Goal: Task Accomplishment & Management: Complete application form

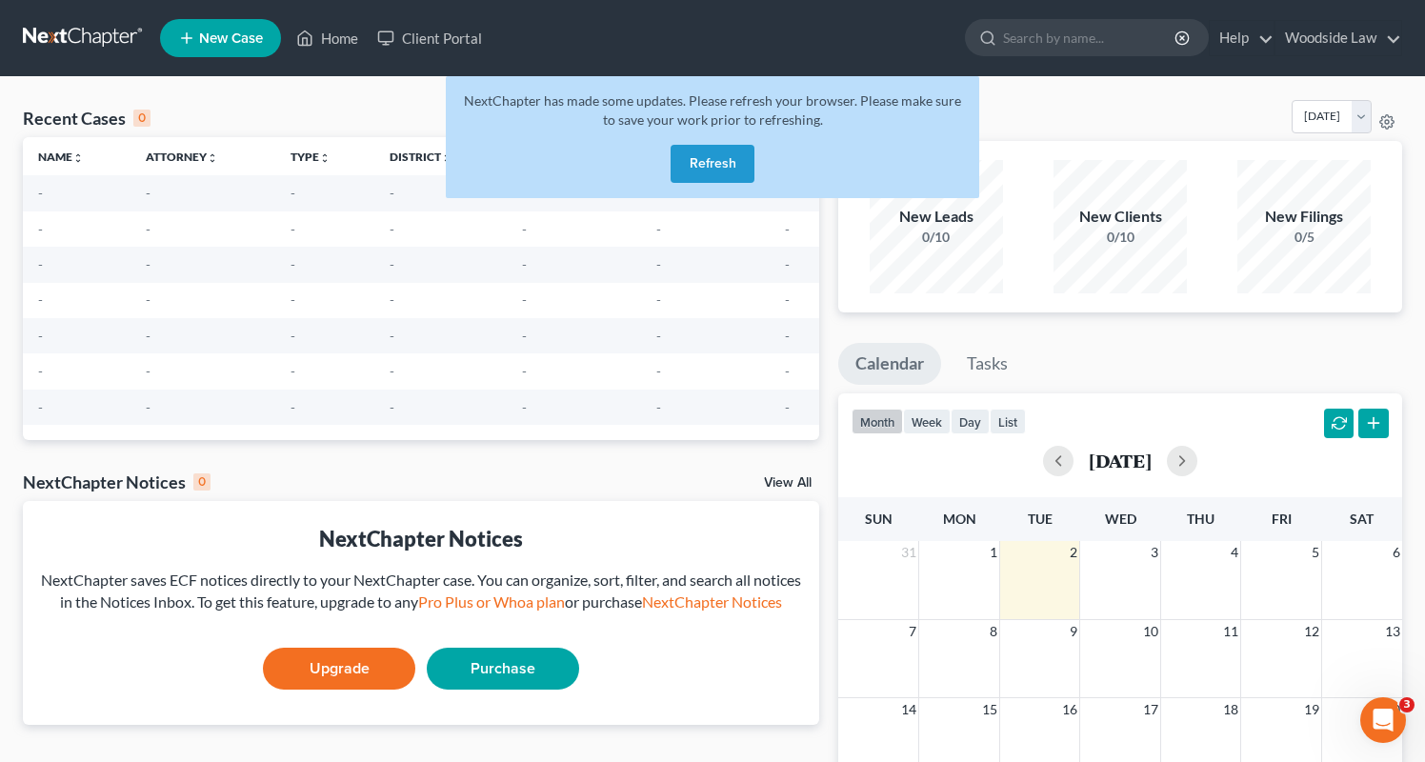
click at [725, 160] on button "Refresh" at bounding box center [713, 164] width 84 height 38
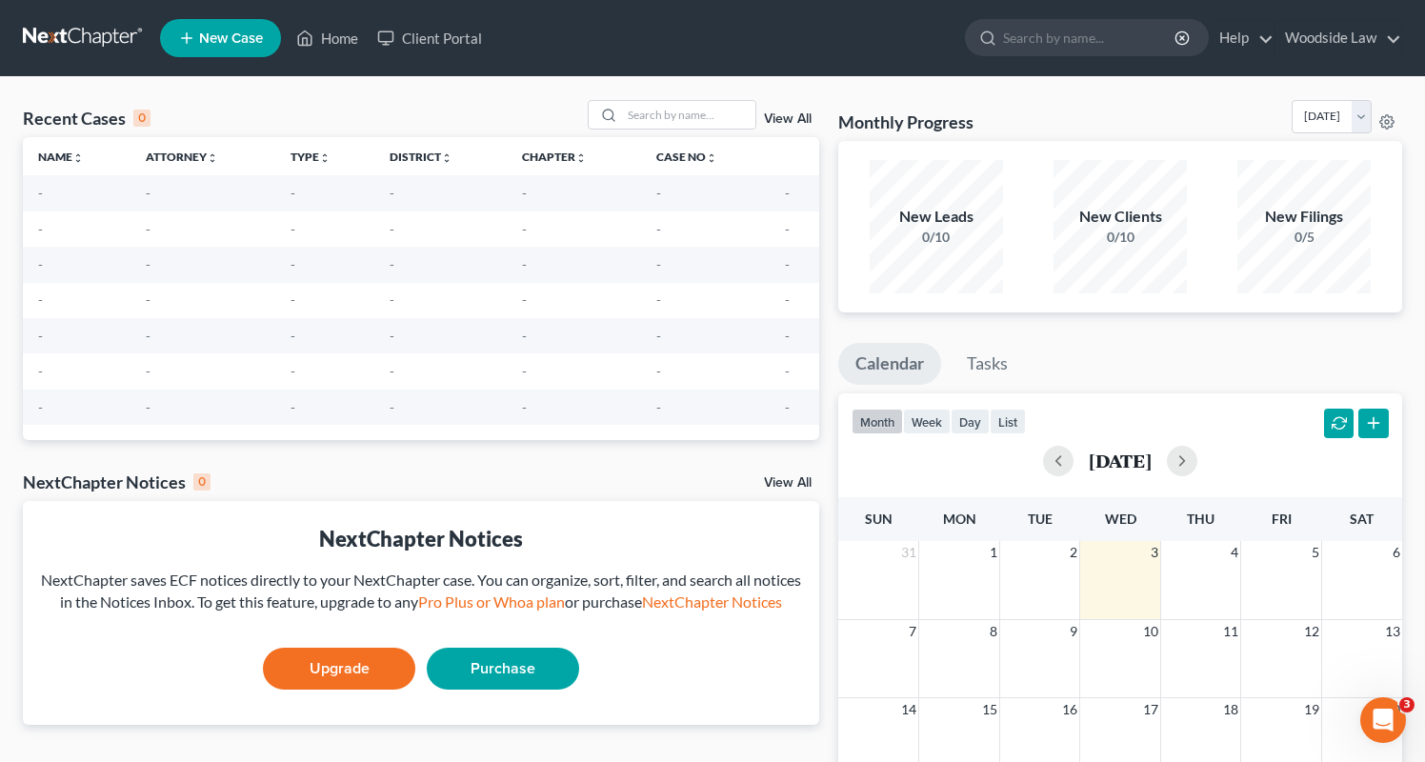
click at [251, 27] on link "New Case" at bounding box center [220, 38] width 121 height 38
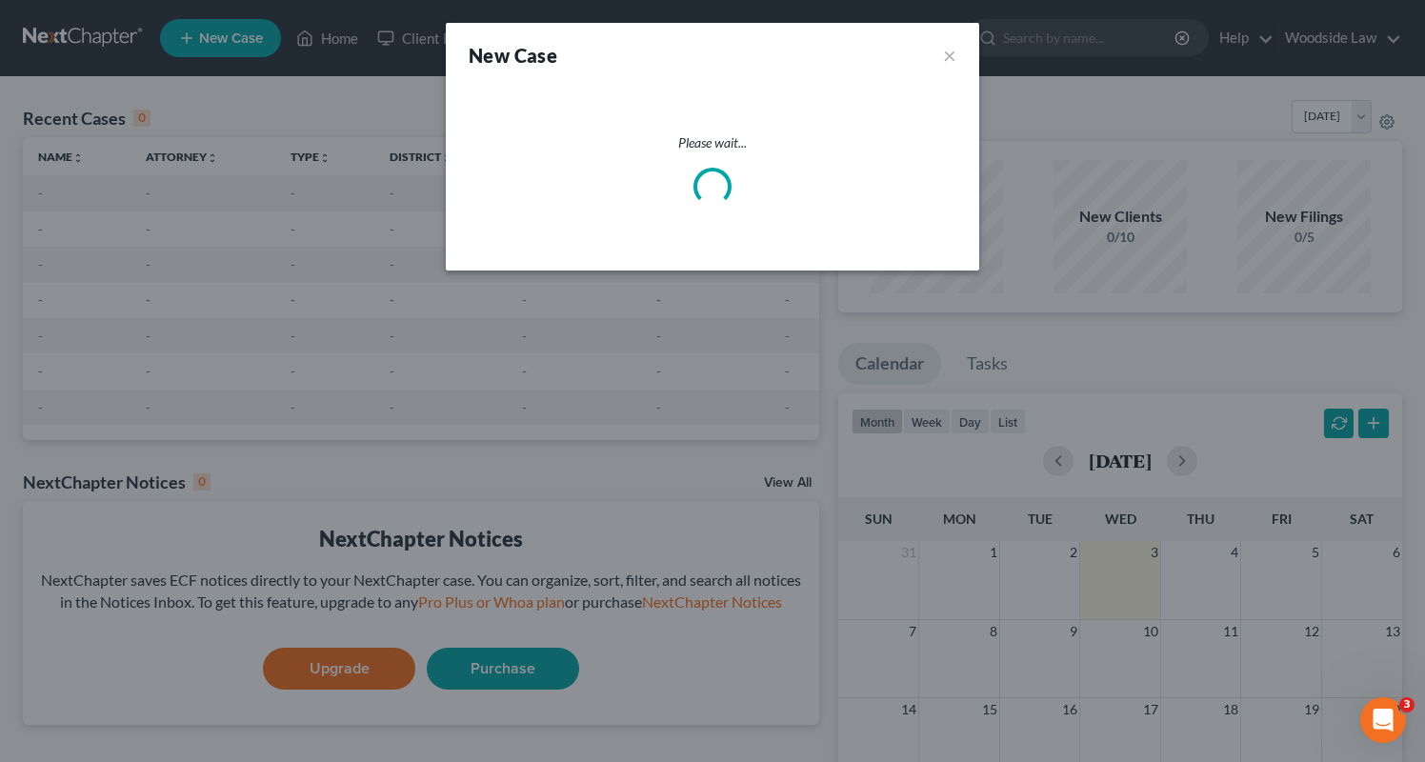
select select "74"
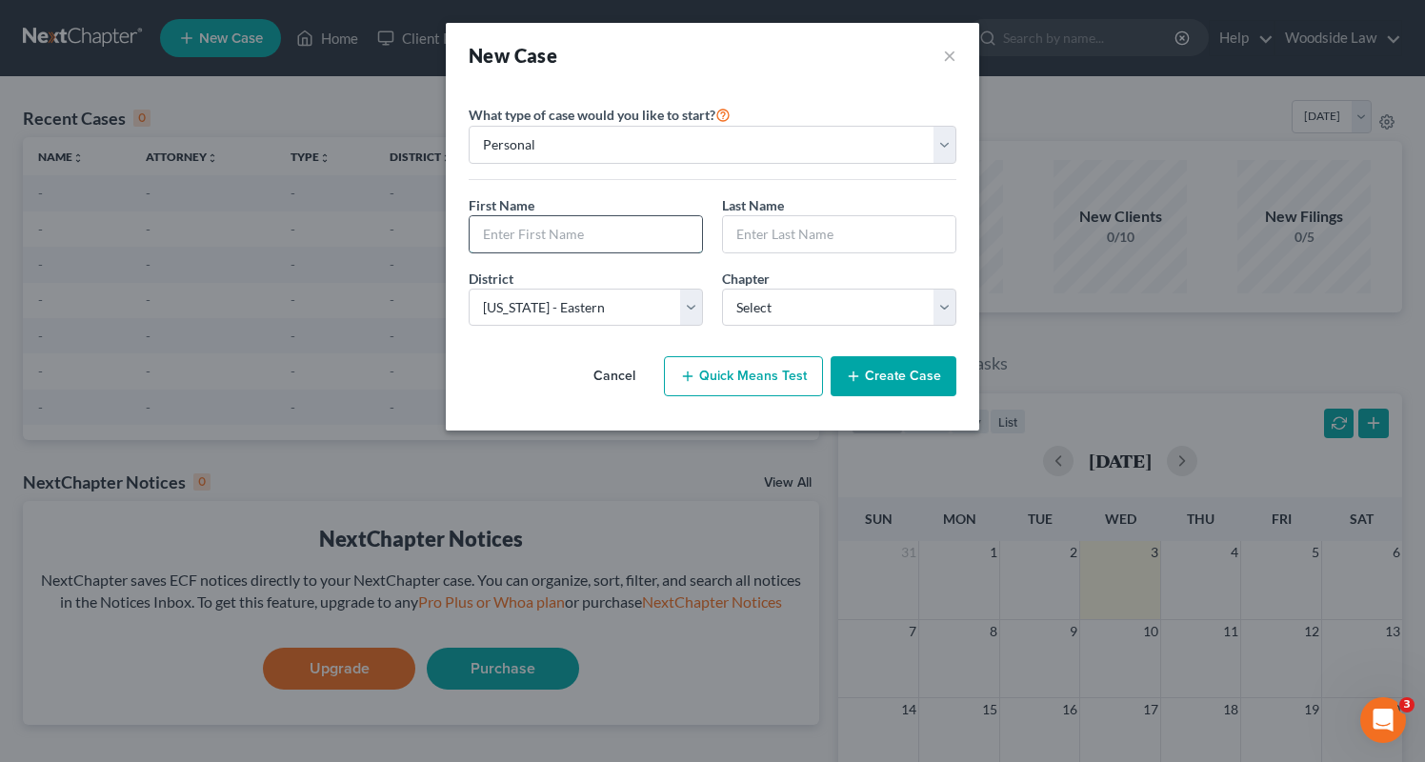
click at [604, 233] on input "text" at bounding box center [586, 234] width 232 height 36
type input "[PERSON_NAME]"
type input "N"
type input "[PERSON_NAME]"
click at [827, 232] on input "[PERSON_NAME]" at bounding box center [839, 234] width 232 height 36
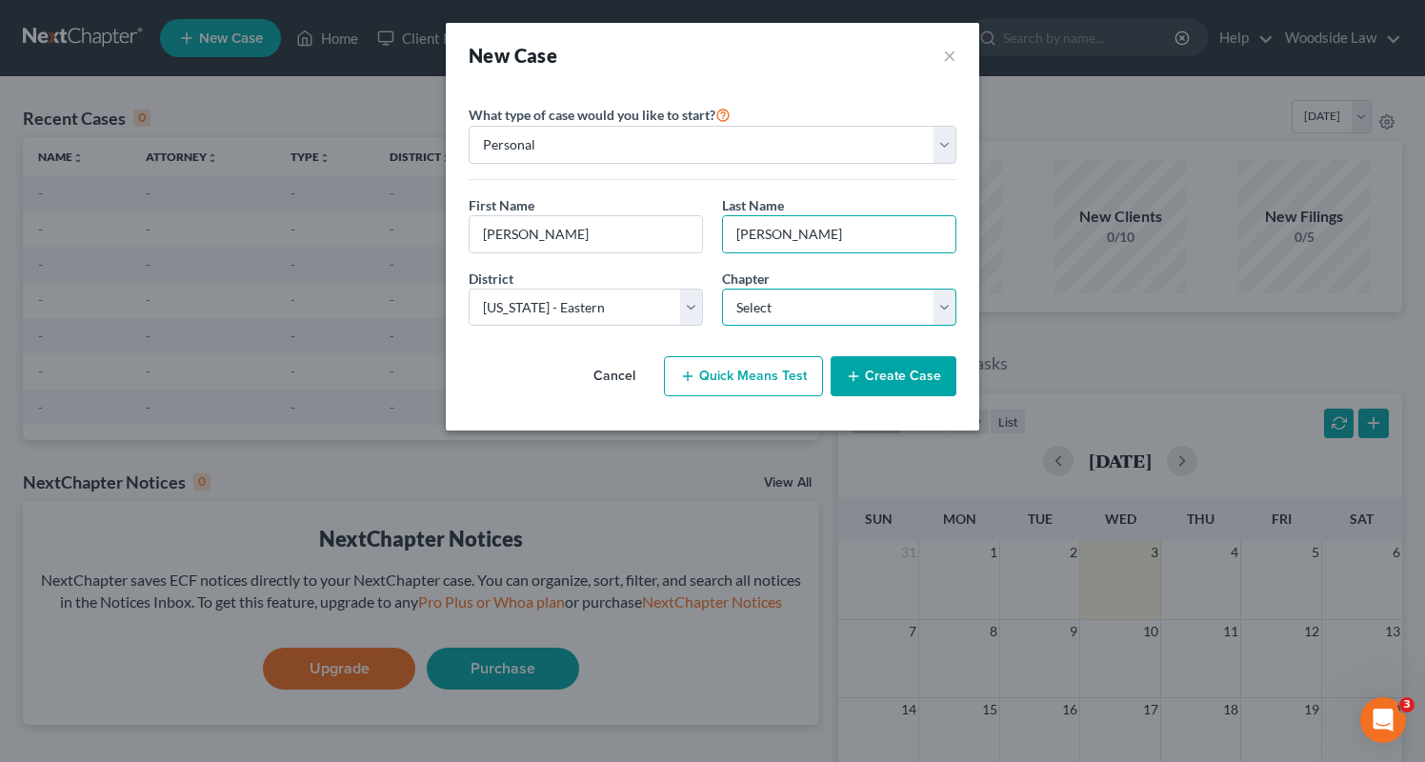
click at [823, 317] on select "Select 7 11 12 13" at bounding box center [839, 308] width 234 height 38
select select "0"
click at [722, 289] on select "Select 7 11 12 13" at bounding box center [839, 308] width 234 height 38
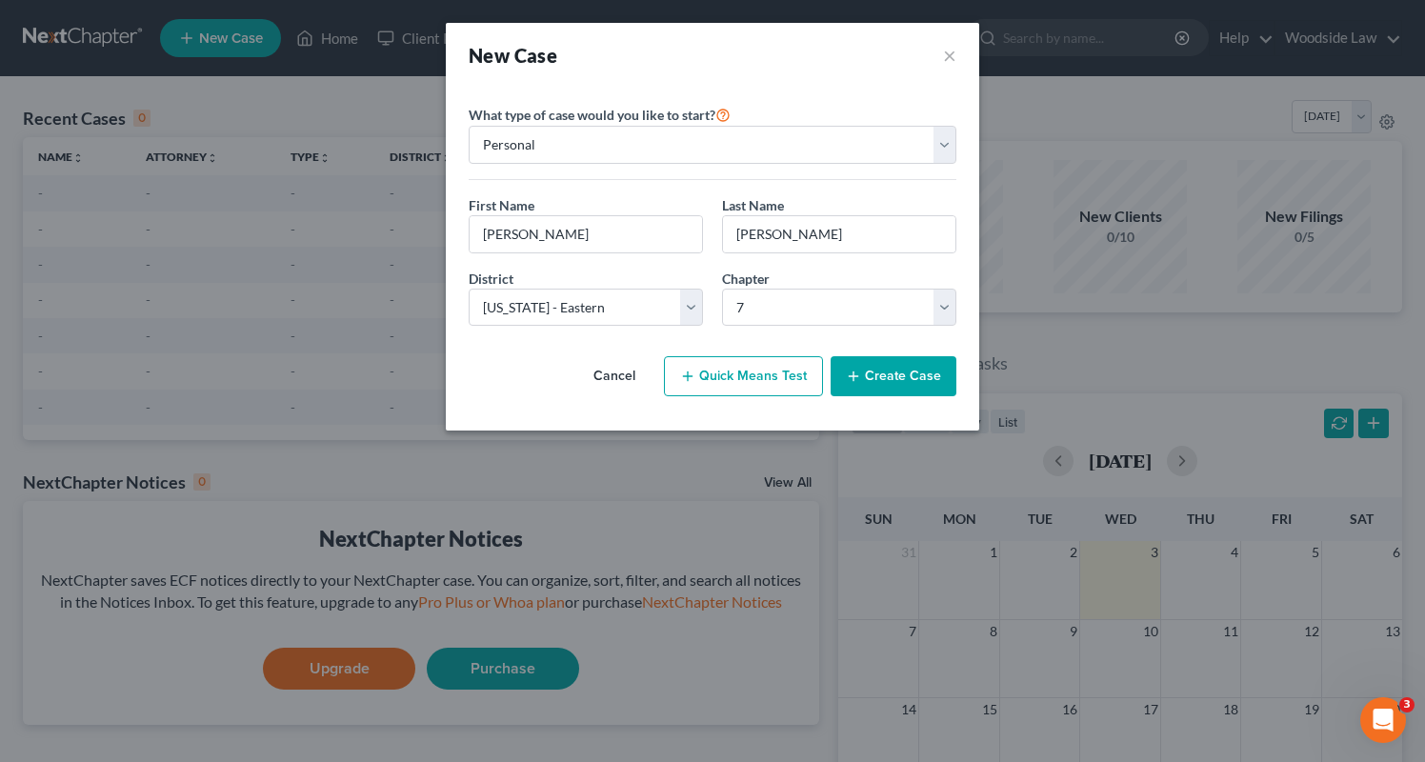
click at [931, 376] on button "Create Case" at bounding box center [894, 376] width 126 height 40
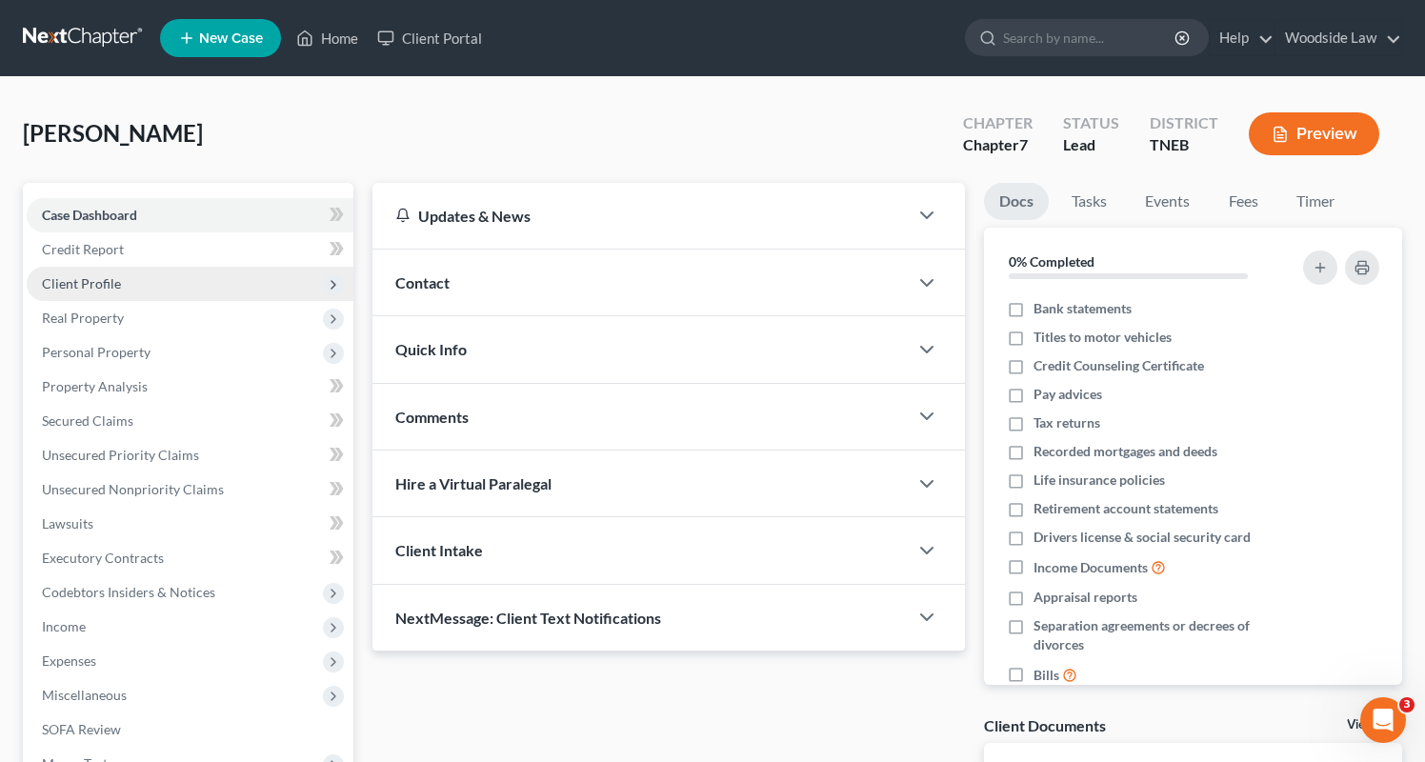
click at [91, 297] on span "Client Profile" at bounding box center [190, 284] width 327 height 34
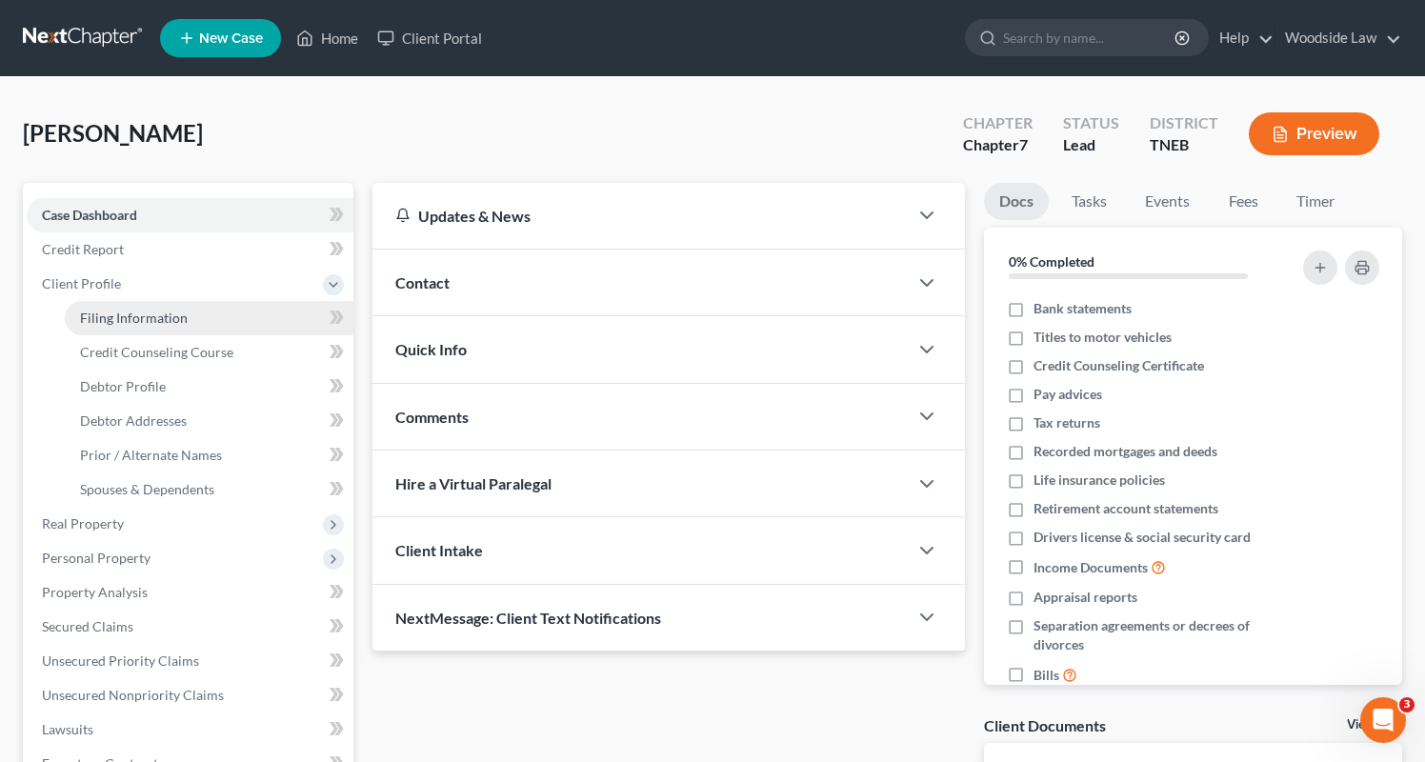
click at [116, 318] on span "Filing Information" at bounding box center [134, 318] width 108 height 16
select select "1"
select select "0"
select select "74"
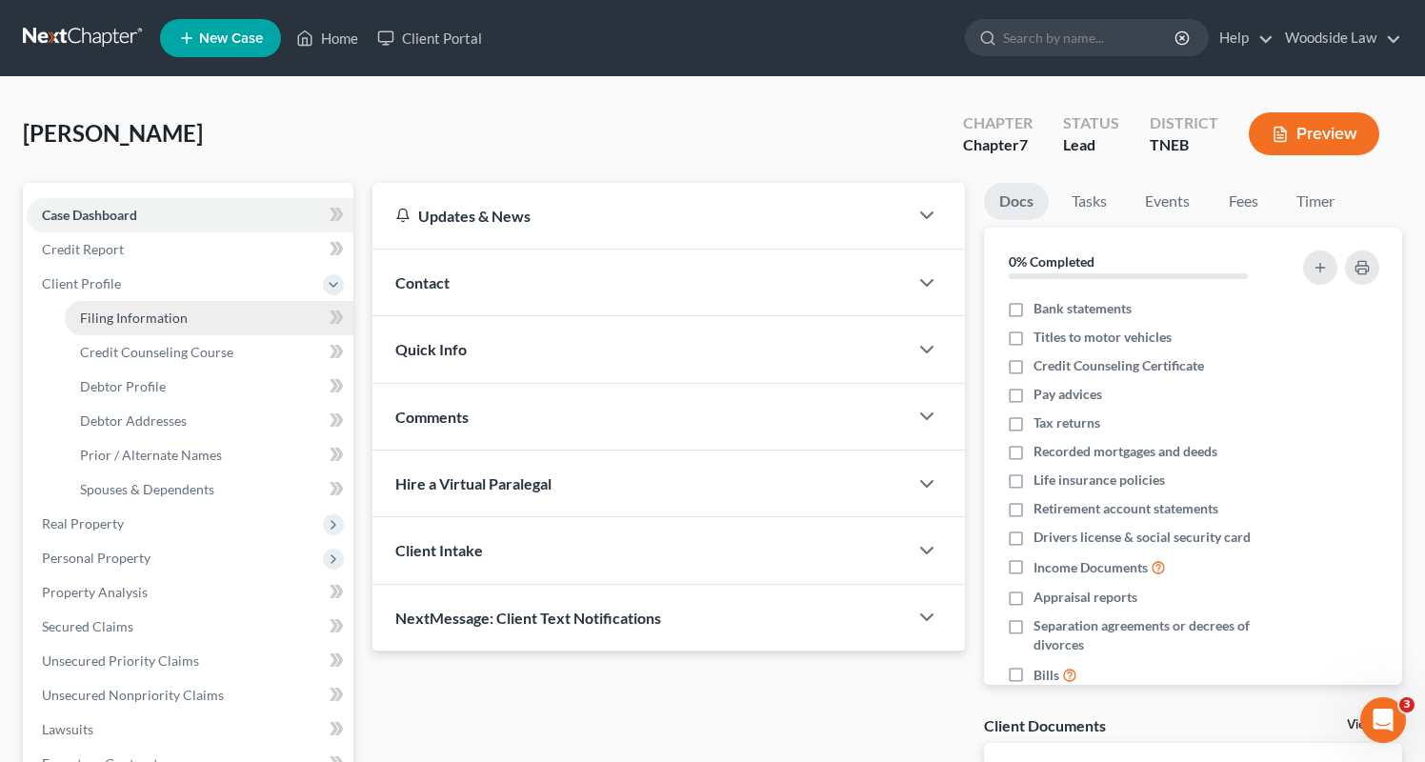
select select "44"
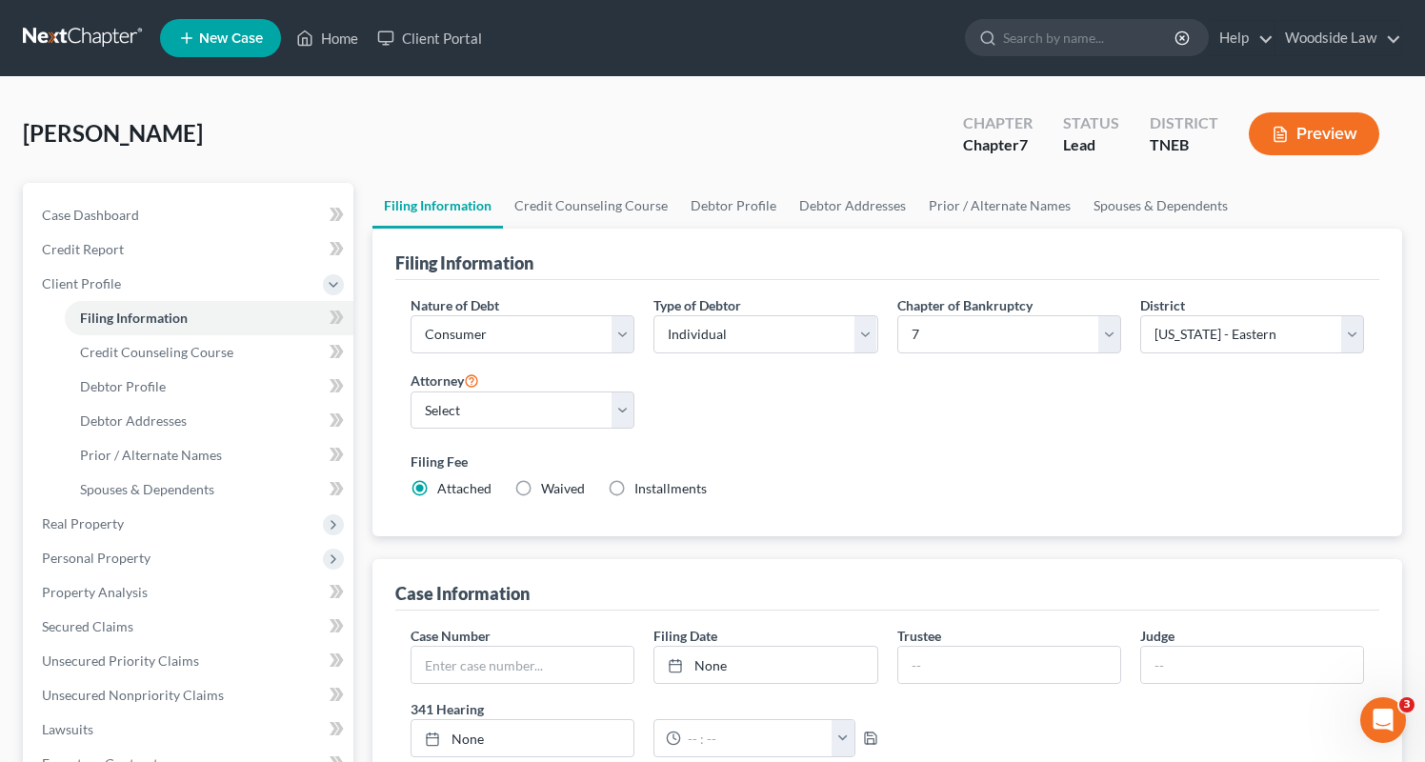
click at [634, 492] on label "Installments Installments" at bounding box center [670, 488] width 72 height 19
click at [642, 492] on input "Installments Installments" at bounding box center [648, 485] width 12 height 12
radio input "true"
radio input "false"
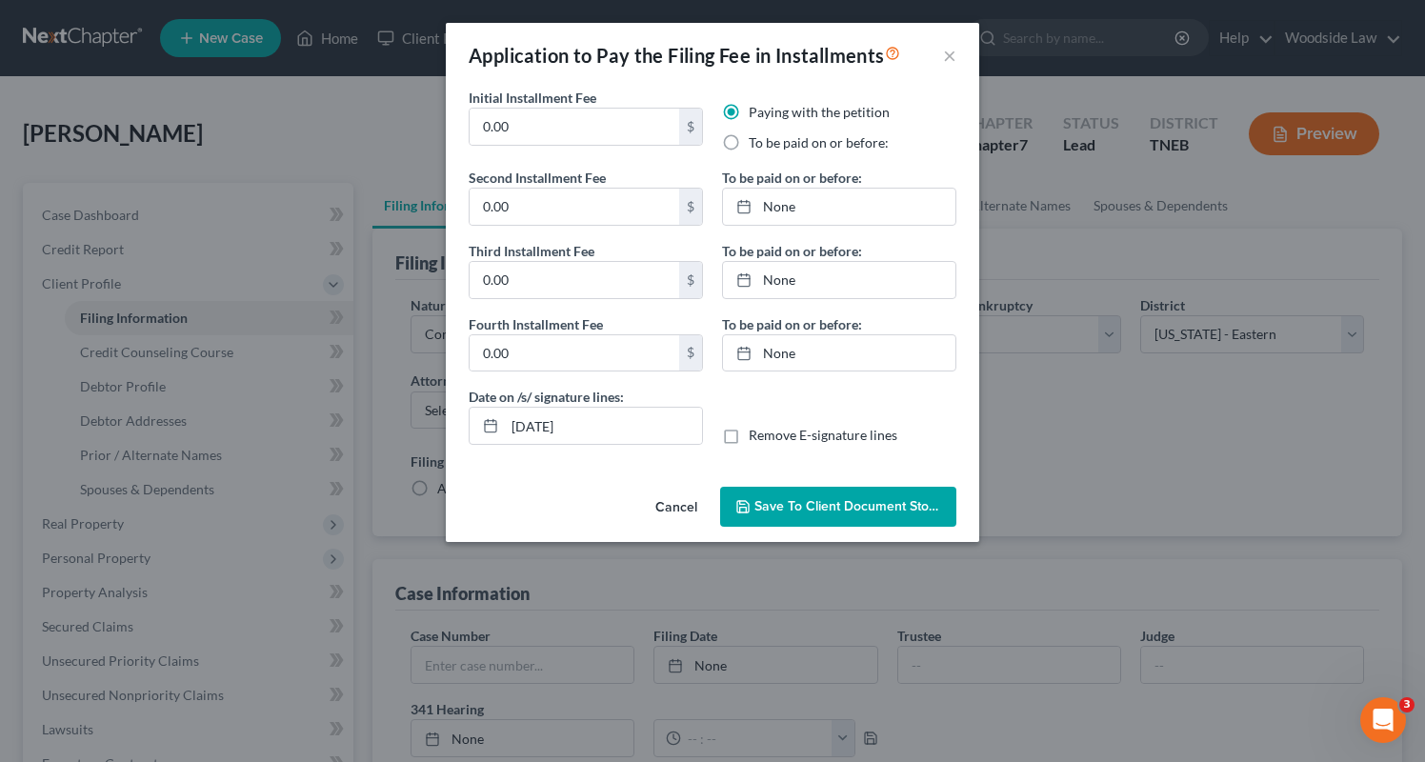
click at [682, 504] on button "Cancel" at bounding box center [676, 508] width 72 height 38
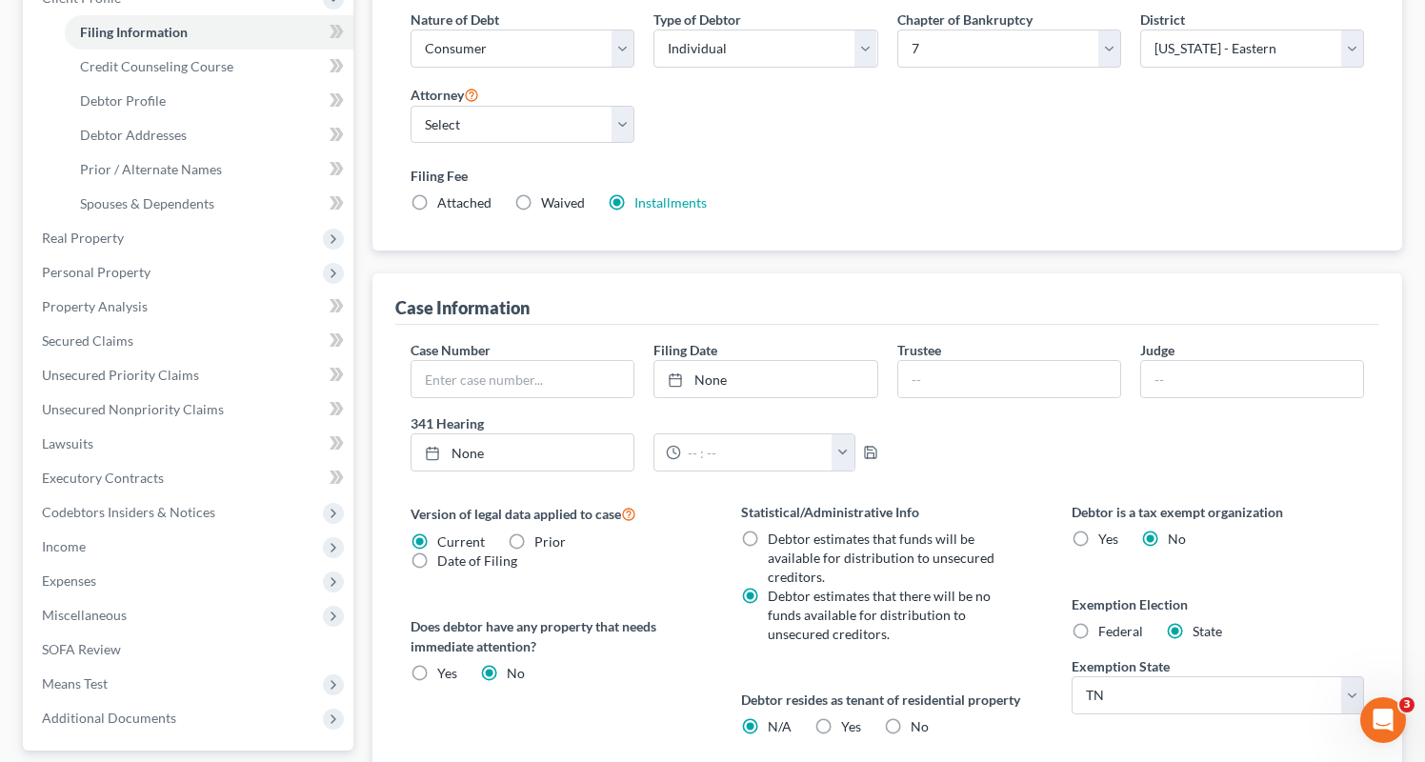
scroll to position [550, 0]
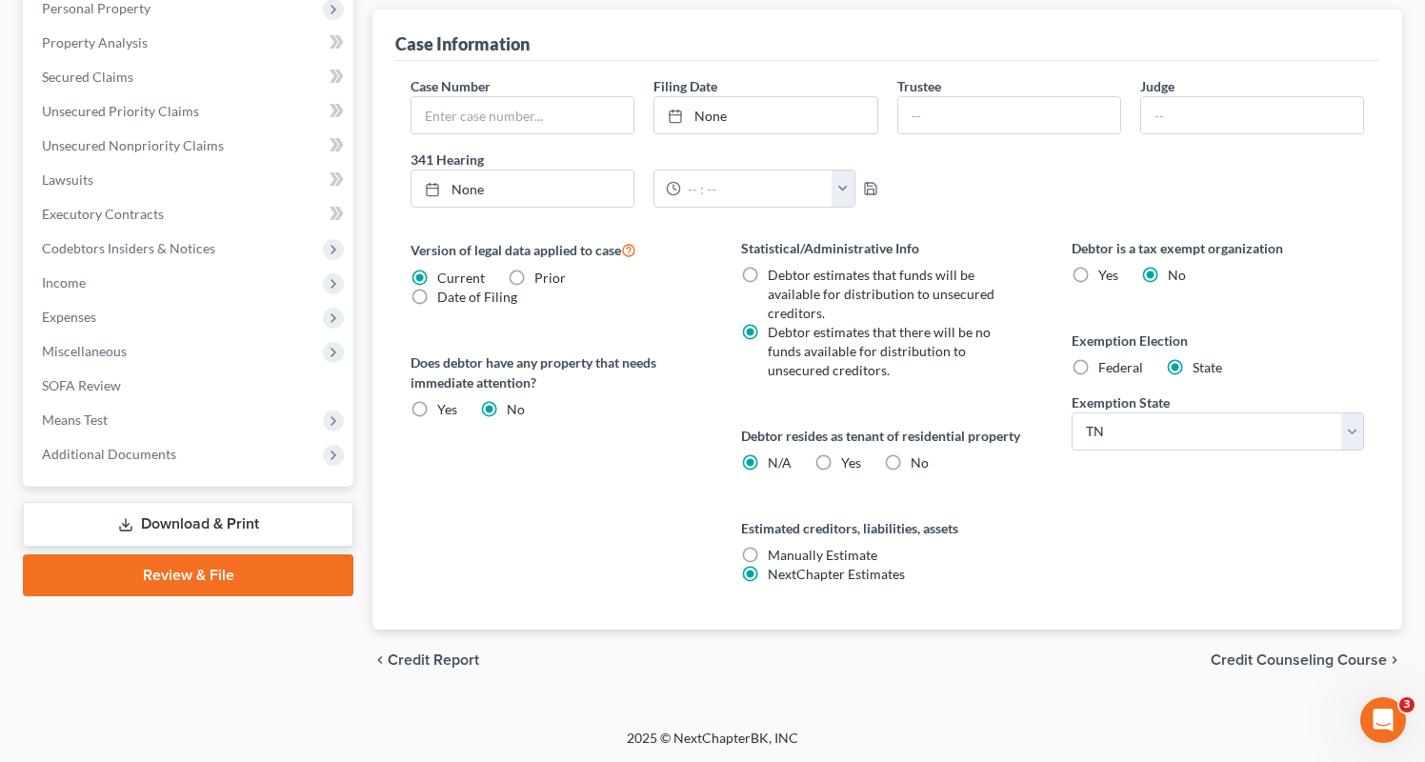
click at [911, 462] on label "No" at bounding box center [920, 462] width 18 height 19
click at [918, 462] on input "No" at bounding box center [924, 459] width 12 height 12
radio input "true"
radio input "false"
click at [1254, 656] on span "Credit Counseling Course" at bounding box center [1299, 659] width 176 height 15
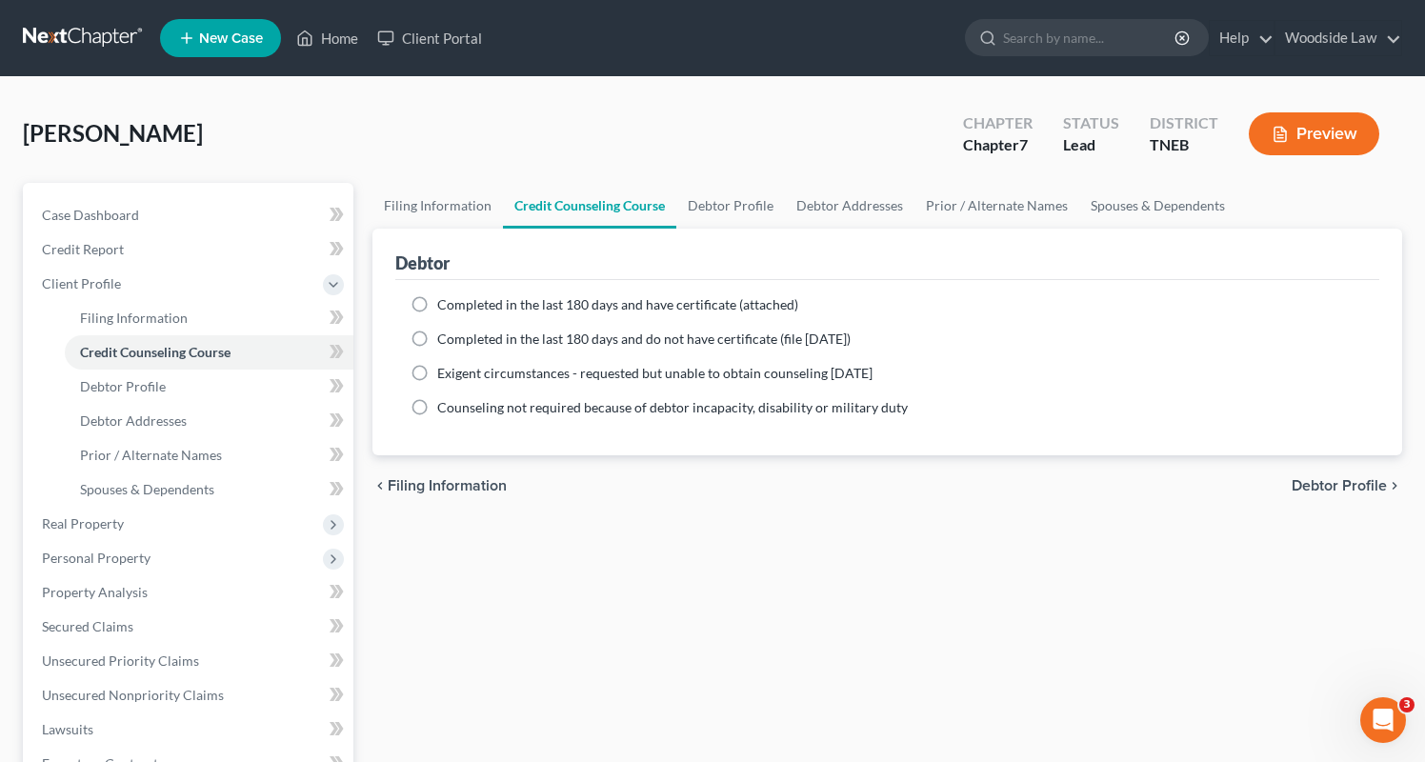
click at [437, 301] on label "Completed in the last 180 days and have certificate (attached)" at bounding box center [617, 304] width 361 height 19
click at [445, 301] on input "Completed in the last 180 days and have certificate (attached)" at bounding box center [451, 301] width 12 height 12
radio input "true"
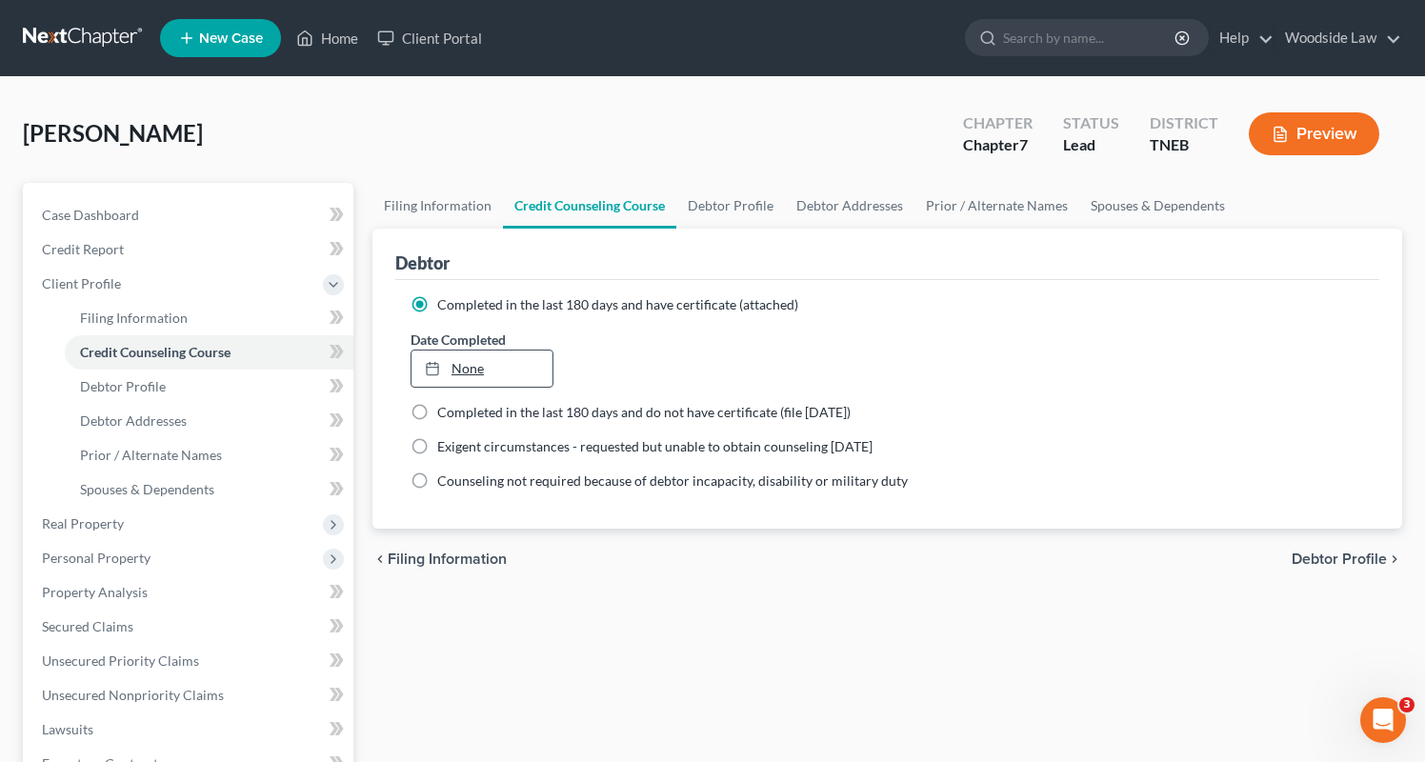
type input "[DATE]"
click at [475, 372] on link "None" at bounding box center [481, 369] width 141 height 36
click at [1302, 562] on span "Debtor Profile" at bounding box center [1339, 559] width 95 height 15
select select "0"
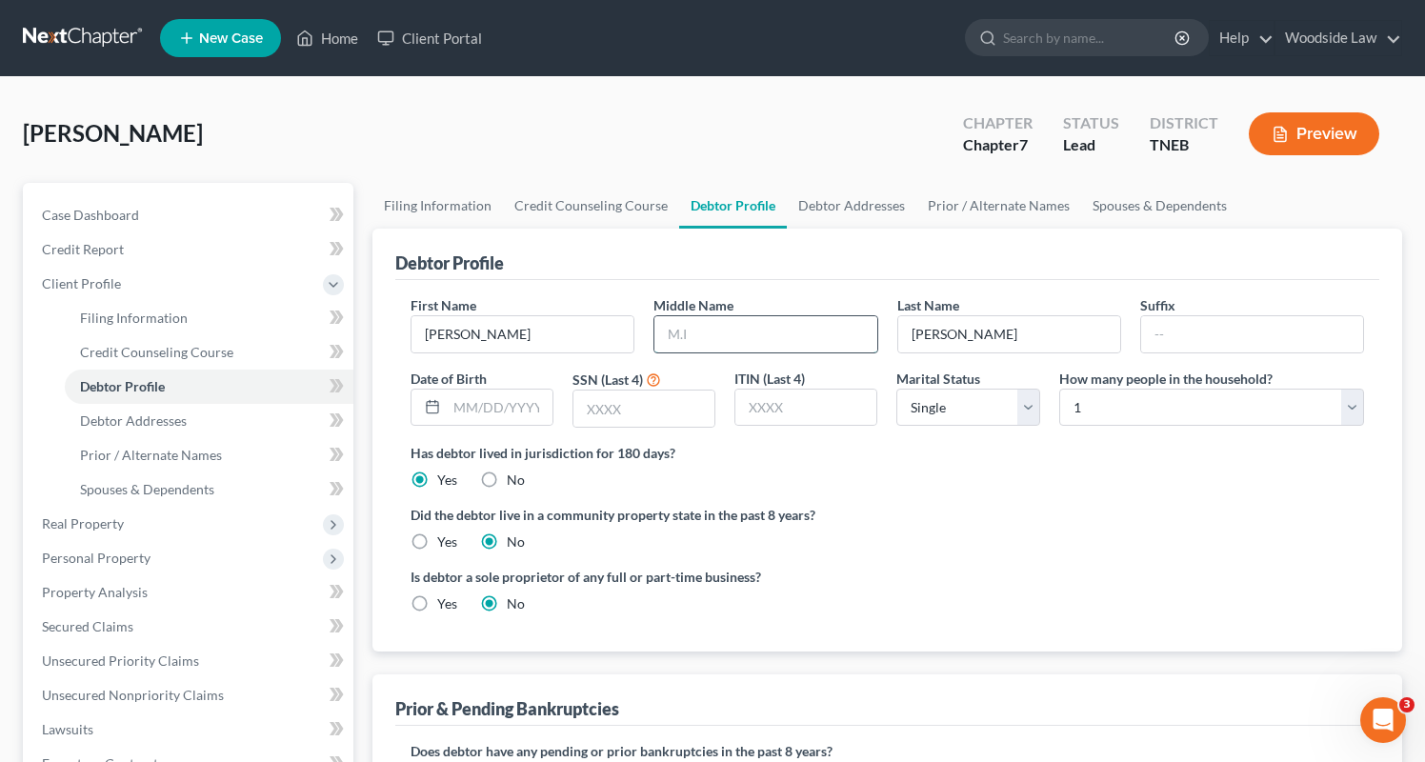
click at [816, 332] on input "text" at bounding box center [765, 334] width 222 height 36
type input "[PERSON_NAME]"
type input "1498"
click at [1006, 411] on select "Select Single Married Separated Divorced Widowed" at bounding box center [967, 408] width 143 height 38
select select "1"
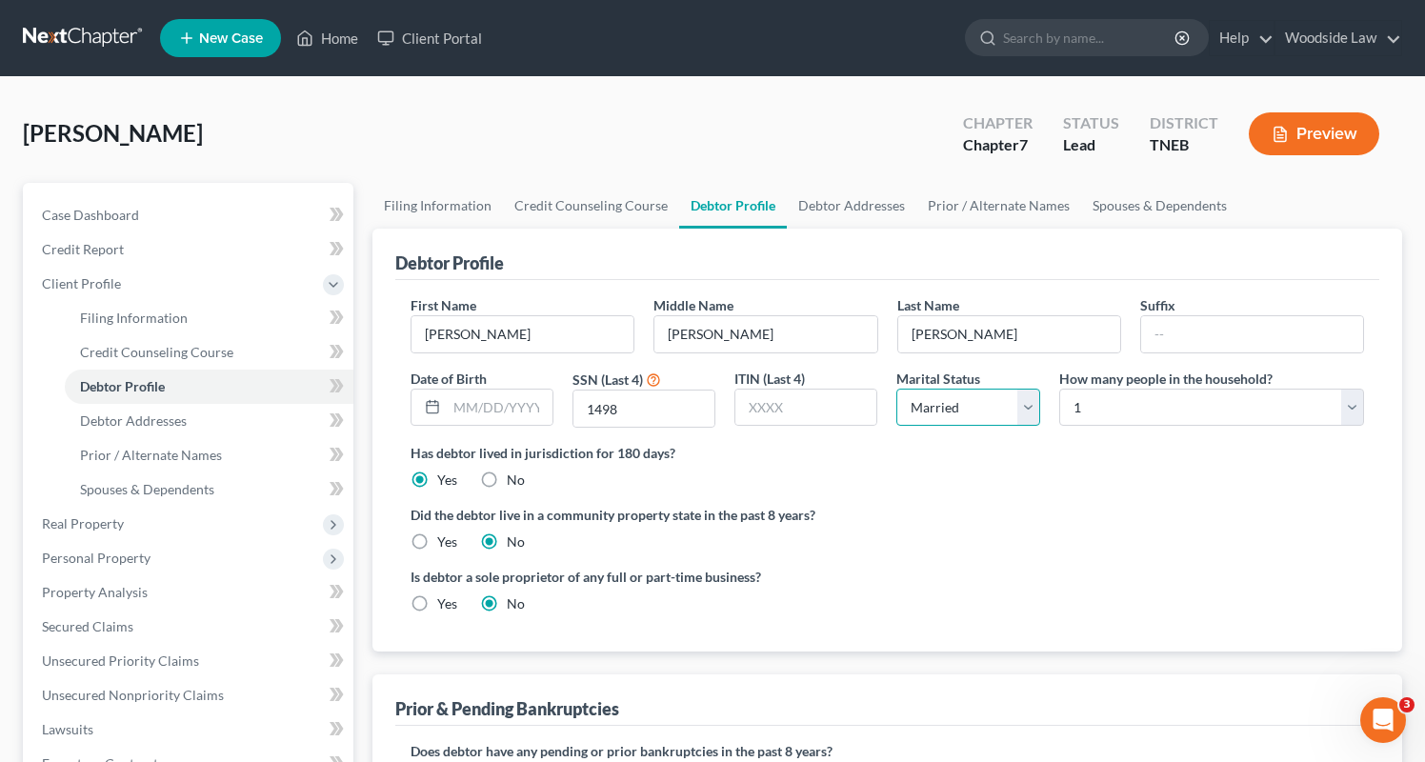
click at [896, 389] on select "Select Single Married Separated Divorced Widowed" at bounding box center [967, 408] width 143 height 38
click at [1181, 399] on select "Select 1 2 3 4 5 6 7 8 9 10 11 12 13 14 15 16 17 18 19 20" at bounding box center [1211, 408] width 305 height 38
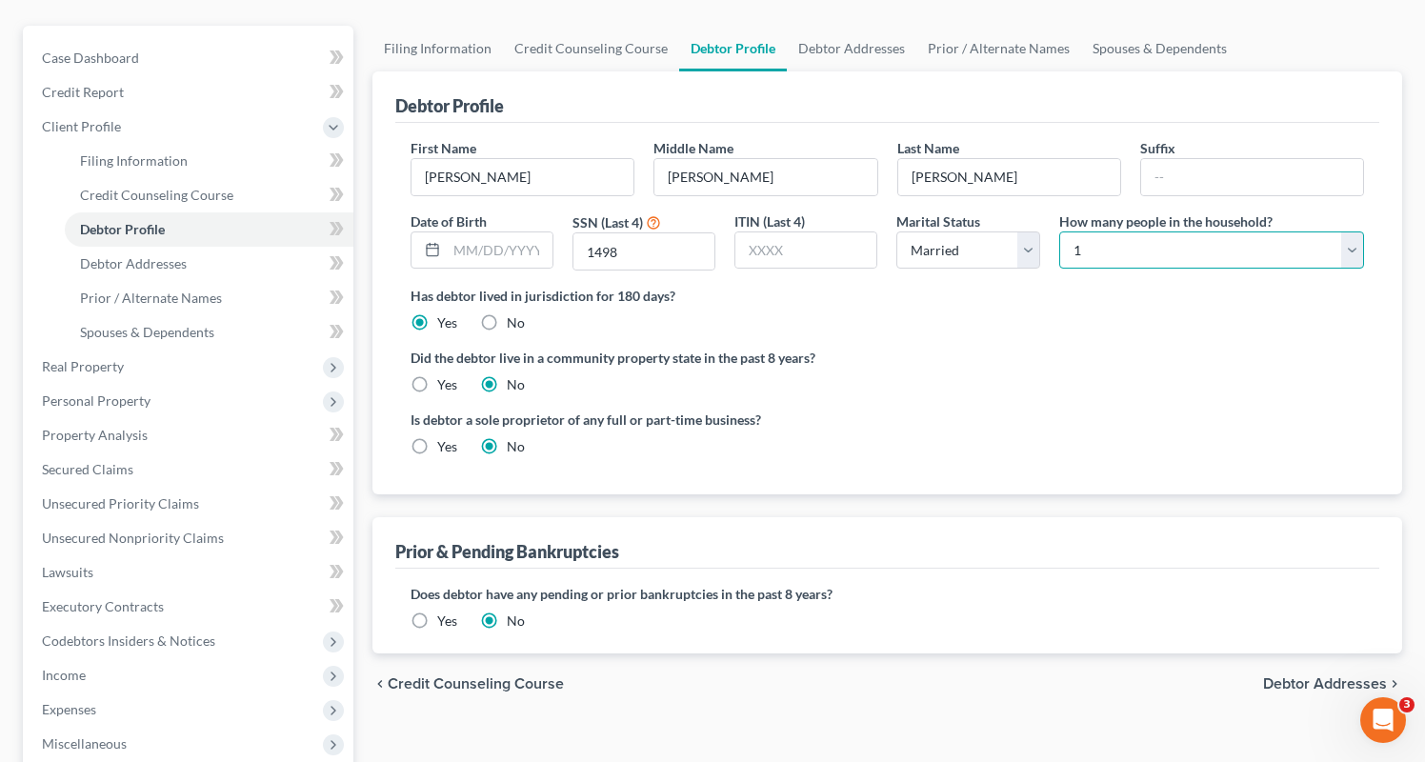
scroll to position [154, 0]
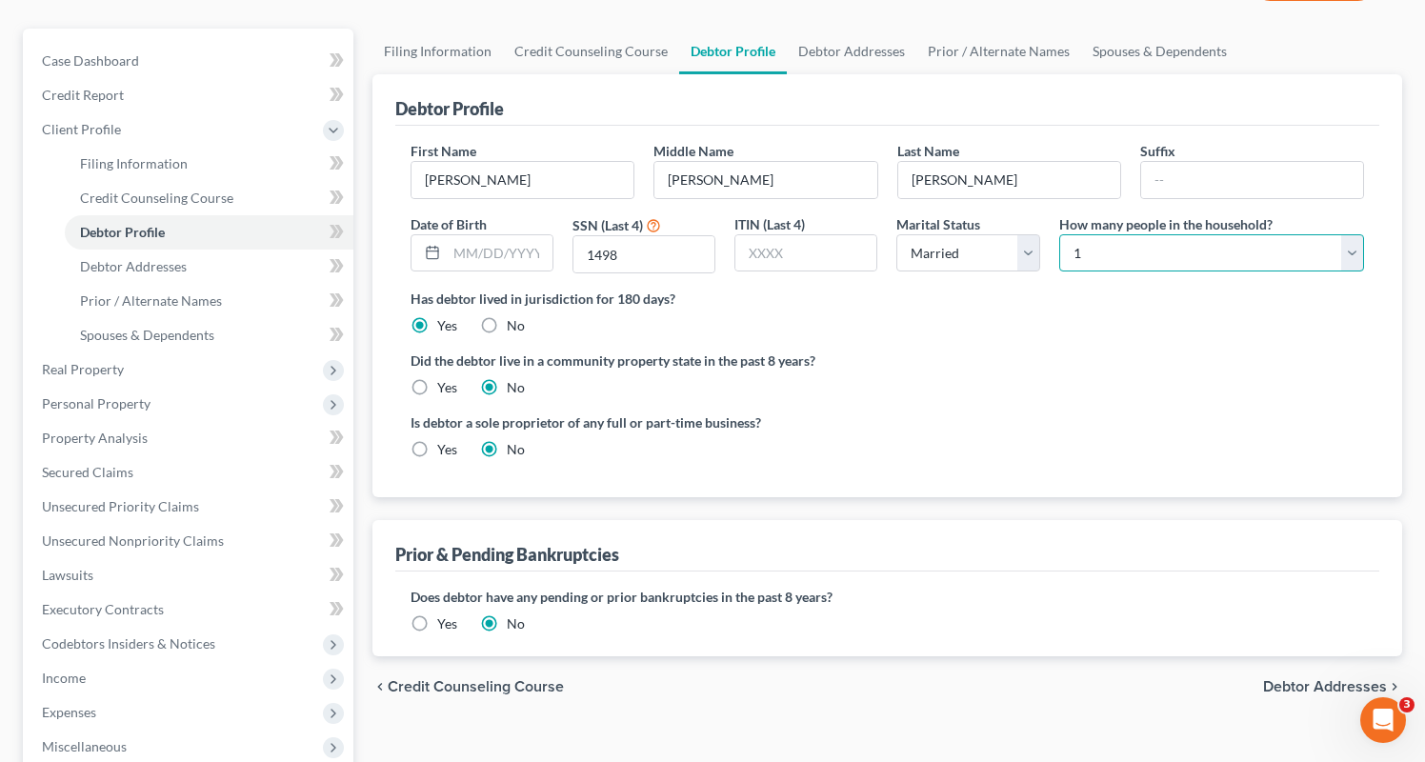
click at [1214, 268] on select "Select 1 2 3 4 5 6 7 8 9 10 11 12 13 14 15 16 17 18 19 20" at bounding box center [1211, 253] width 305 height 38
select select "3"
click at [1059, 234] on select "Select 1 2 3 4 5 6 7 8 9 10 11 12 13 14 15 16 17 18 19 20" at bounding box center [1211, 253] width 305 height 38
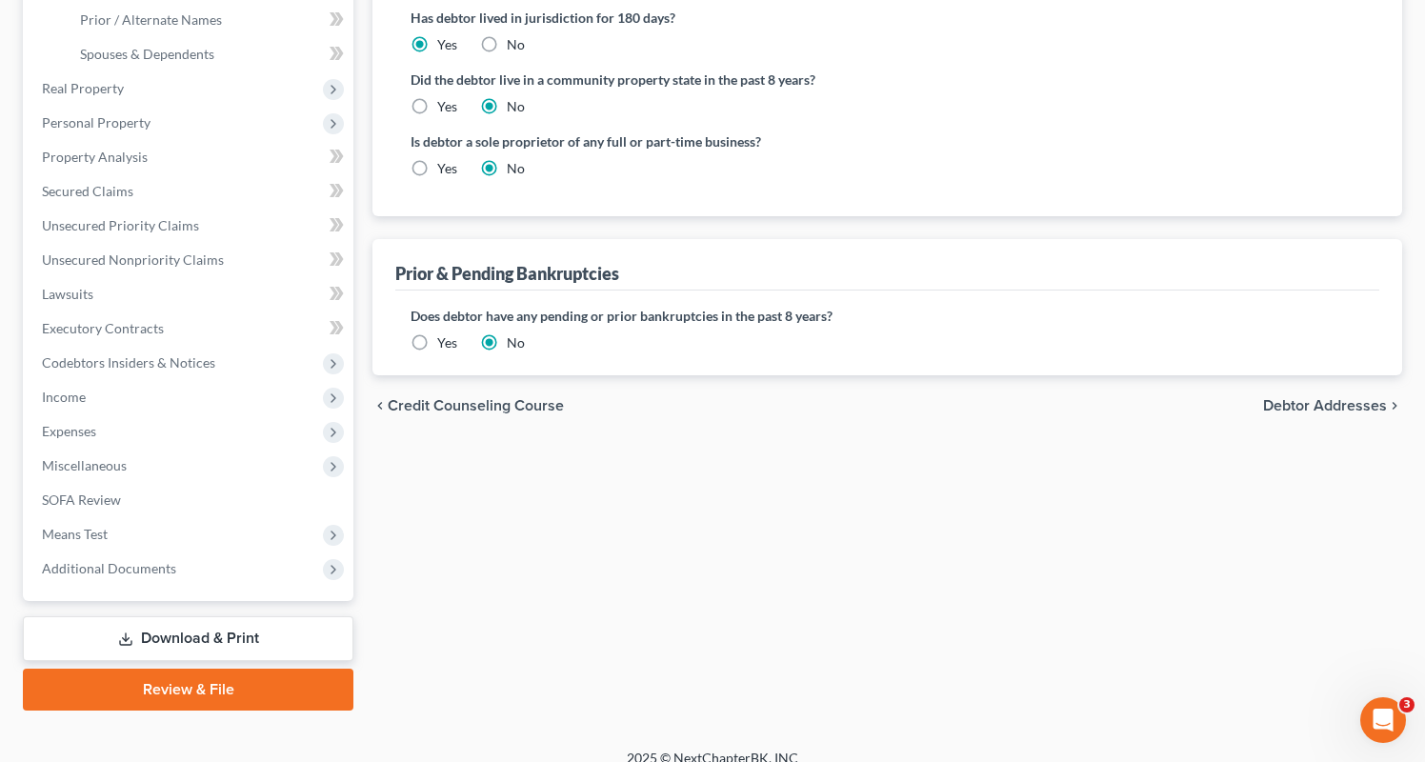
scroll to position [454, 0]
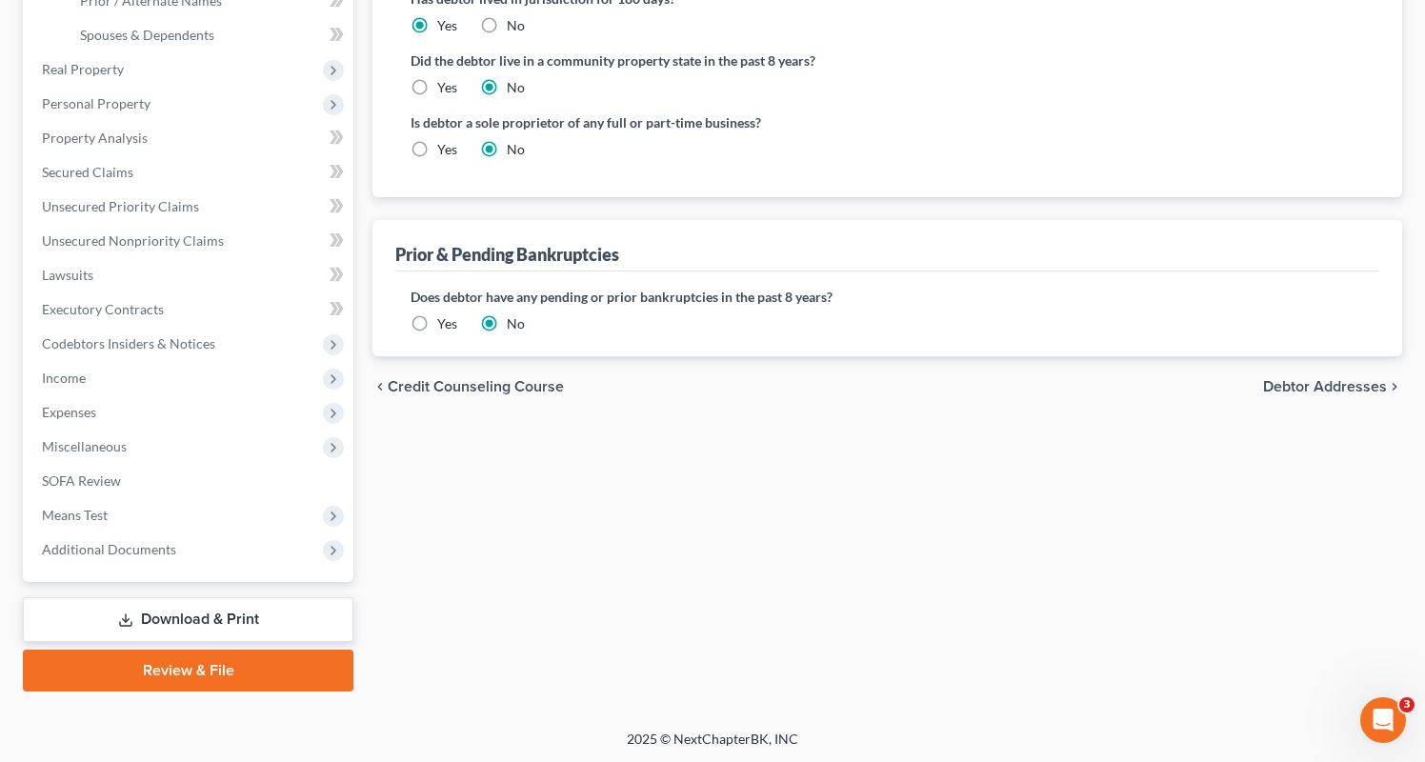
click at [437, 152] on label "Yes" at bounding box center [447, 149] width 20 height 19
click at [445, 152] on input "Yes" at bounding box center [451, 146] width 12 height 12
radio input "true"
radio input "false"
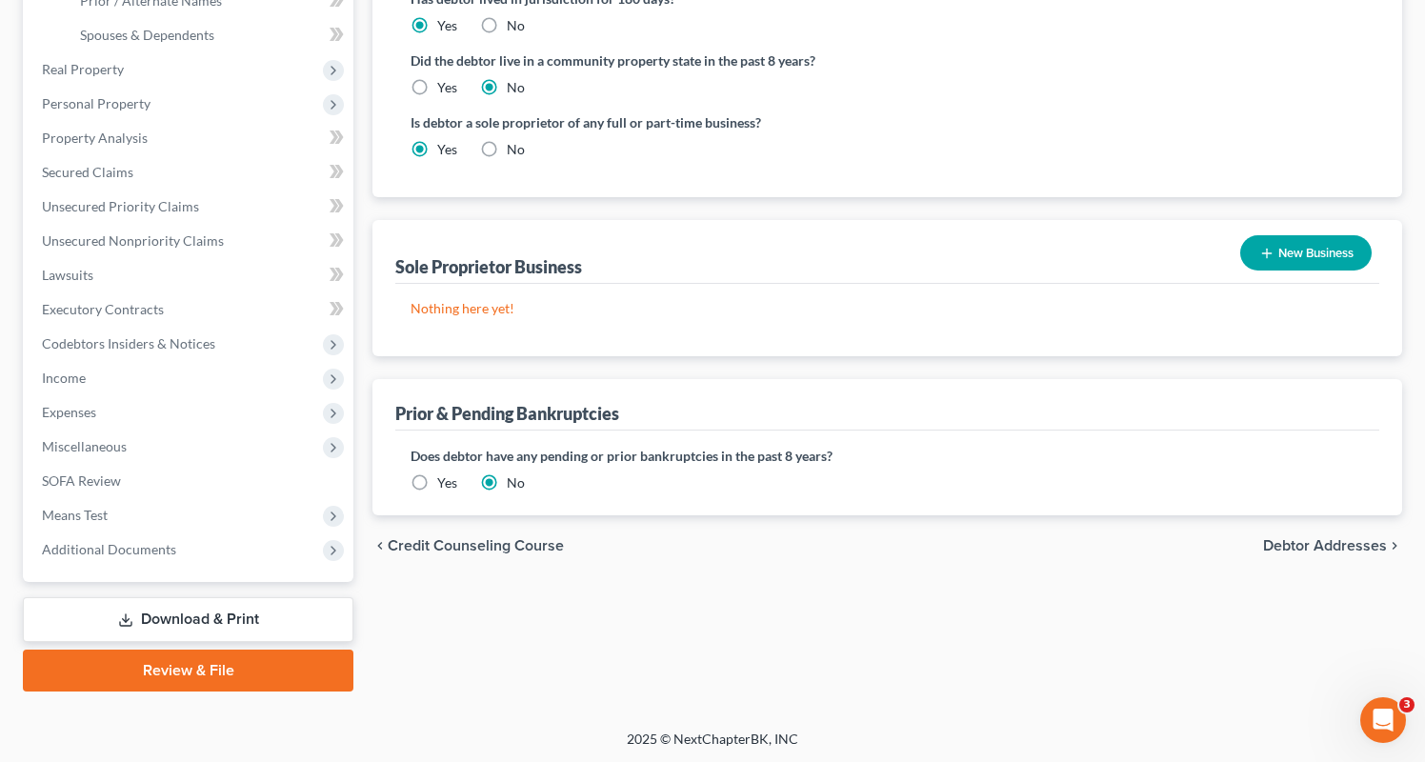
click at [1316, 256] on button "New Business" at bounding box center [1305, 252] width 131 height 35
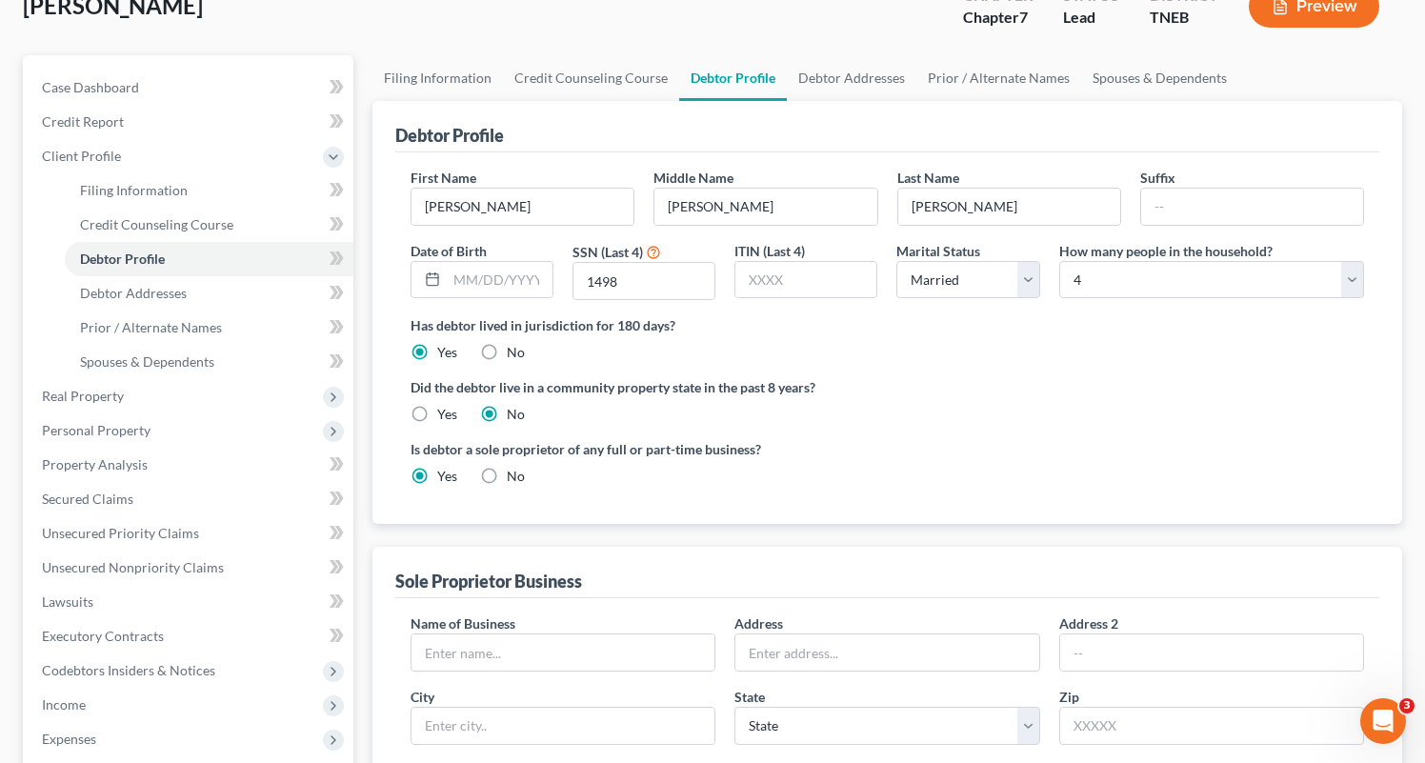
scroll to position [127, 0]
click at [590, 660] on input "text" at bounding box center [562, 653] width 303 height 36
type input "Hard [PERSON_NAME] Handyman"
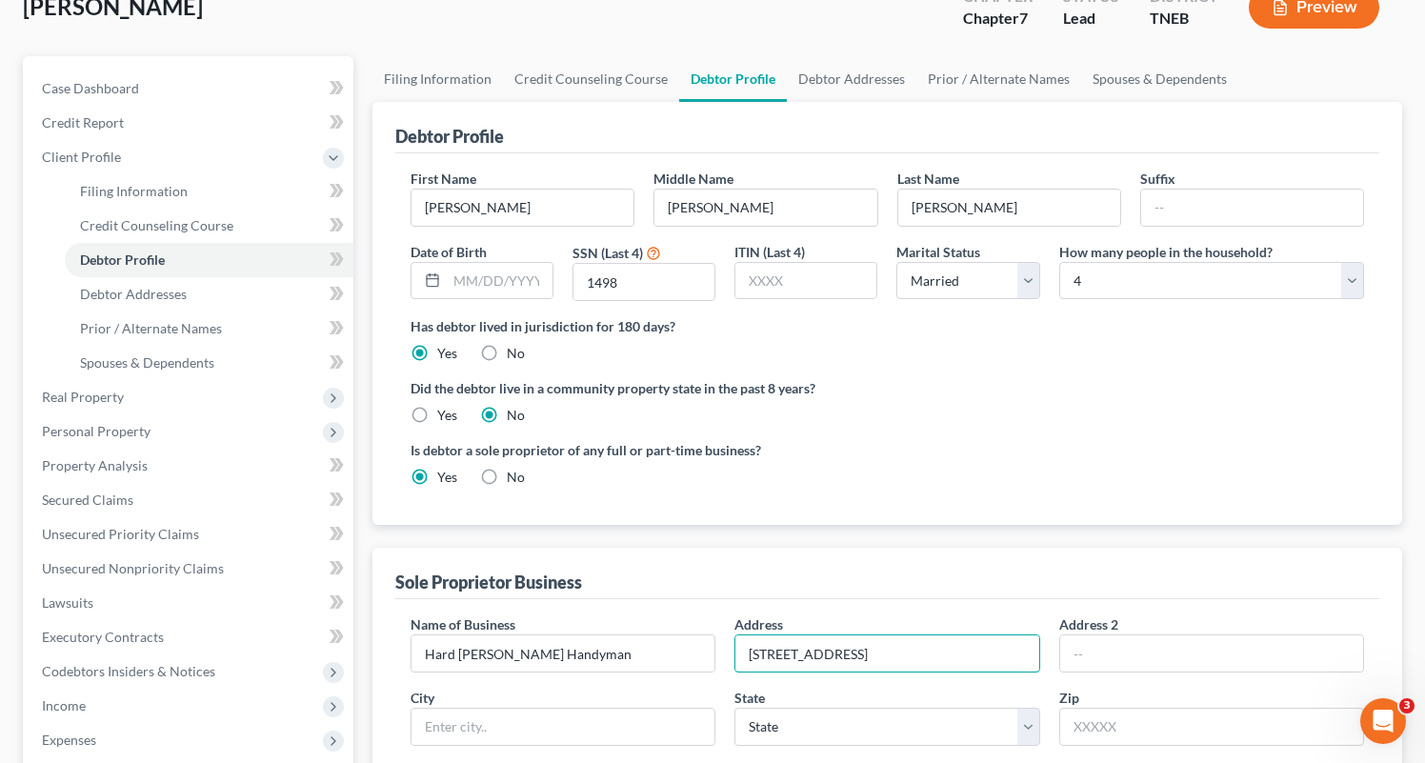
type input "[STREET_ADDRESS]"
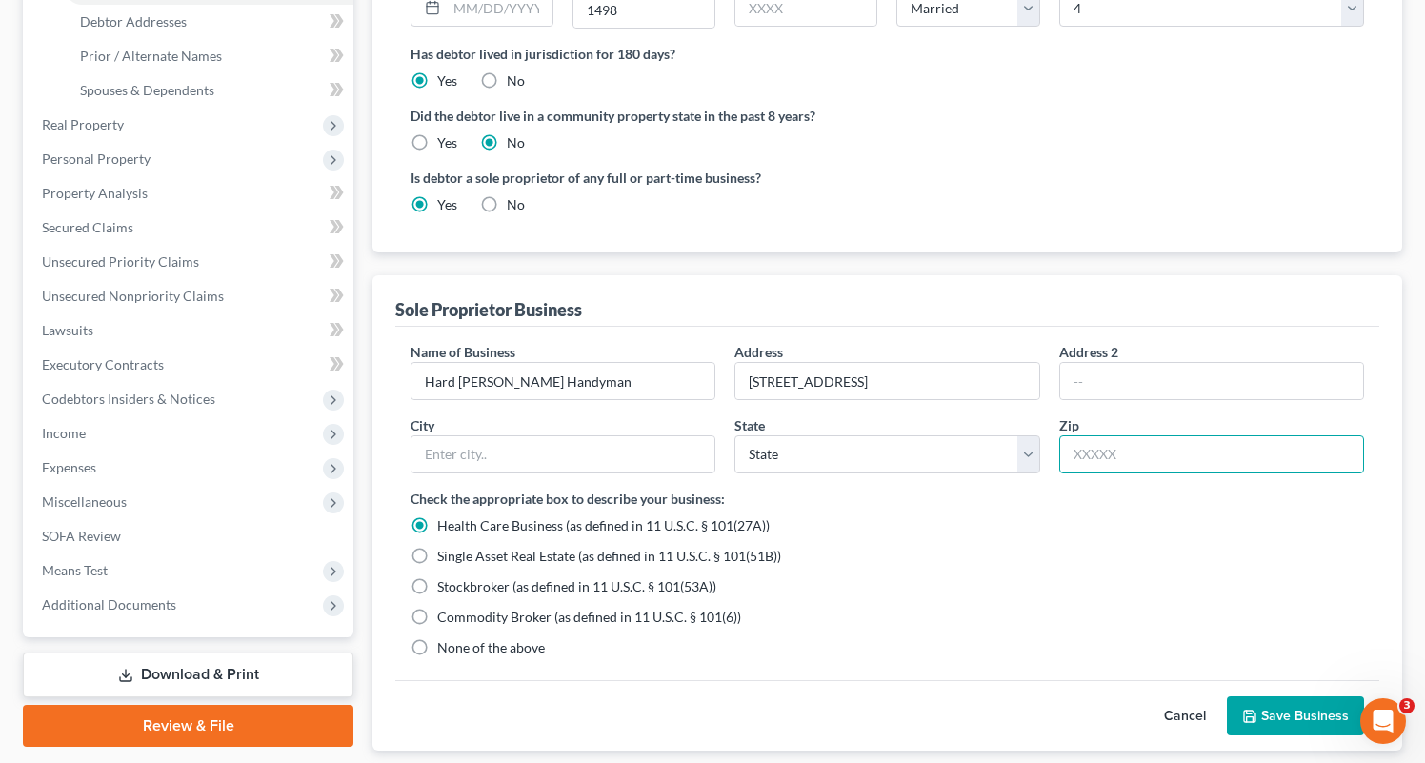
scroll to position [401, 0]
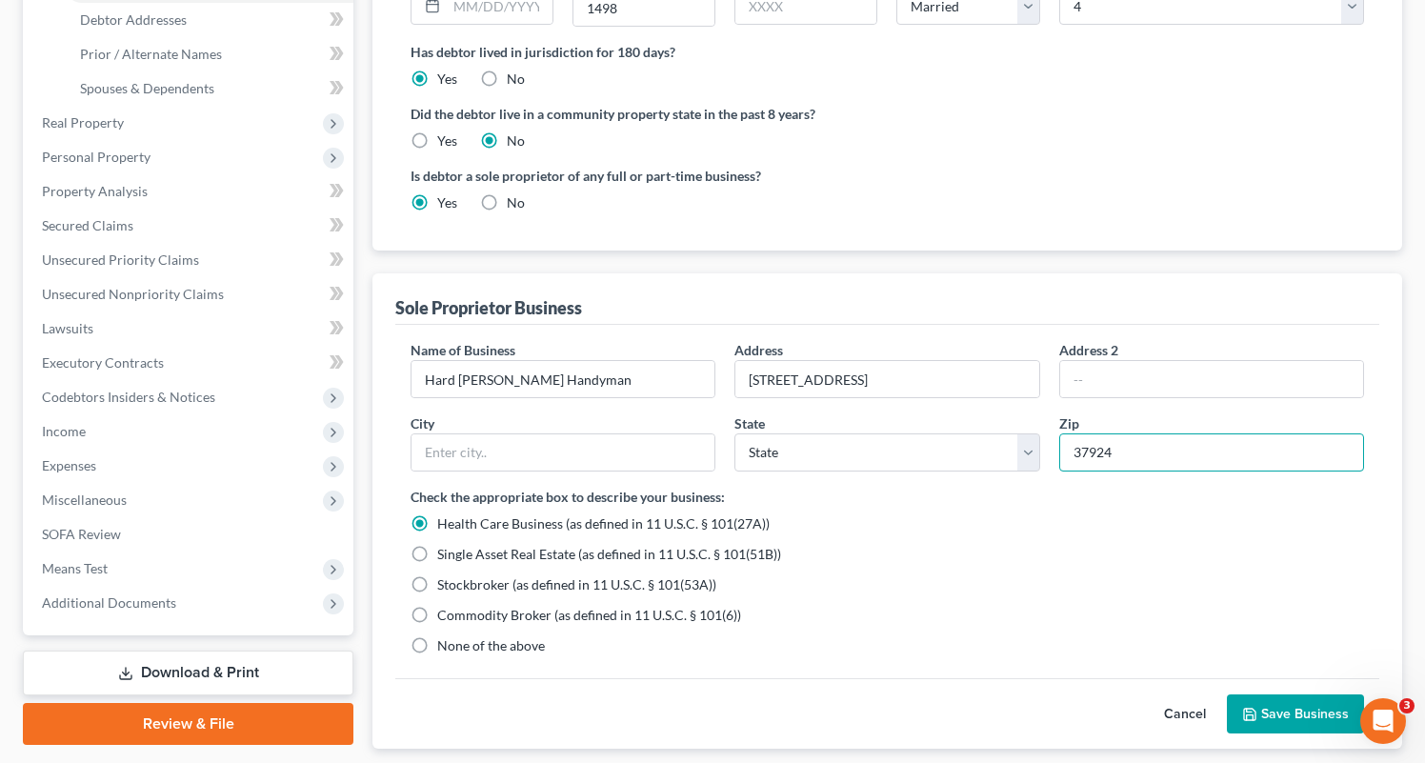
type input "37924"
type input "[GEOGRAPHIC_DATA]"
select select "44"
click at [437, 647] on label "None of the above" at bounding box center [491, 645] width 108 height 19
click at [445, 647] on input "None of the above" at bounding box center [451, 642] width 12 height 12
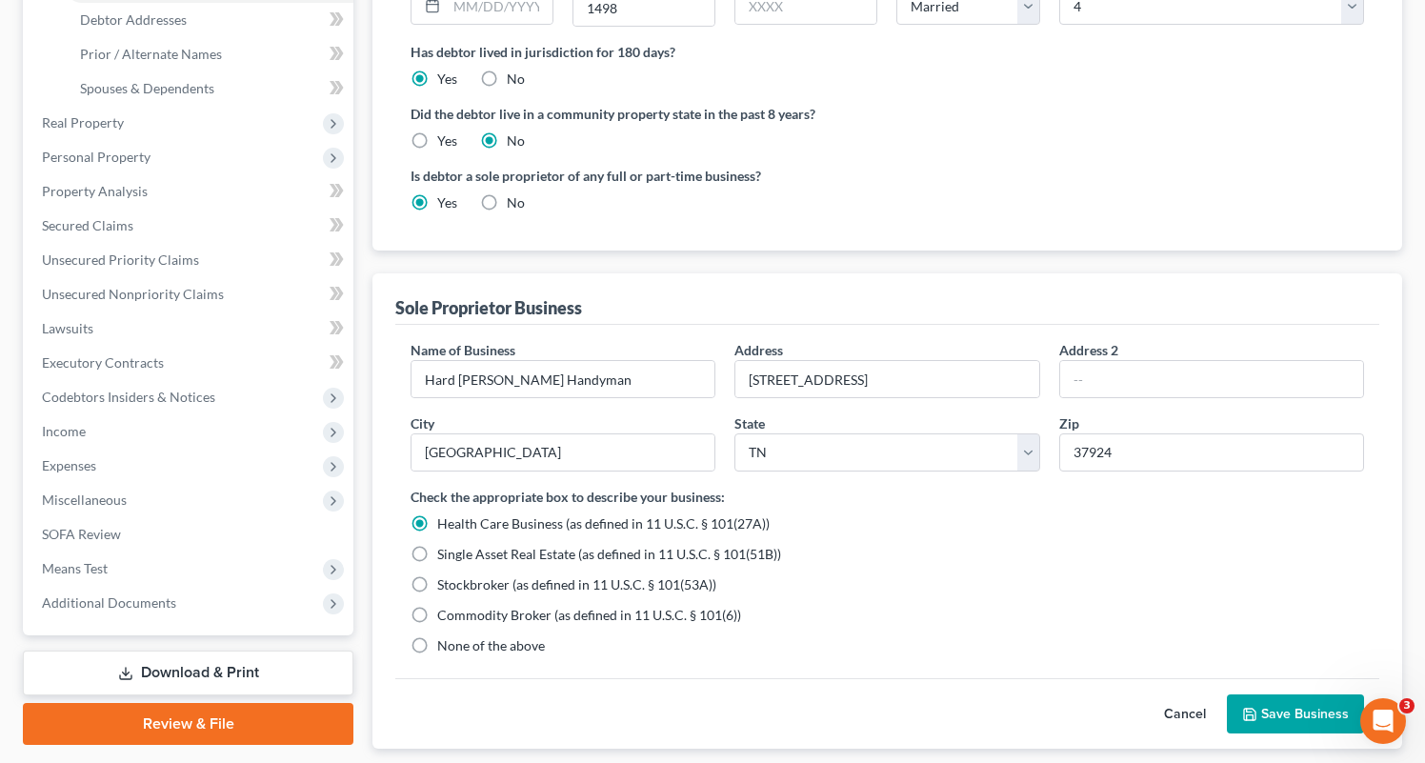
radio input "true"
radio input "false"
click at [1292, 723] on button "Save Business" at bounding box center [1295, 714] width 137 height 40
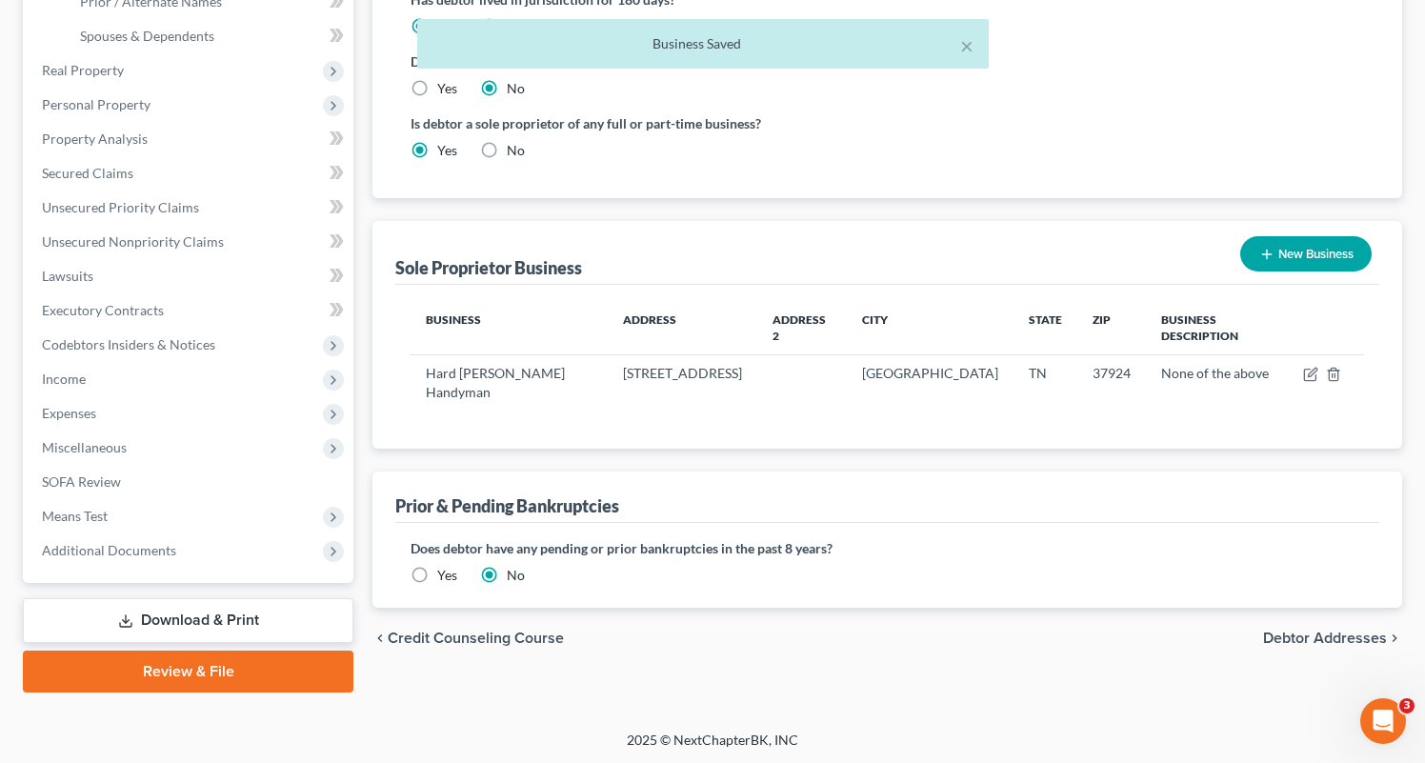
scroll to position [451, 0]
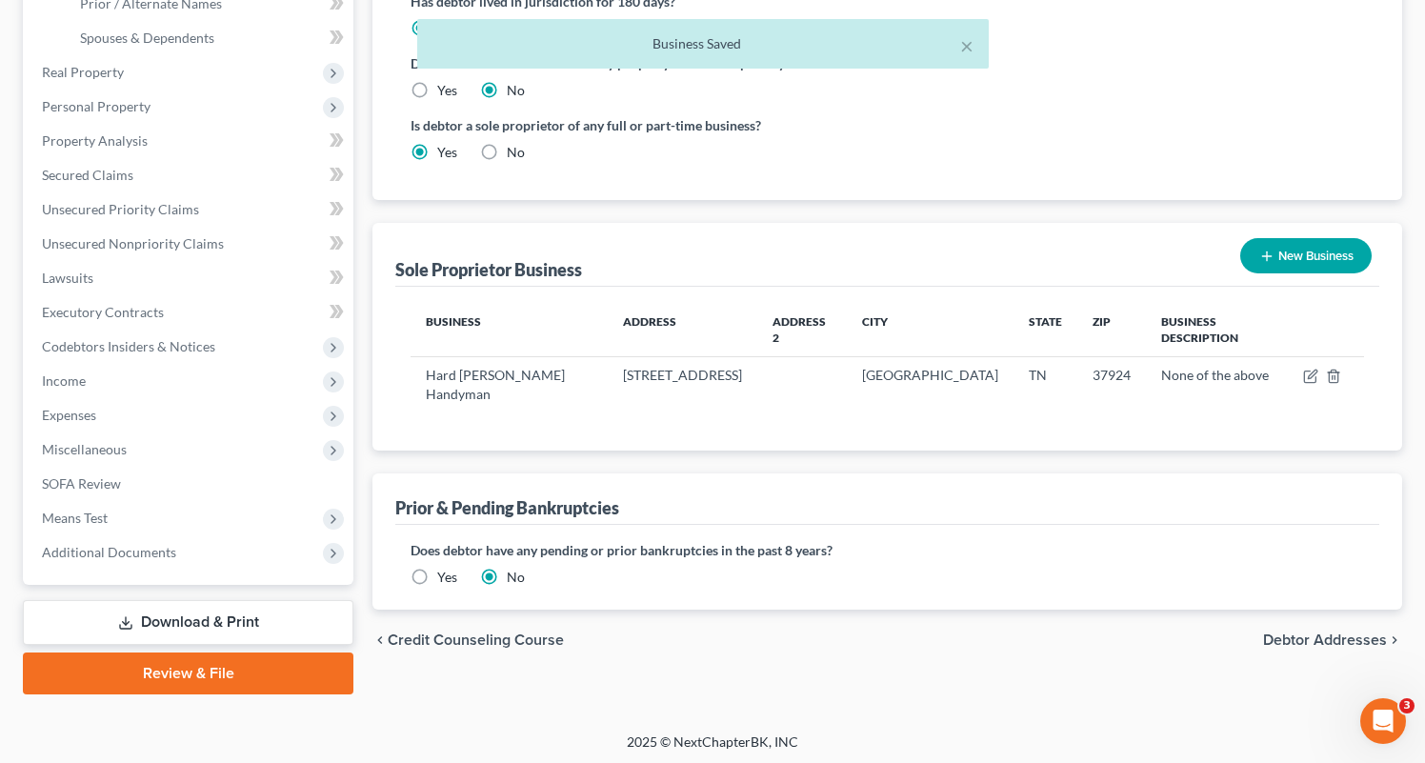
click at [1329, 632] on span "Debtor Addresses" at bounding box center [1325, 639] width 124 height 15
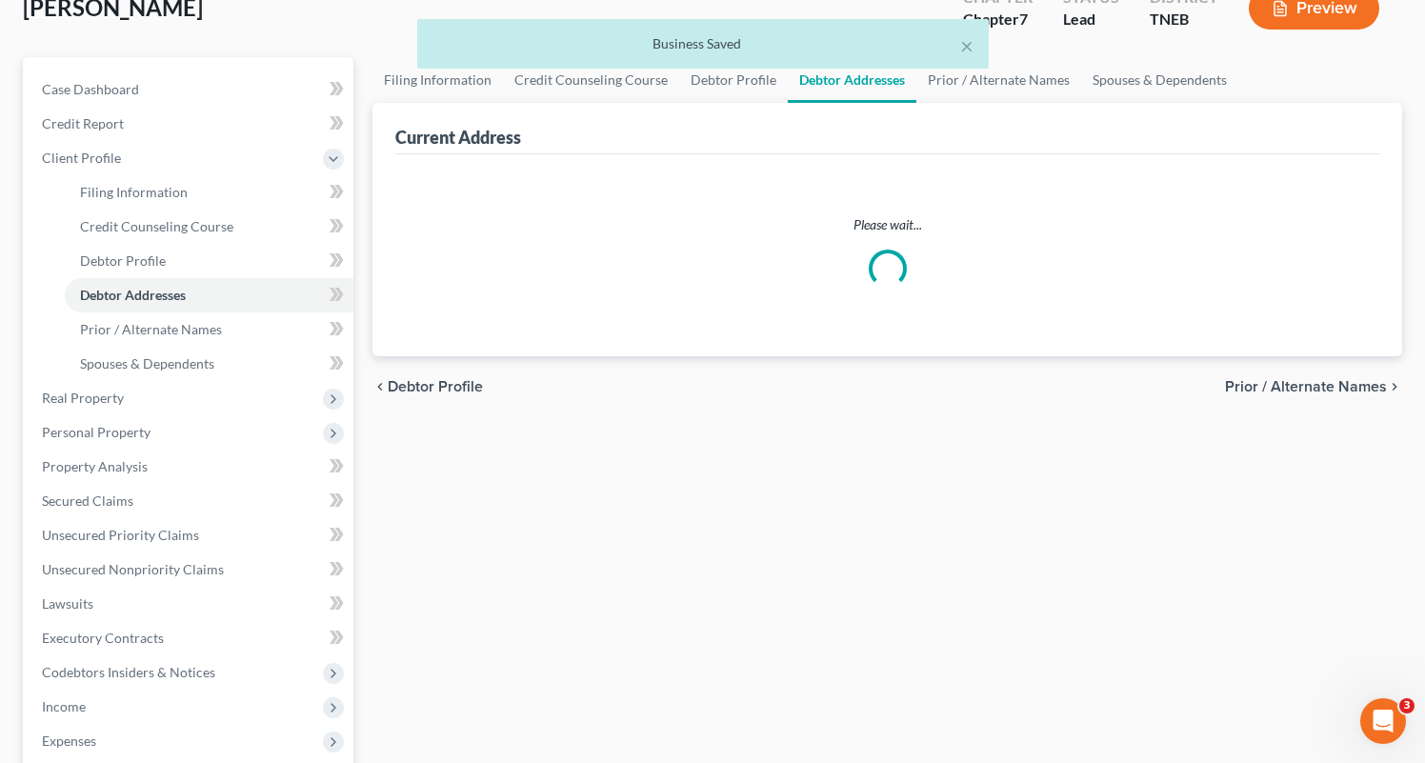
select select "0"
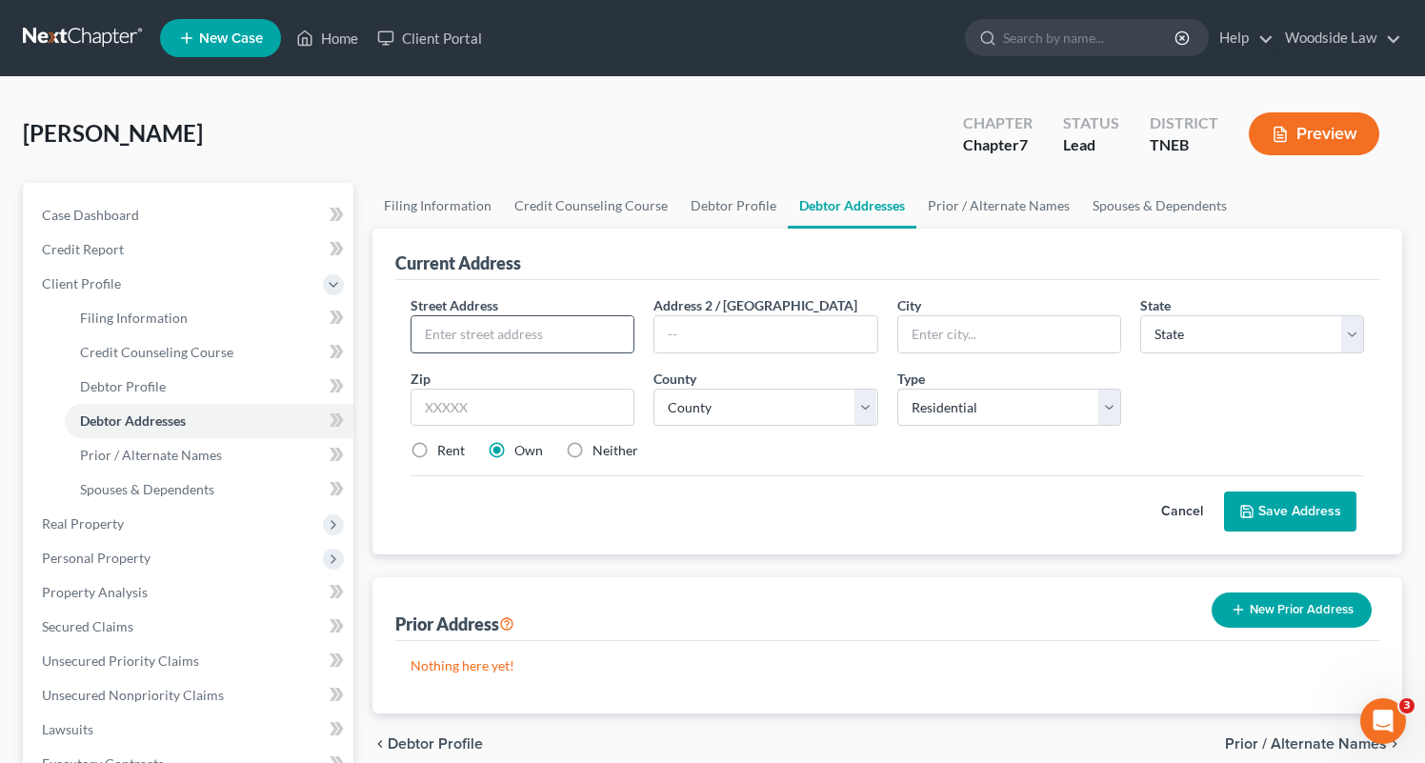
click at [516, 346] on input "text" at bounding box center [522, 334] width 222 height 36
type input "[STREET_ADDRESS]"
type input "37924"
type input "[GEOGRAPHIC_DATA]"
select select "44"
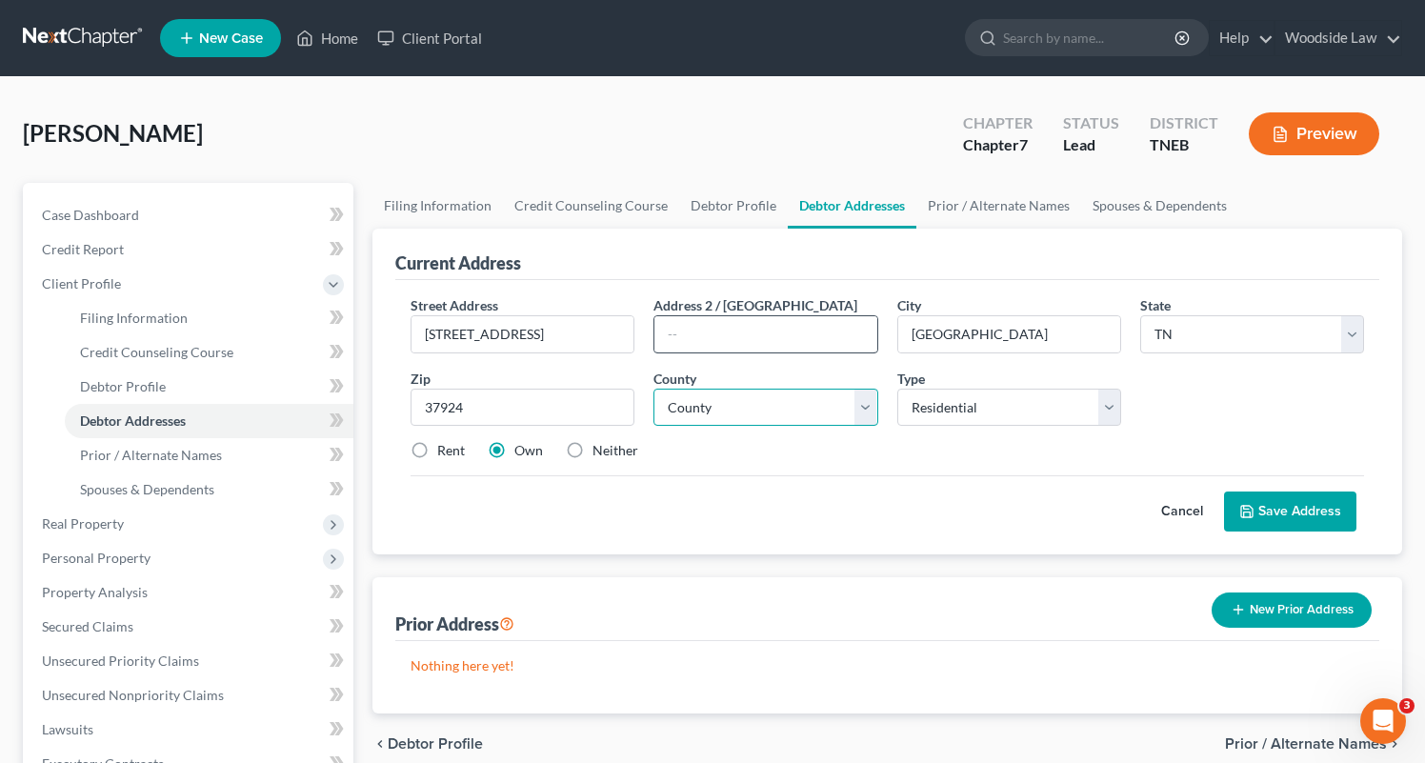
select select "46"
click at [1283, 494] on button "Save Address" at bounding box center [1290, 512] width 132 height 40
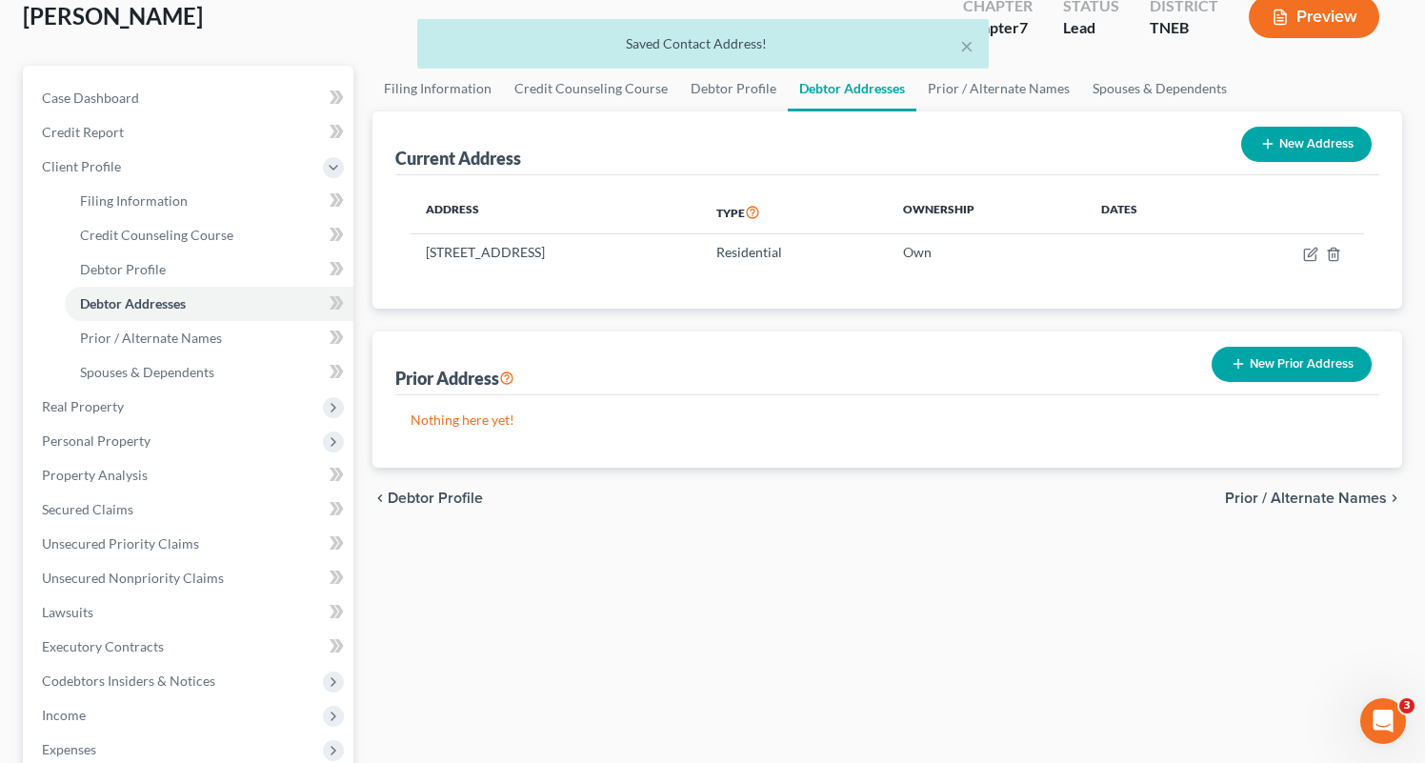
click at [1329, 494] on span "Prior / Alternate Names" at bounding box center [1306, 498] width 162 height 15
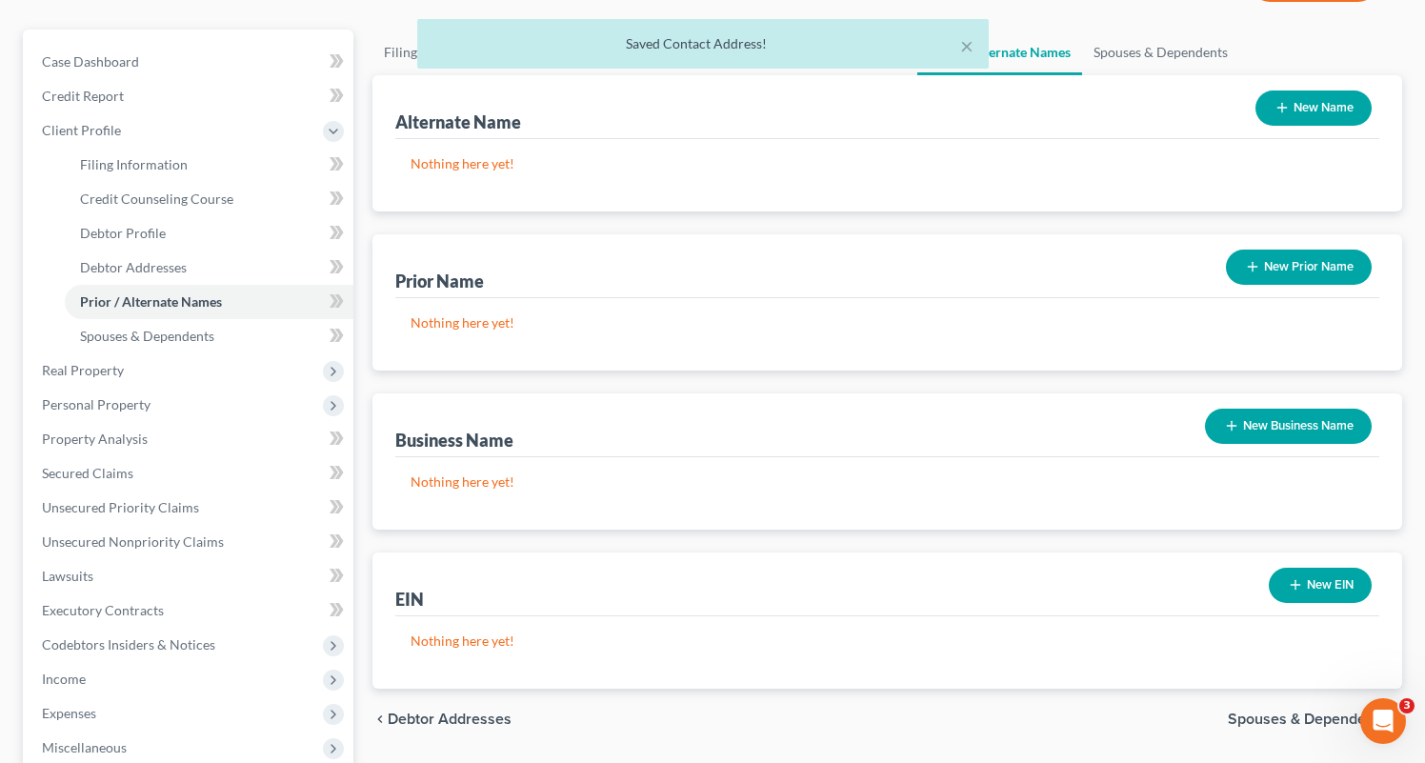
scroll to position [151, 0]
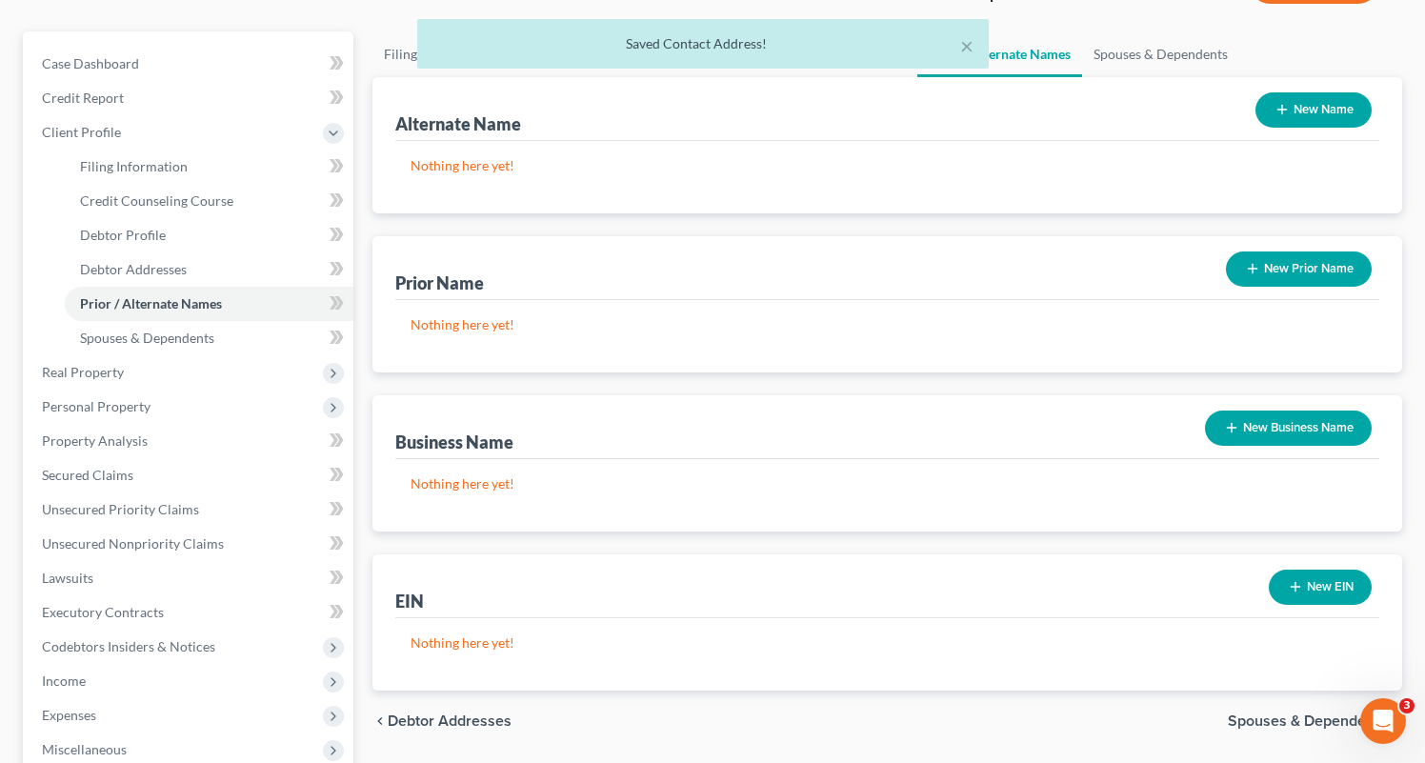
click at [1276, 412] on button "New Business Name" at bounding box center [1288, 428] width 167 height 35
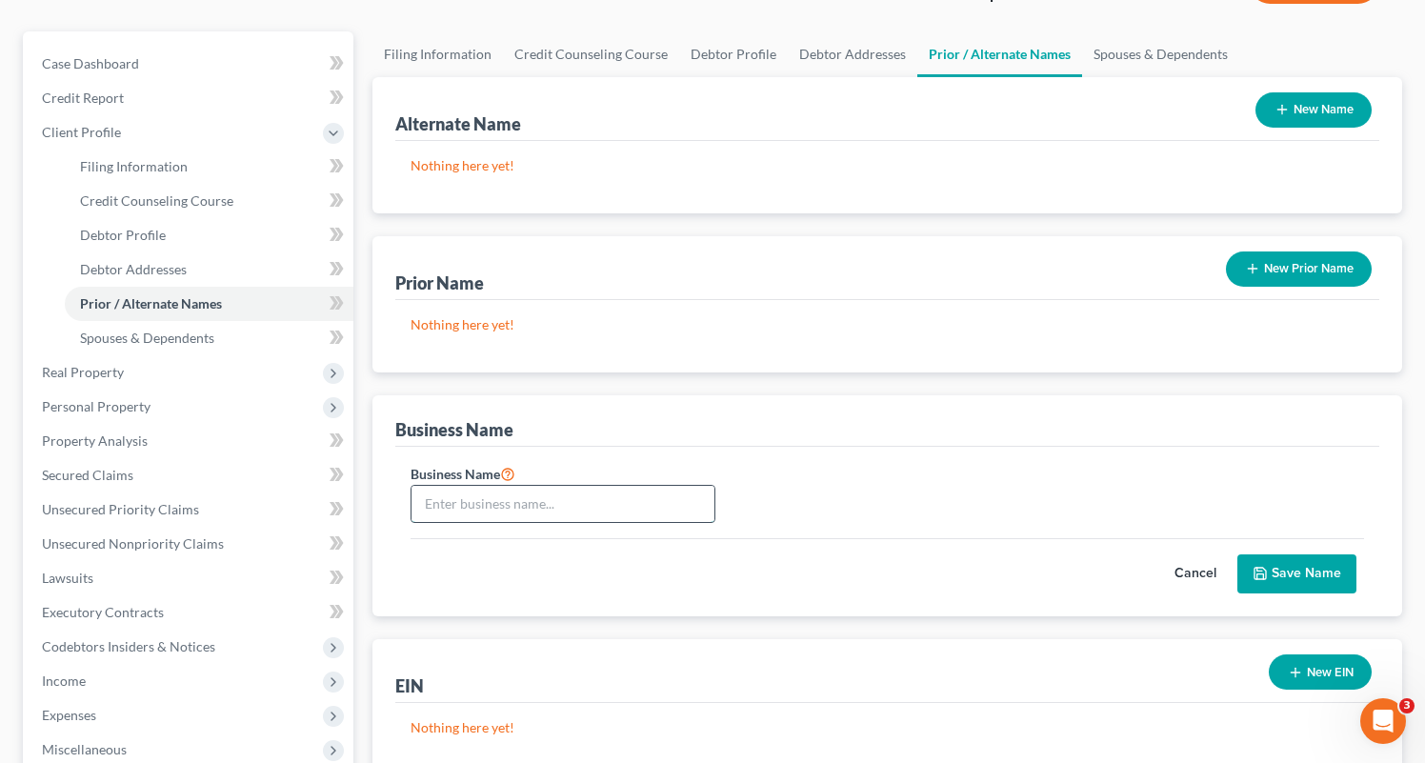
click at [634, 500] on input "text" at bounding box center [562, 504] width 303 height 36
type input "Hard [PERSON_NAME] Handyman"
click at [1317, 569] on button "Save Name" at bounding box center [1296, 574] width 119 height 40
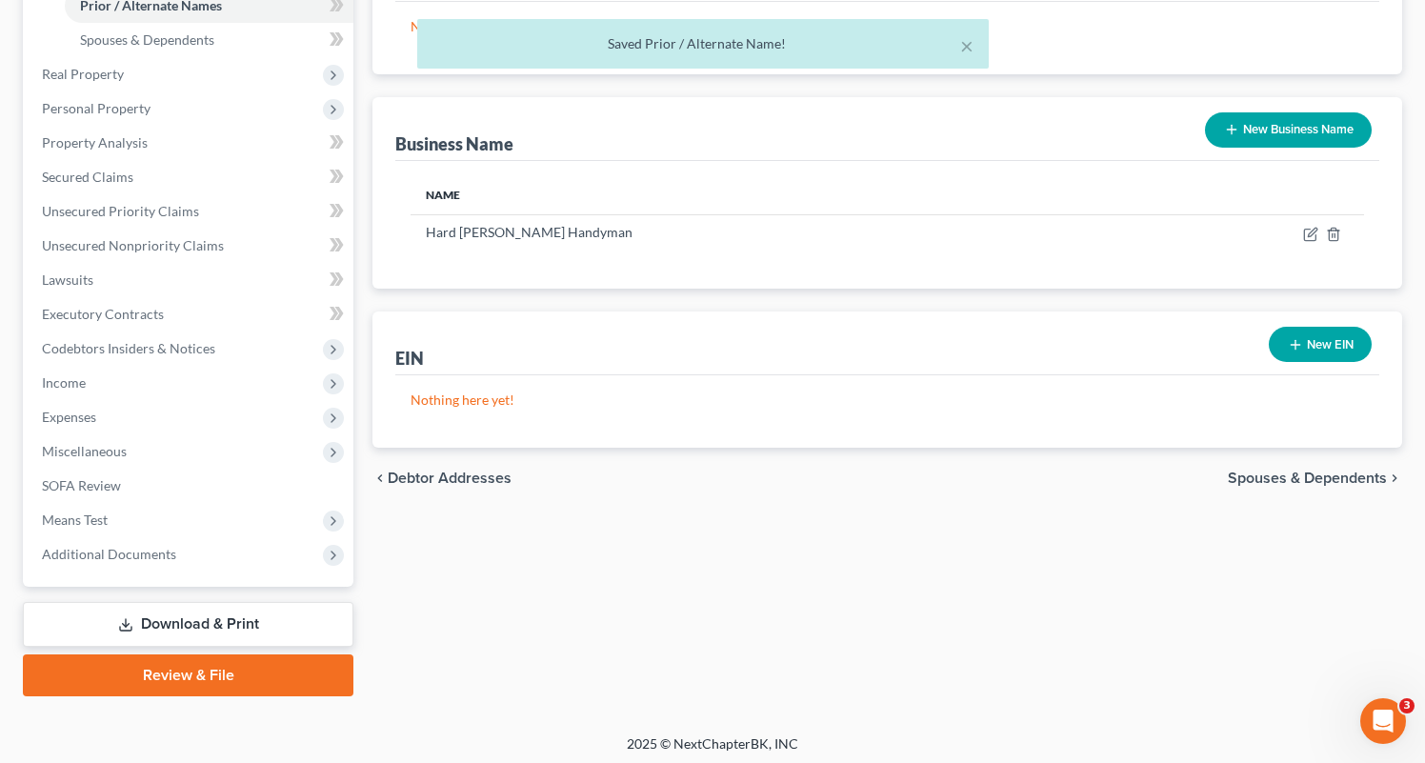
scroll to position [452, 0]
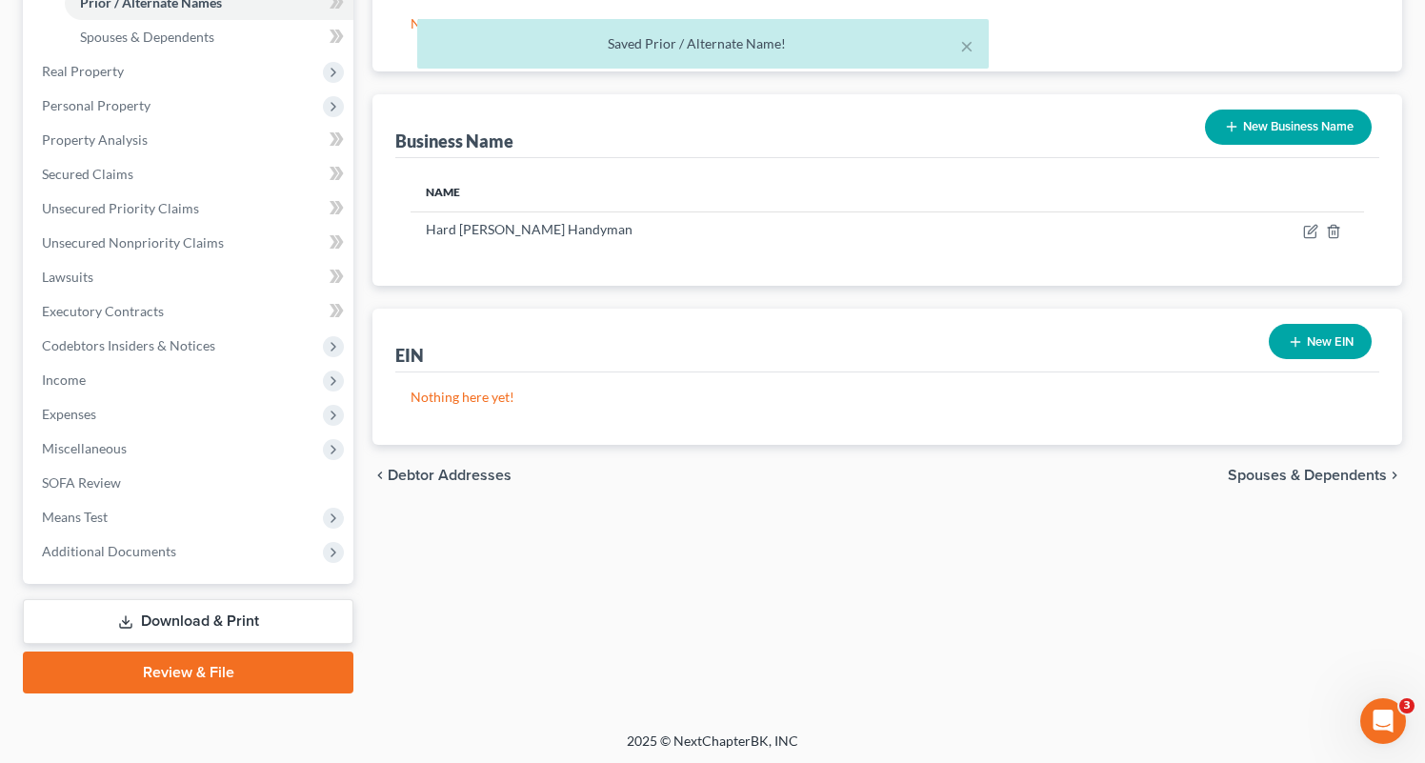
click at [1298, 477] on span "Spouses & Dependents" at bounding box center [1307, 475] width 159 height 15
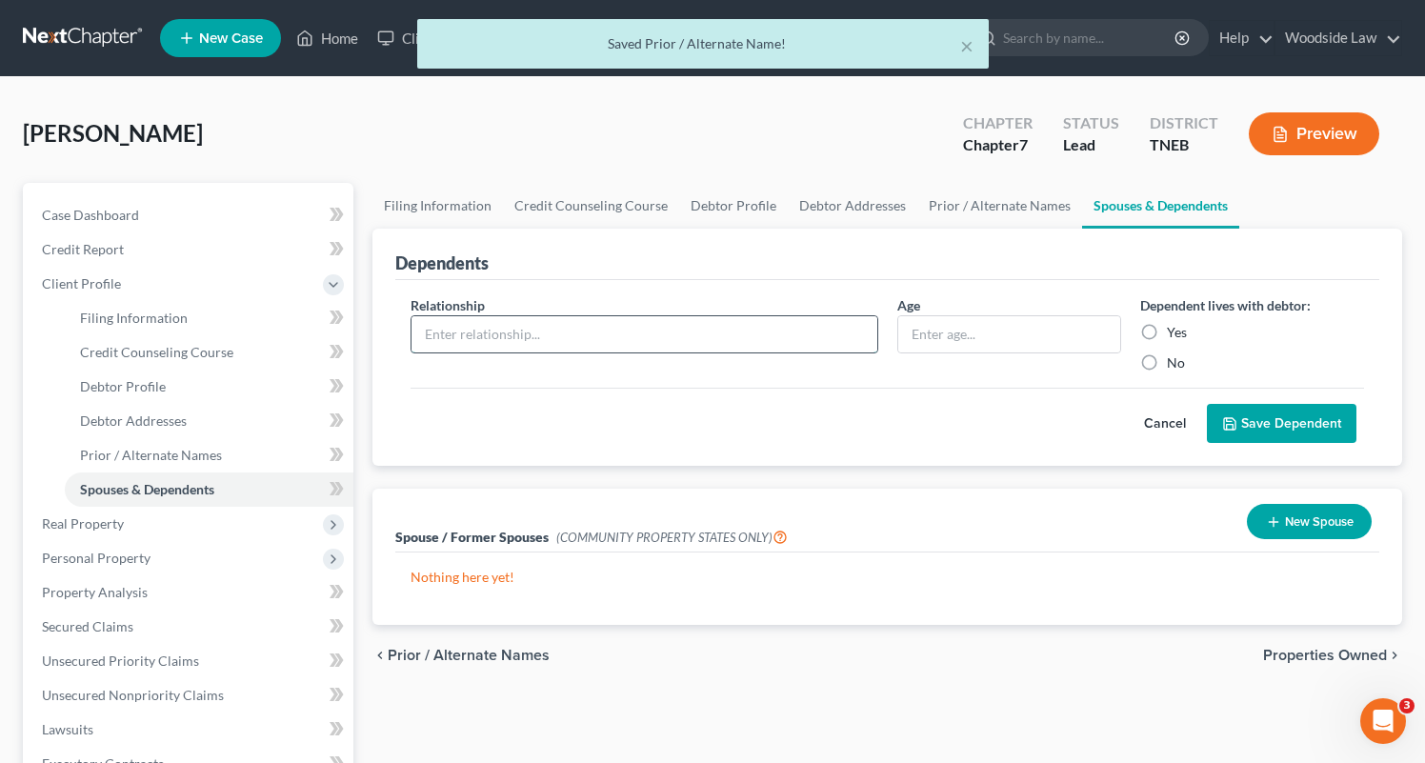
click at [778, 331] on input "text" at bounding box center [644, 334] width 466 height 36
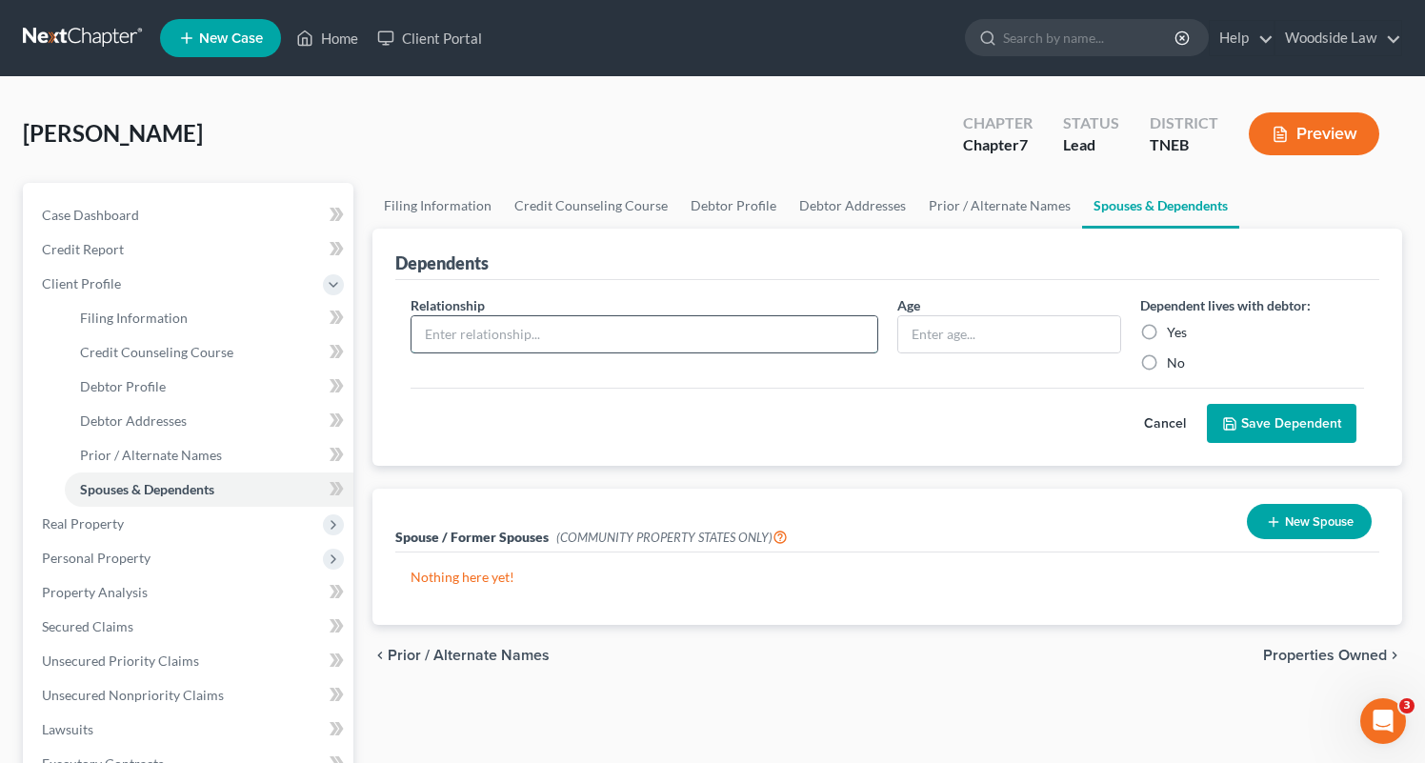
type input "Child"
click at [983, 342] on input "text" at bounding box center [1009, 334] width 222 height 36
type input "8"
click at [1167, 327] on label "Yes" at bounding box center [1177, 332] width 20 height 19
click at [1174, 327] on input "Yes" at bounding box center [1180, 329] width 12 height 12
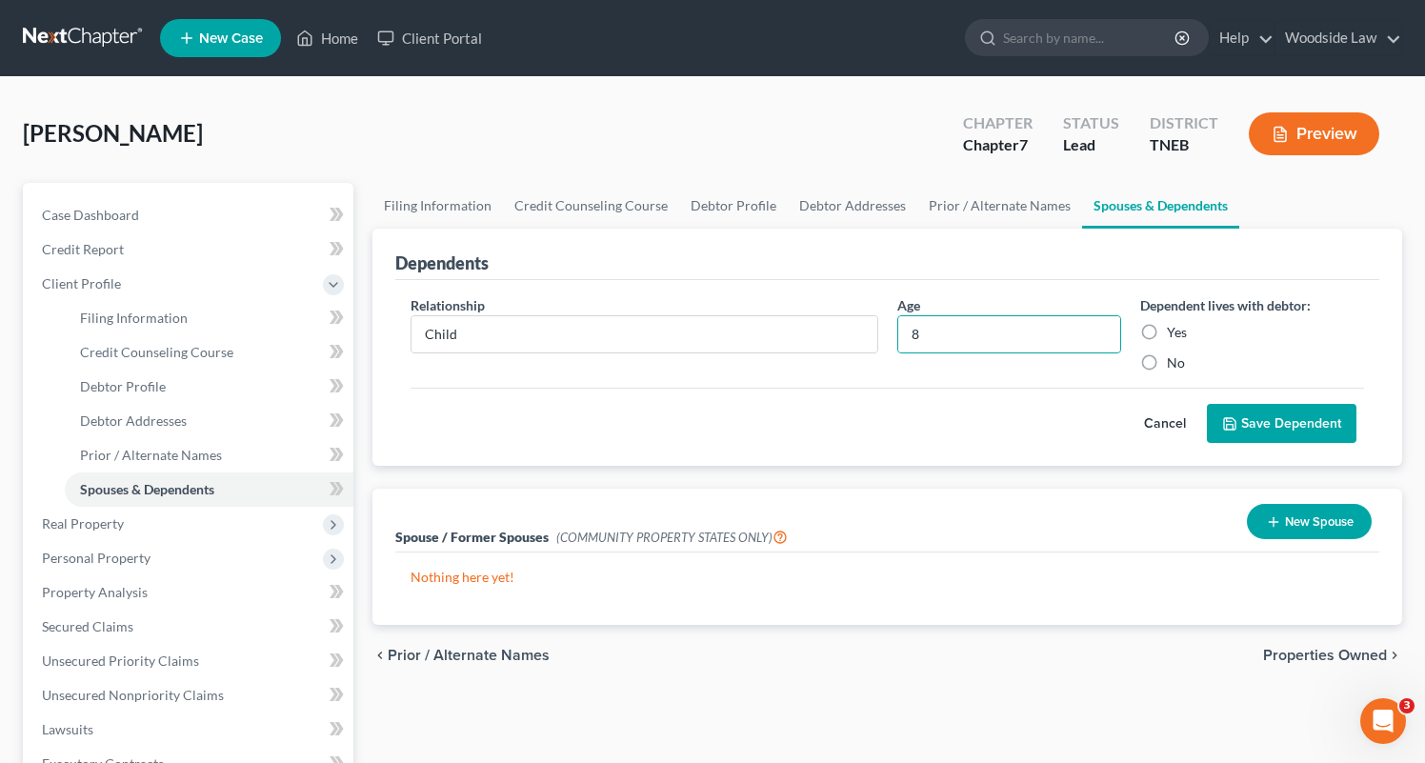
radio input "true"
click at [1306, 421] on button "Save Dependent" at bounding box center [1282, 424] width 150 height 40
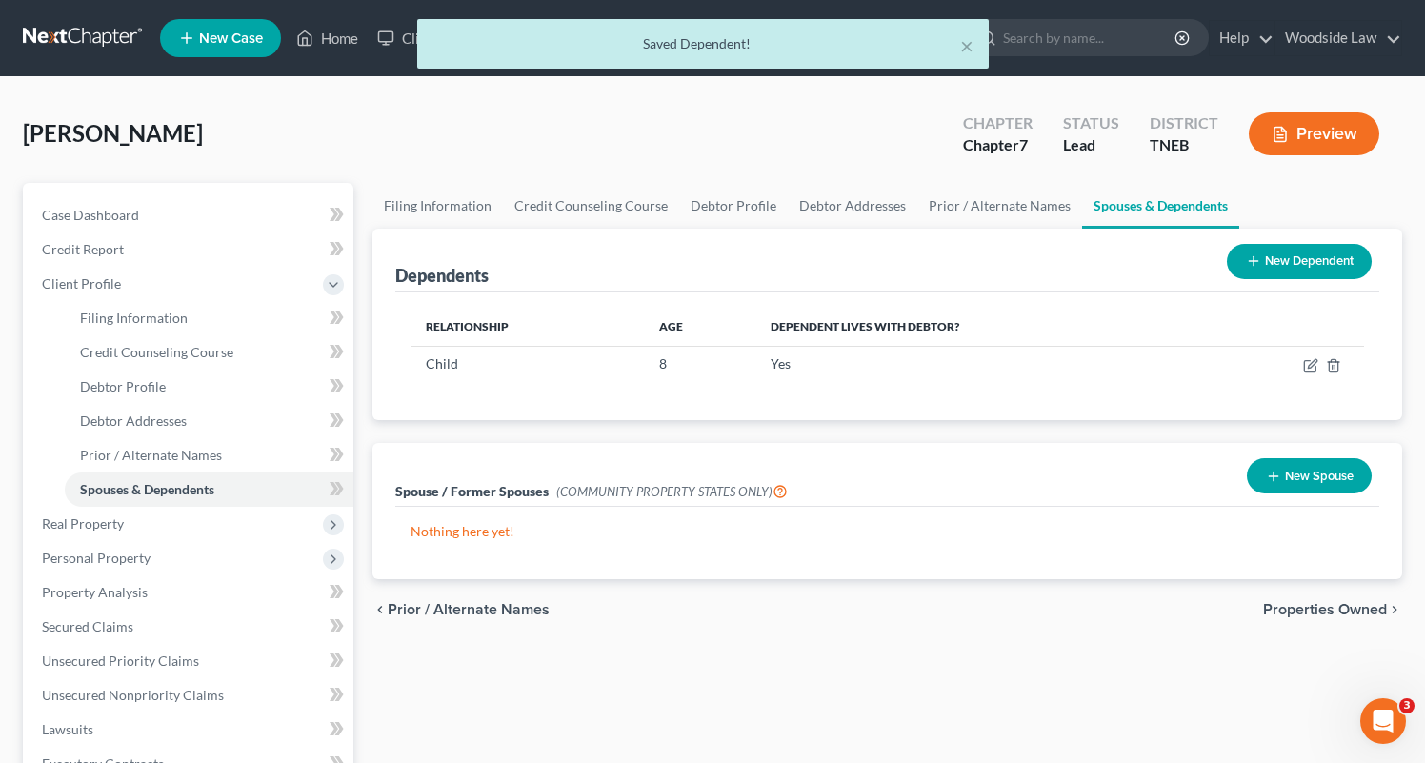
click at [1294, 261] on button "New Dependent" at bounding box center [1299, 261] width 145 height 35
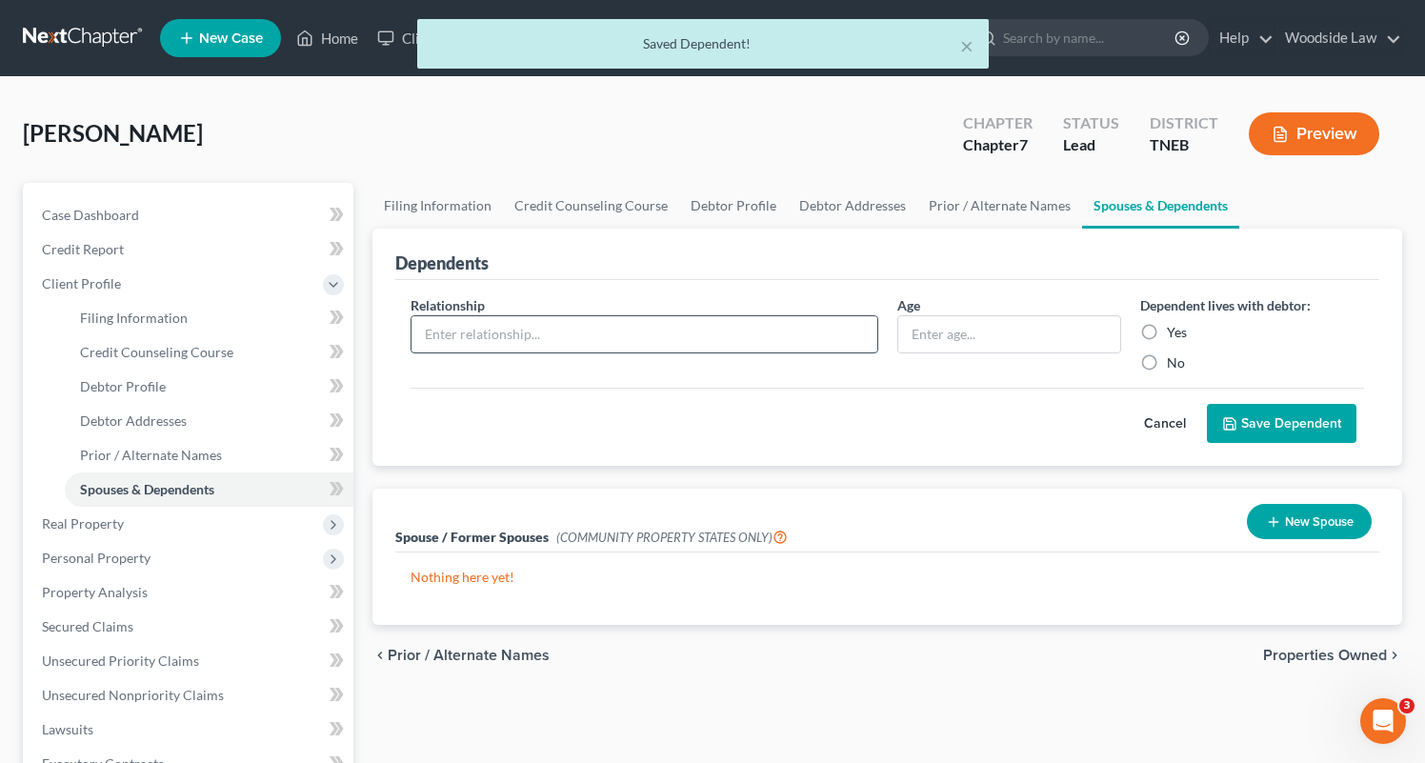
click at [585, 330] on input "text" at bounding box center [644, 334] width 466 height 36
type input "Child"
type input "12"
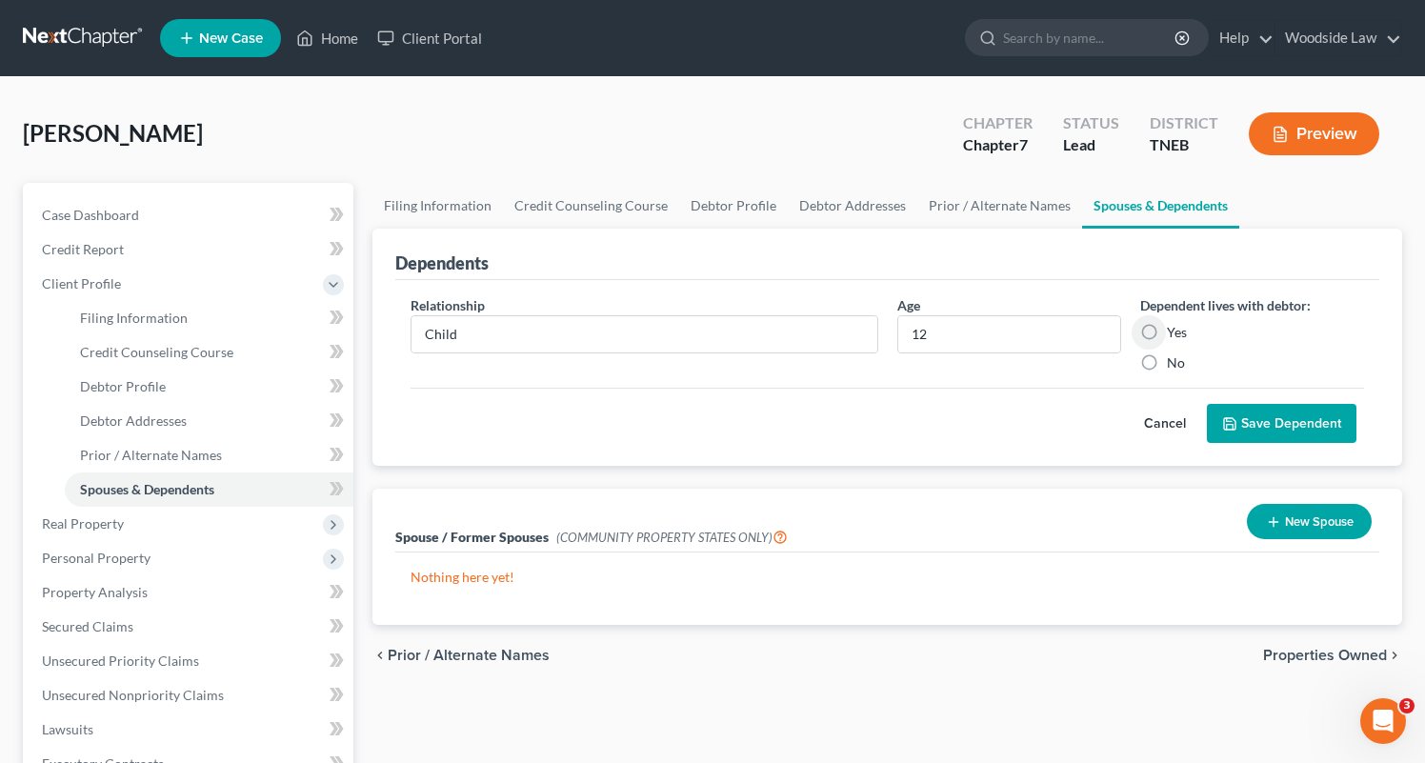
click at [1167, 326] on label "Yes" at bounding box center [1177, 332] width 20 height 19
click at [1174, 326] on input "Yes" at bounding box center [1180, 329] width 12 height 12
radio input "true"
click at [1276, 408] on button "Save Dependent" at bounding box center [1282, 424] width 150 height 40
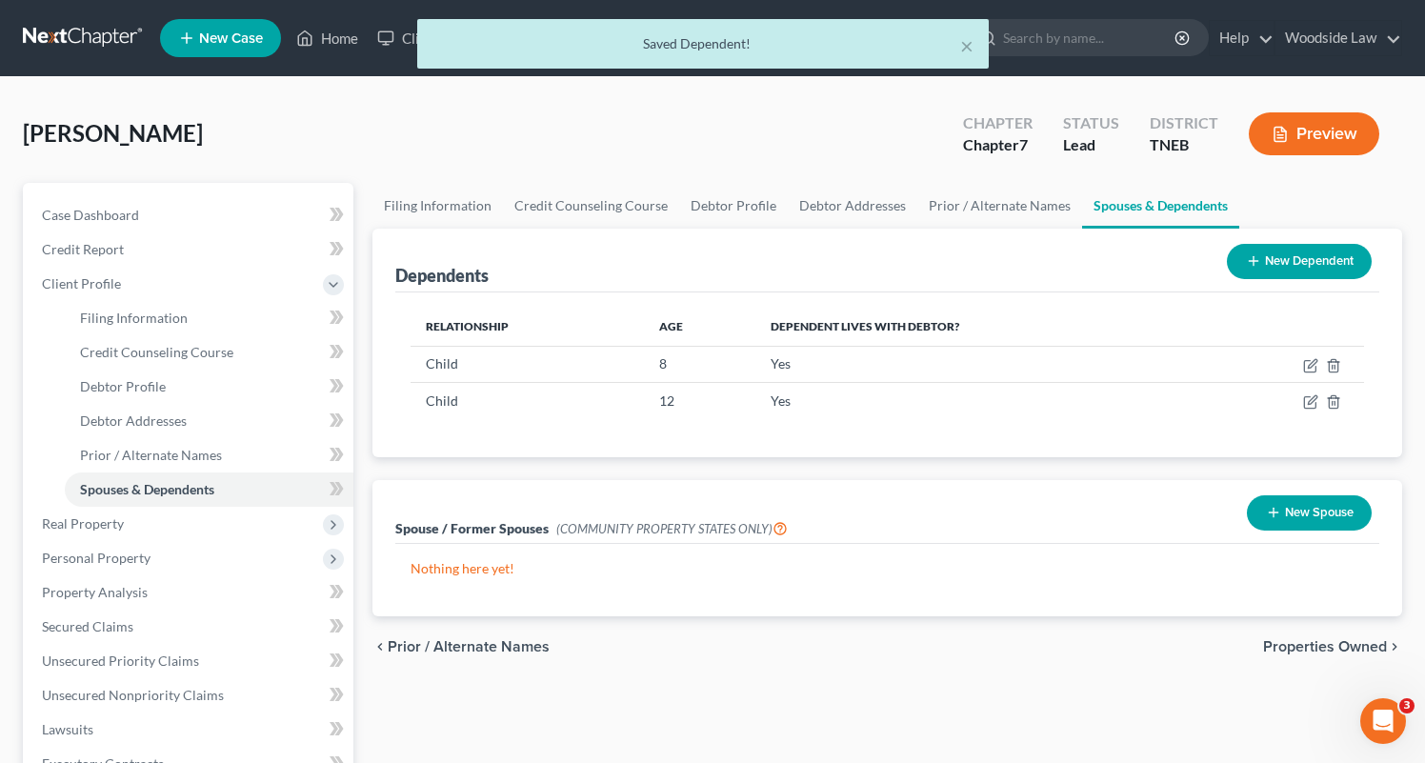
click at [1387, 301] on div "Dependents New Dependent Relationship Age Dependent lives with debtor? Child [D…" at bounding box center [887, 343] width 1030 height 229
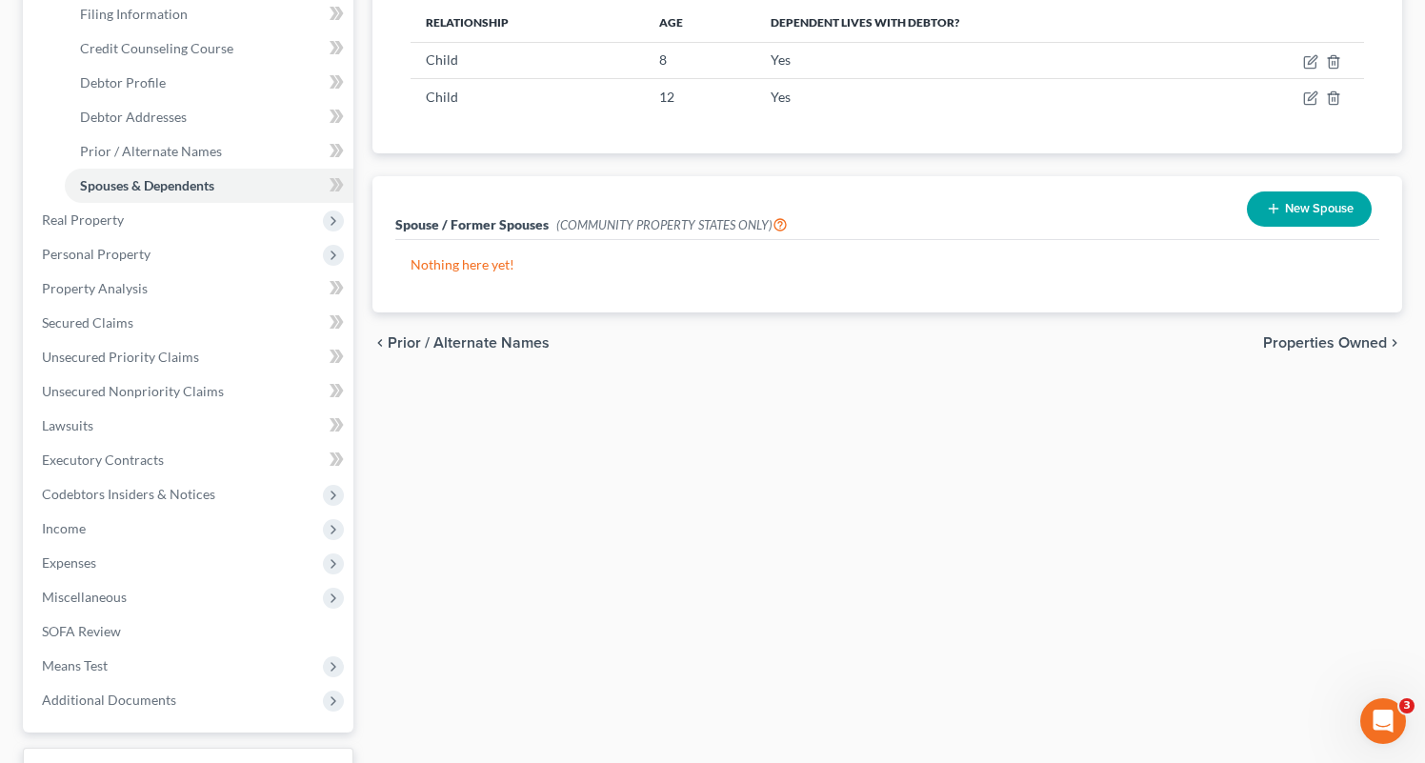
scroll to position [337, 0]
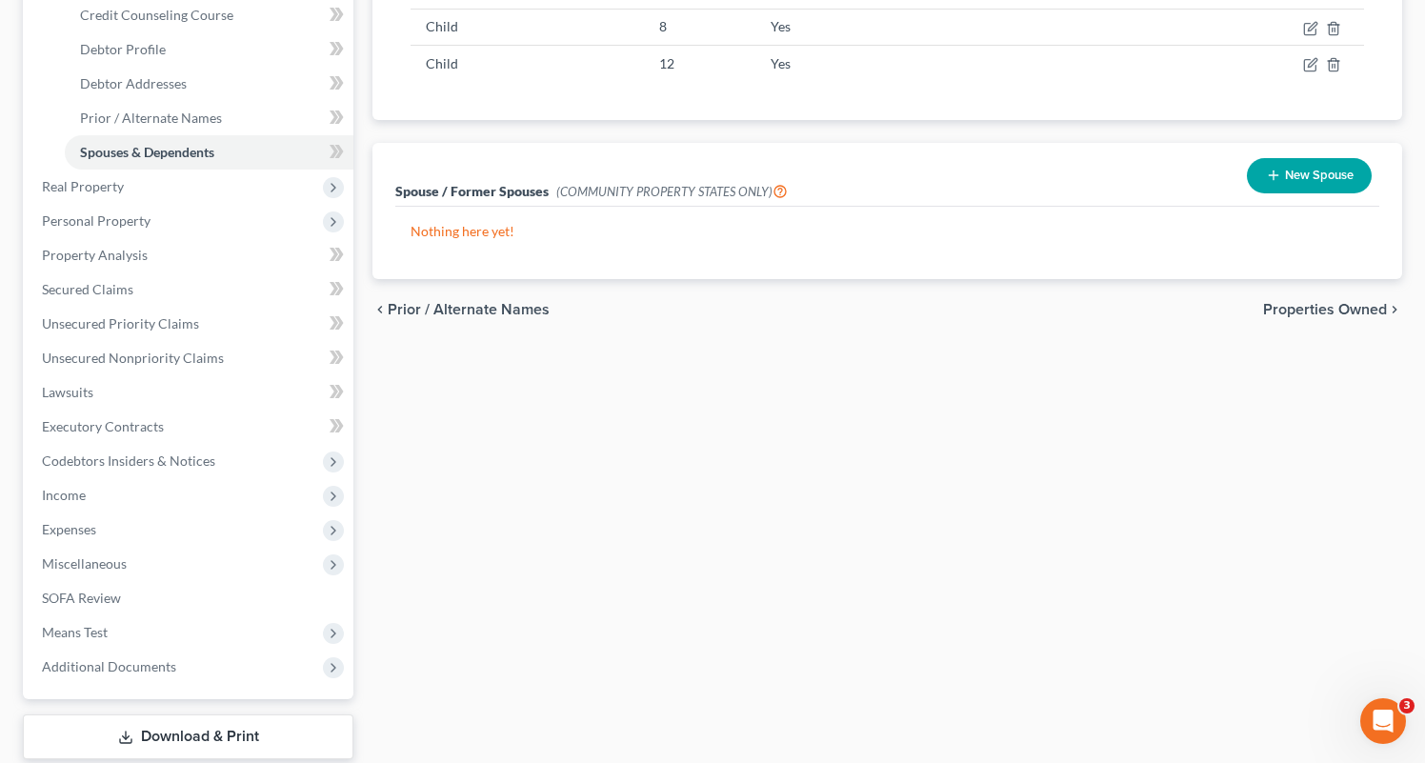
click at [1314, 306] on span "Properties Owned" at bounding box center [1325, 309] width 124 height 15
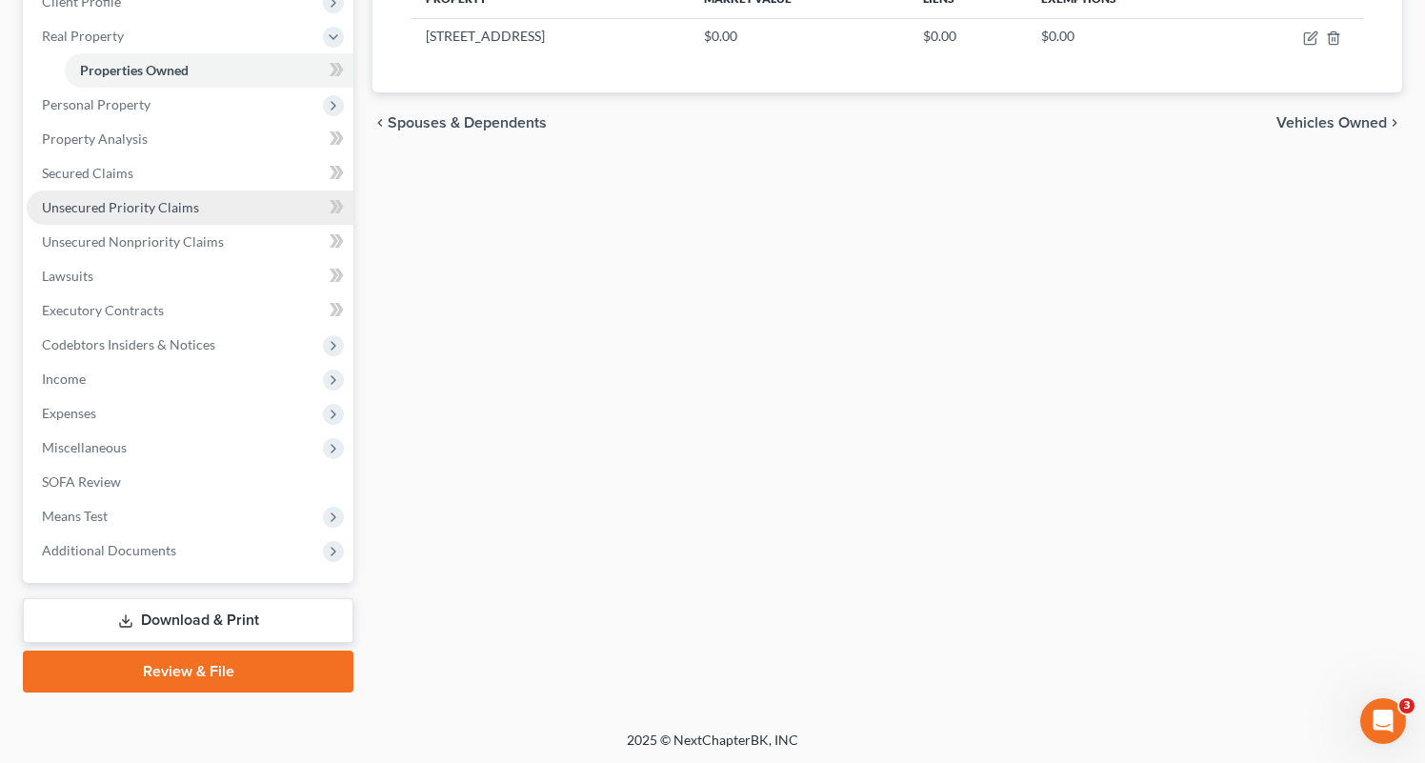
scroll to position [281, 0]
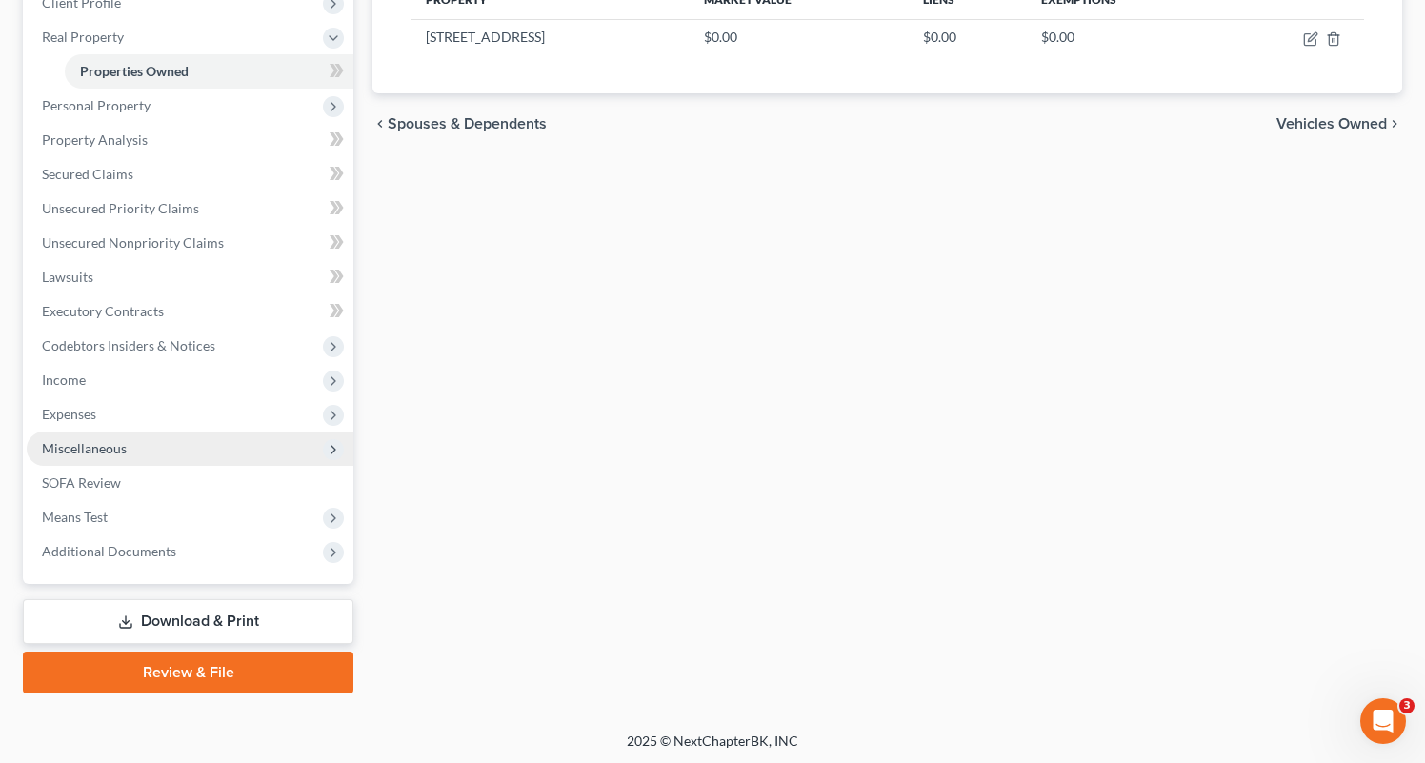
click at [80, 451] on span "Miscellaneous" at bounding box center [84, 448] width 85 height 16
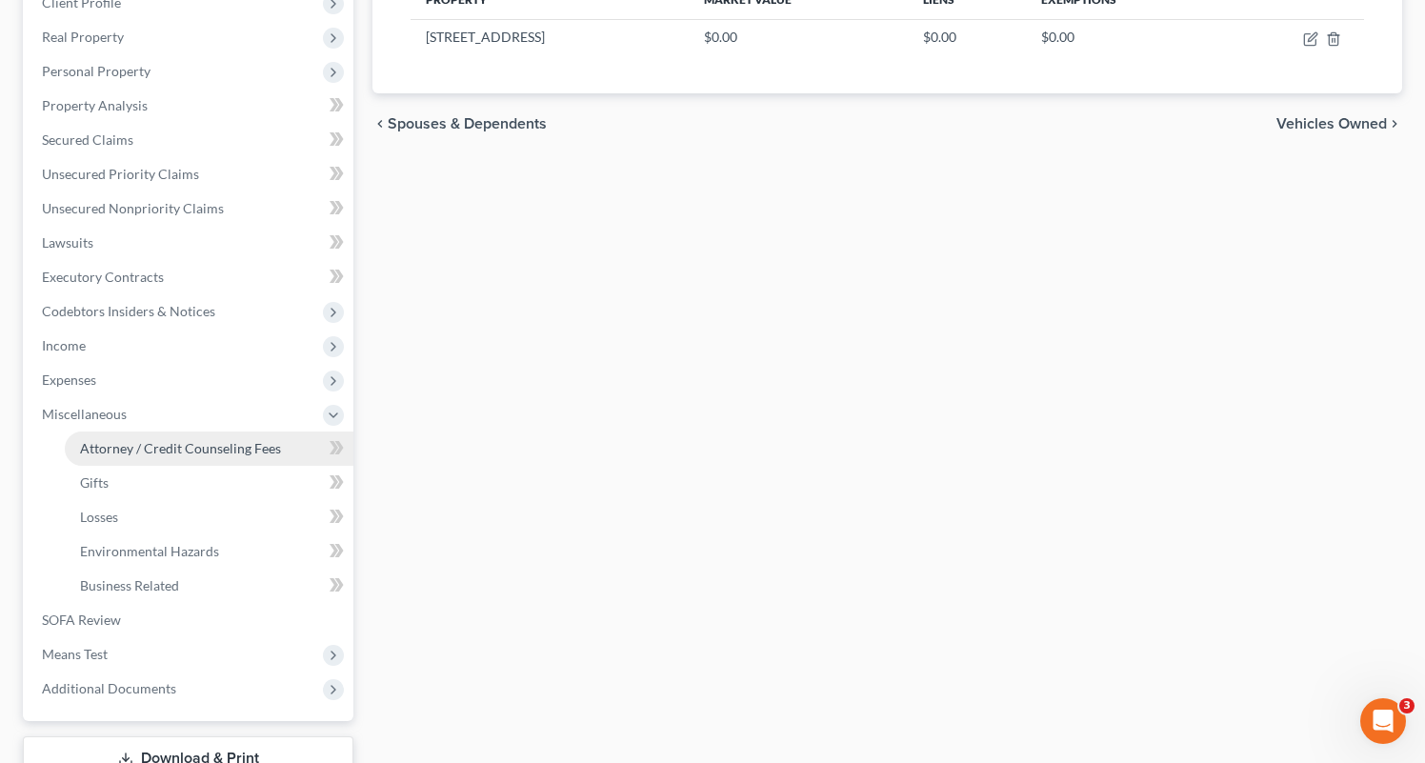
click at [226, 448] on span "Attorney / Credit Counseling Fees" at bounding box center [180, 448] width 201 height 16
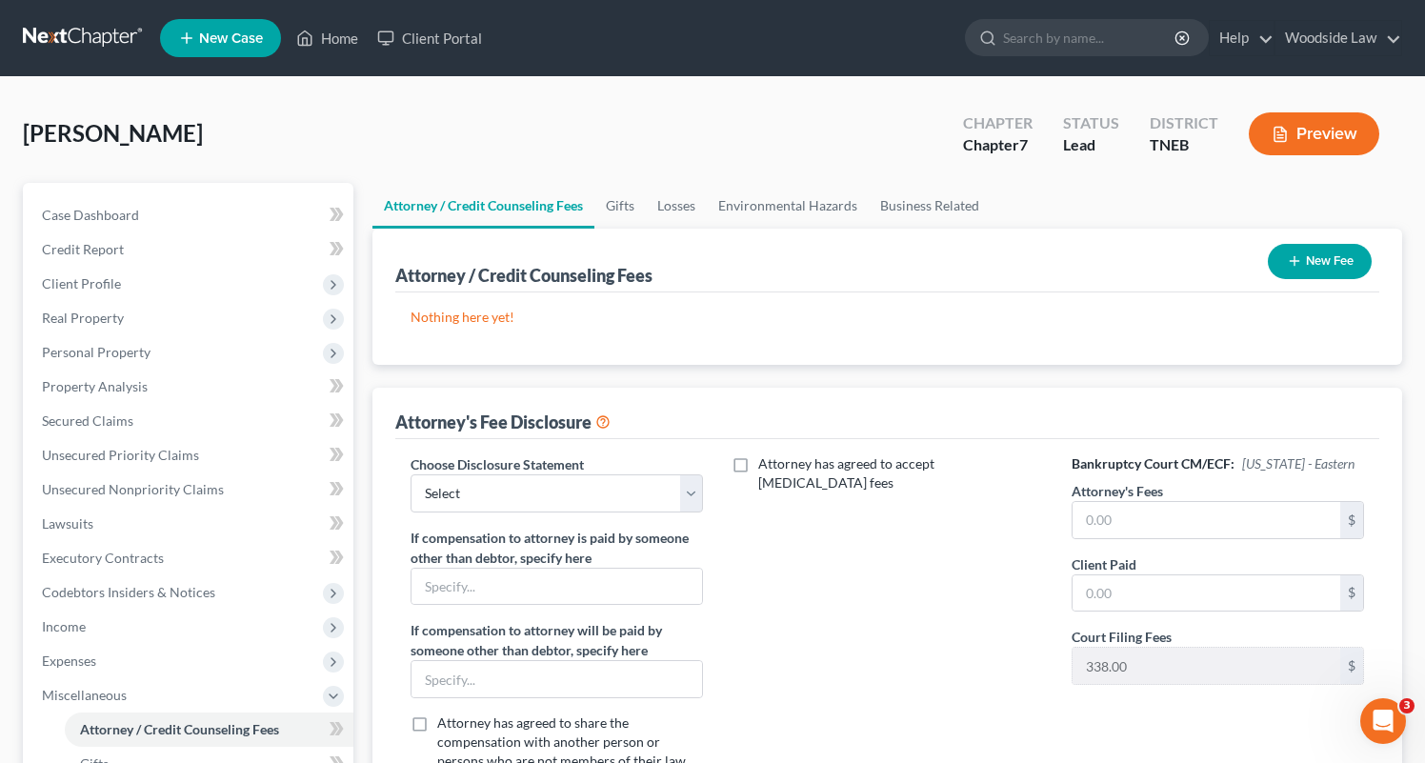
click at [1301, 270] on button "New Fee" at bounding box center [1320, 261] width 104 height 35
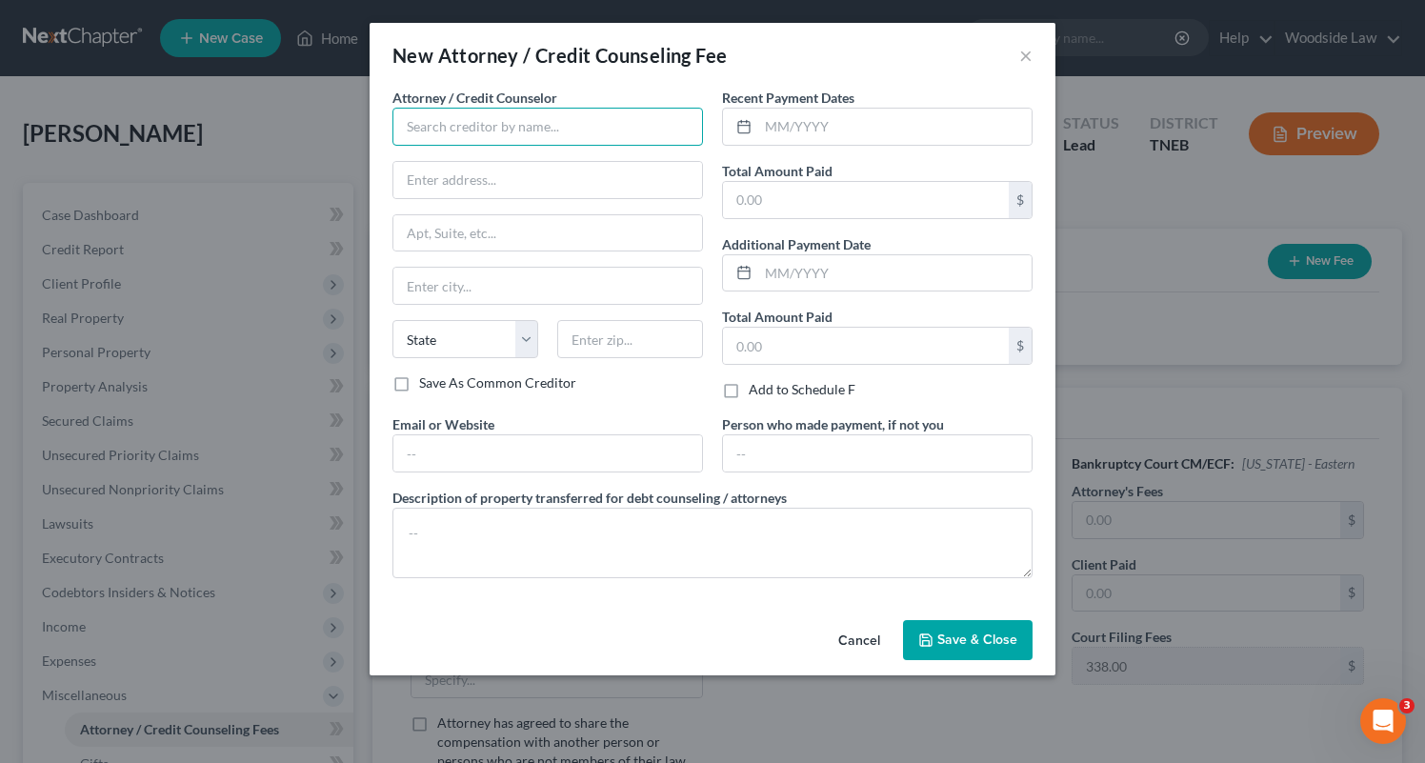
click at [556, 125] on input "text" at bounding box center [547, 127] width 311 height 38
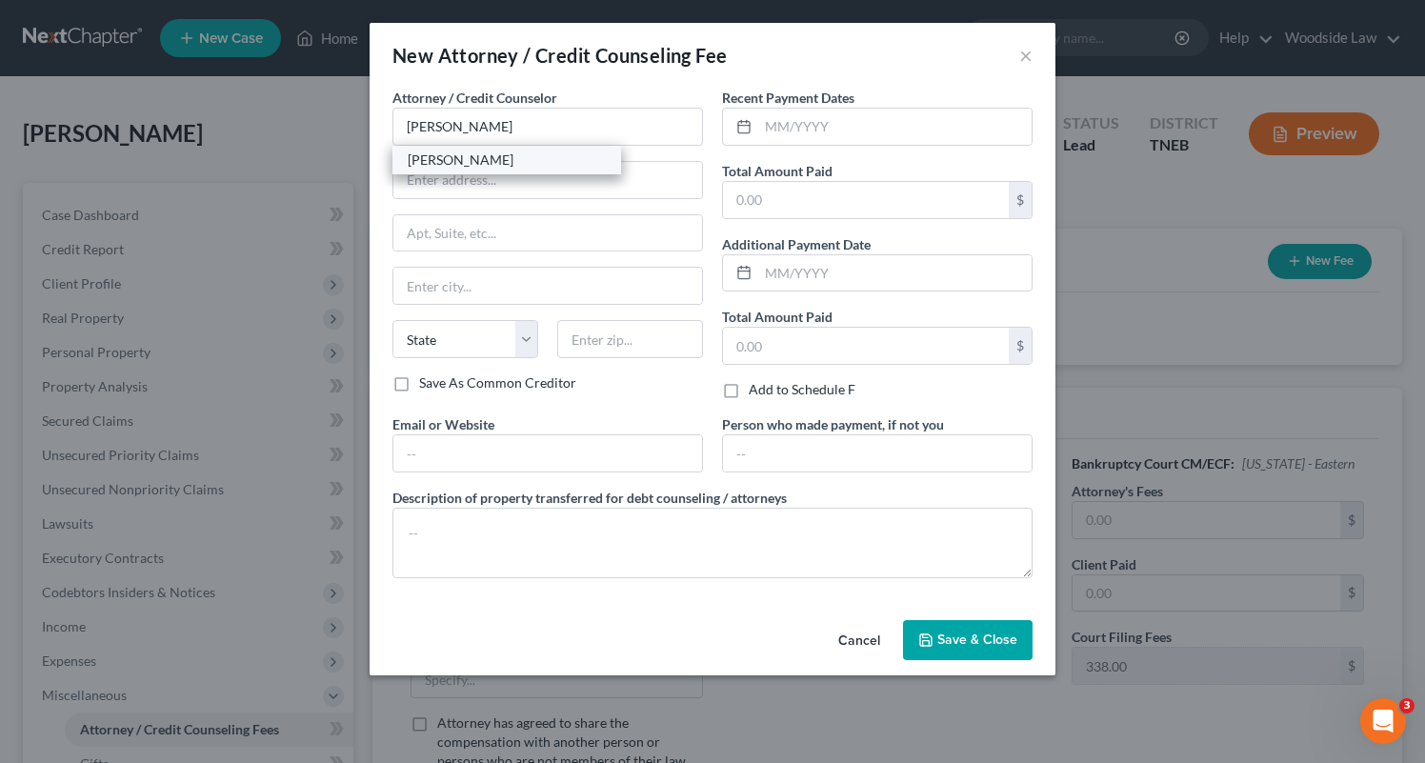
click at [518, 155] on div "[PERSON_NAME]" at bounding box center [507, 159] width 198 height 19
type input "[PERSON_NAME]"
type input "[STREET_ADDRESS]"
type input "Suite 504"
type input "[GEOGRAPHIC_DATA]"
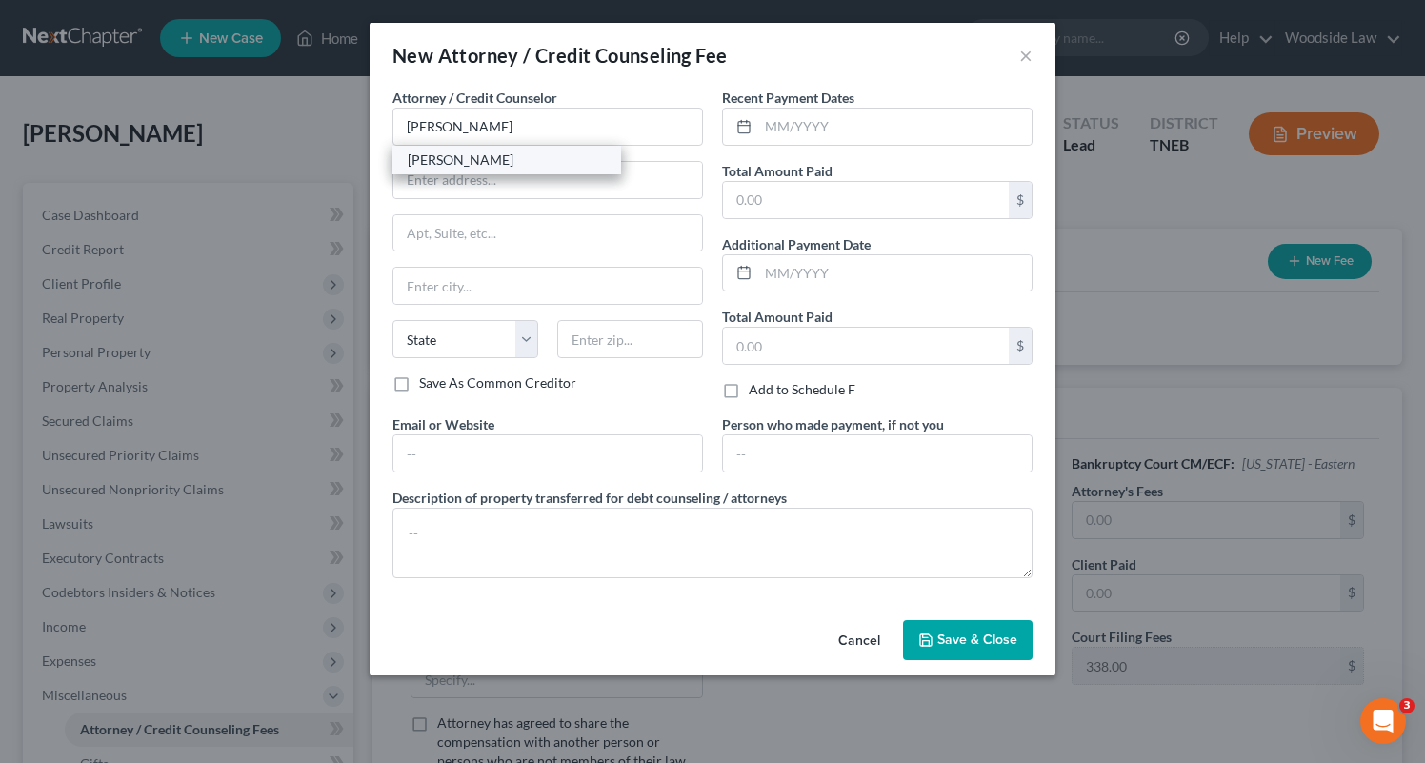
select select "44"
type input "37922"
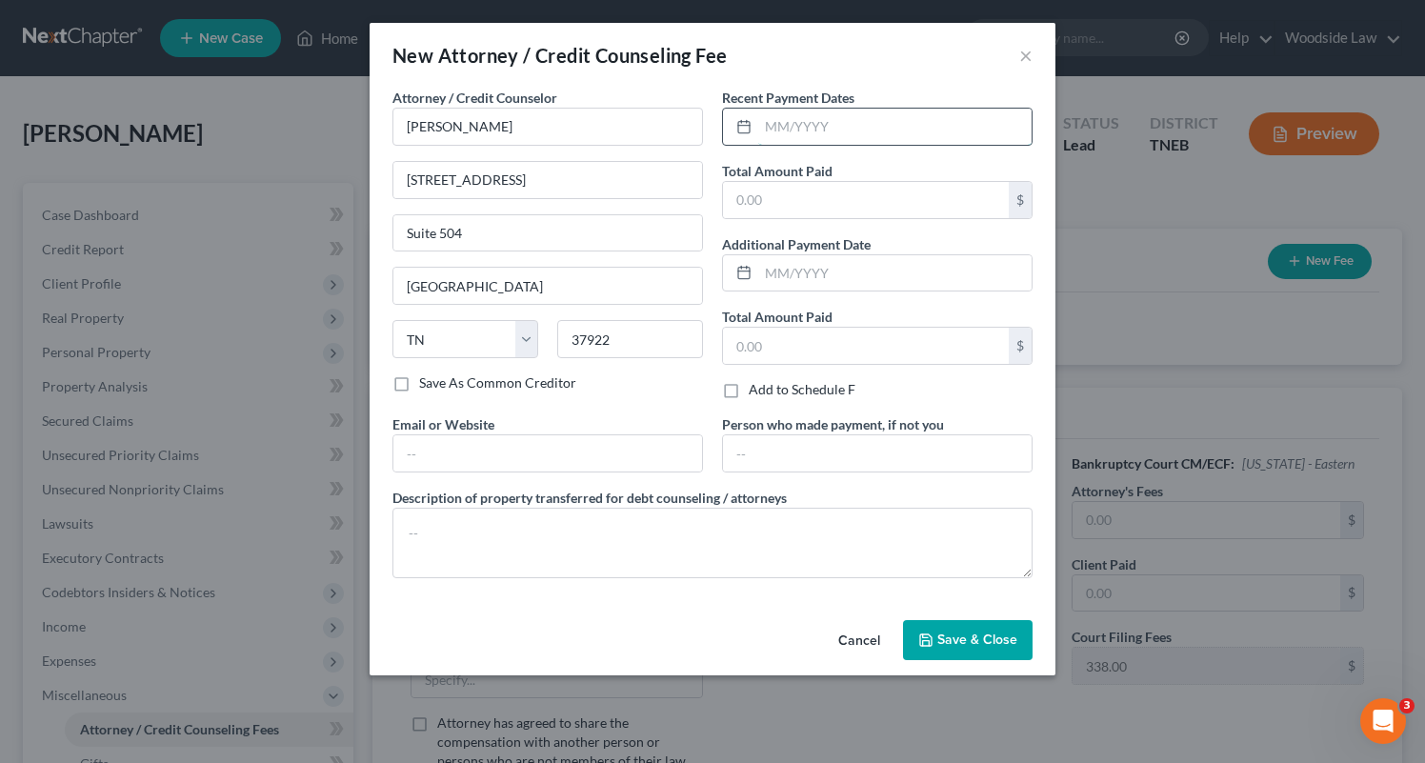
click at [894, 128] on input "text" at bounding box center [894, 127] width 273 height 36
type input "09/2025"
type input "1,400.00"
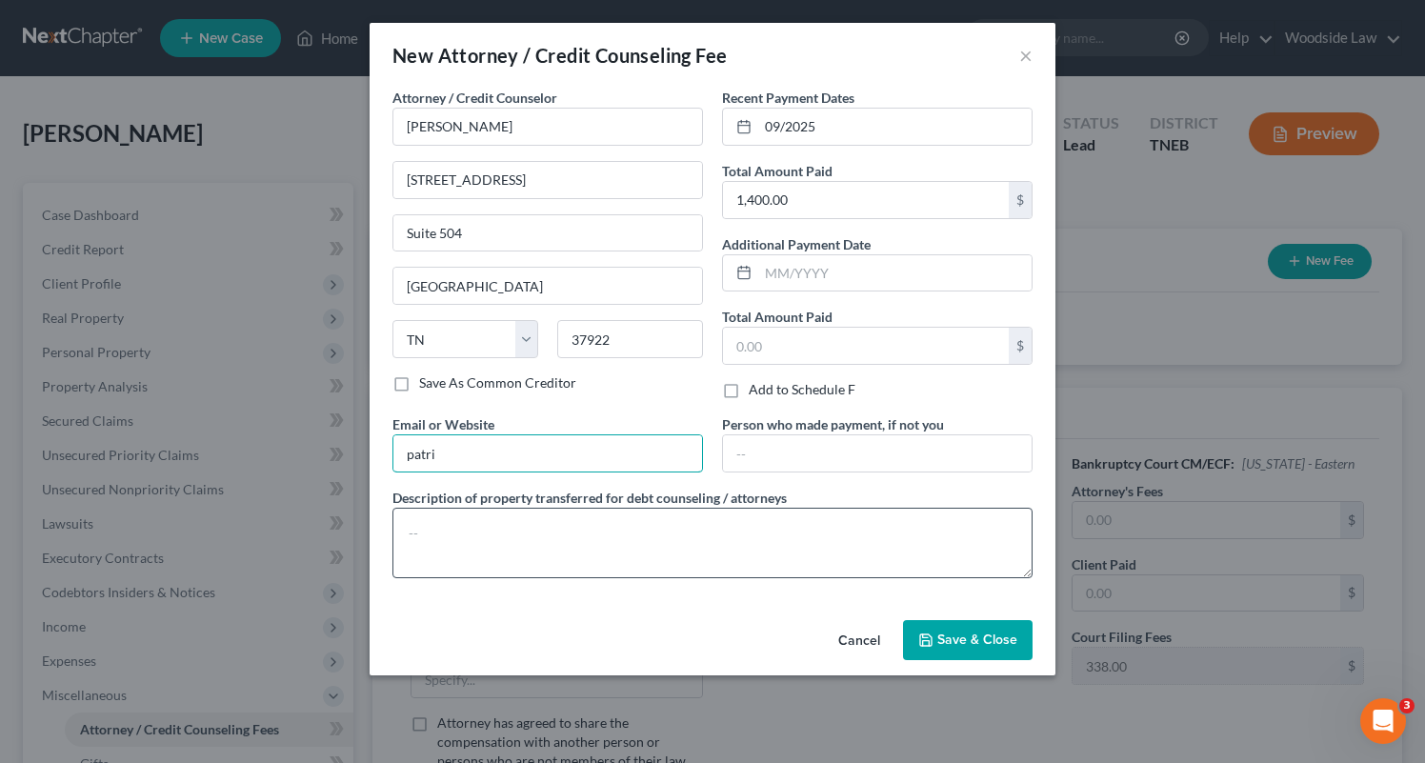
type input "[EMAIL_ADDRESS][DOMAIN_NAME]"
click at [561, 530] on textarea at bounding box center [712, 543] width 640 height 70
type textarea "Attorney Fees"
click at [692, 388] on div "Save As Common Creditor" at bounding box center [547, 382] width 311 height 19
click at [978, 638] on span "Save & Close" at bounding box center [977, 640] width 80 height 16
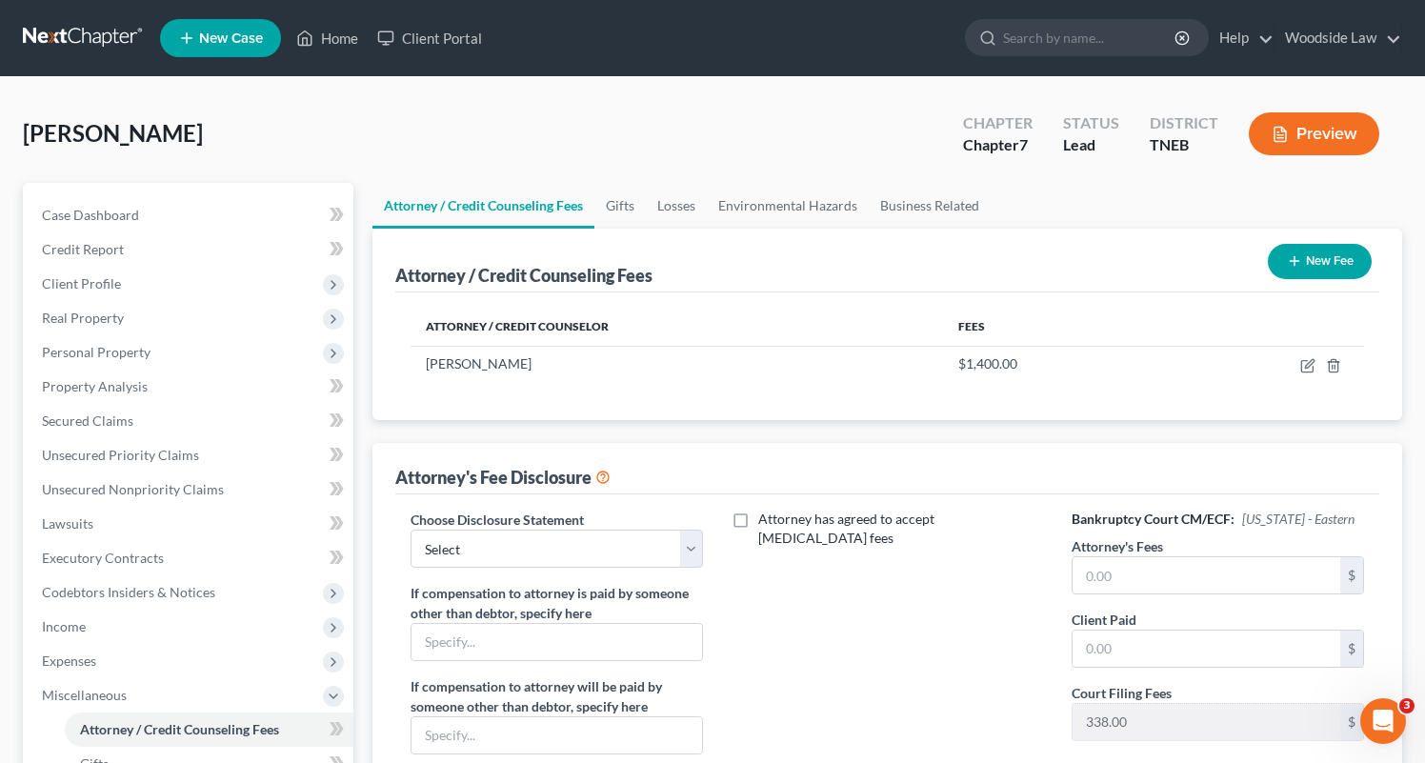
click at [1341, 253] on button "New Fee" at bounding box center [1320, 261] width 104 height 35
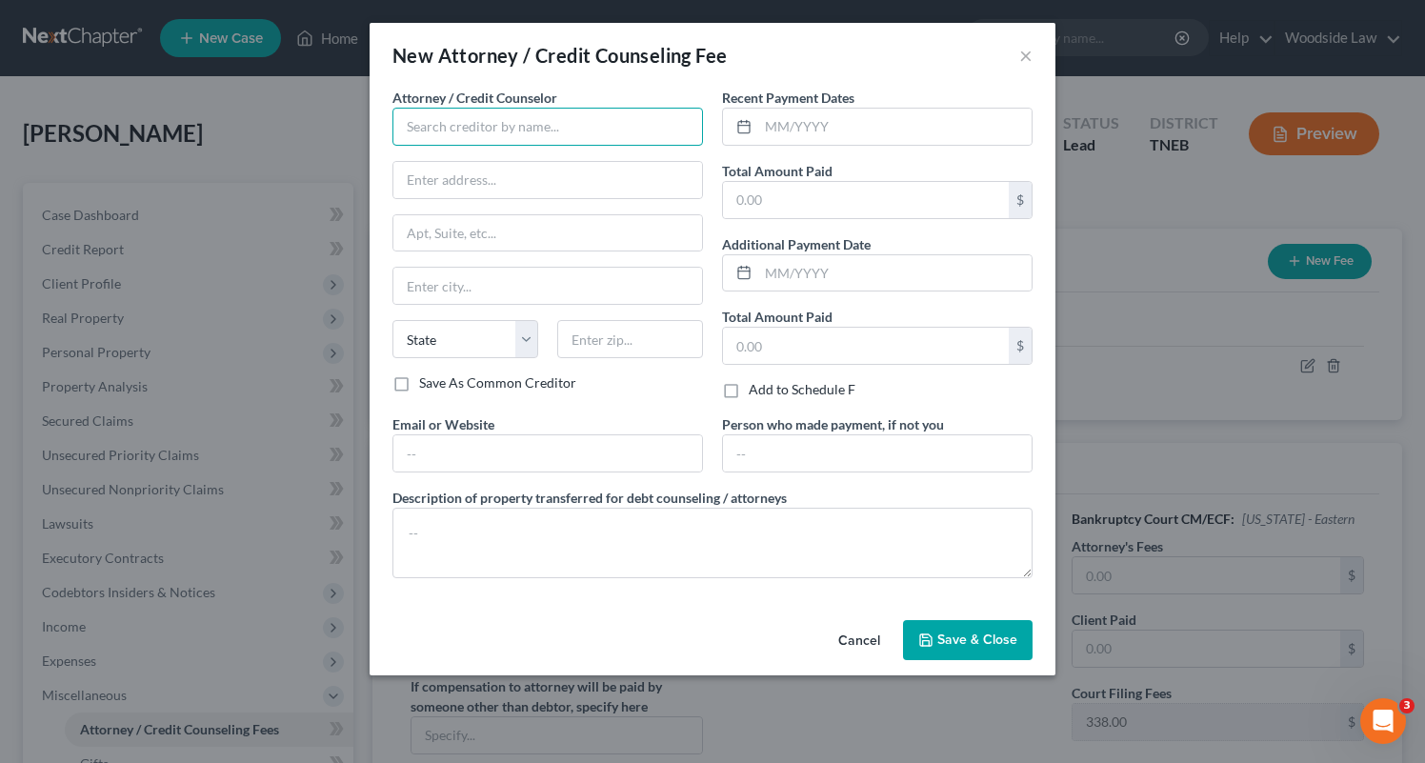
click at [547, 130] on input "text" at bounding box center [547, 127] width 311 height 38
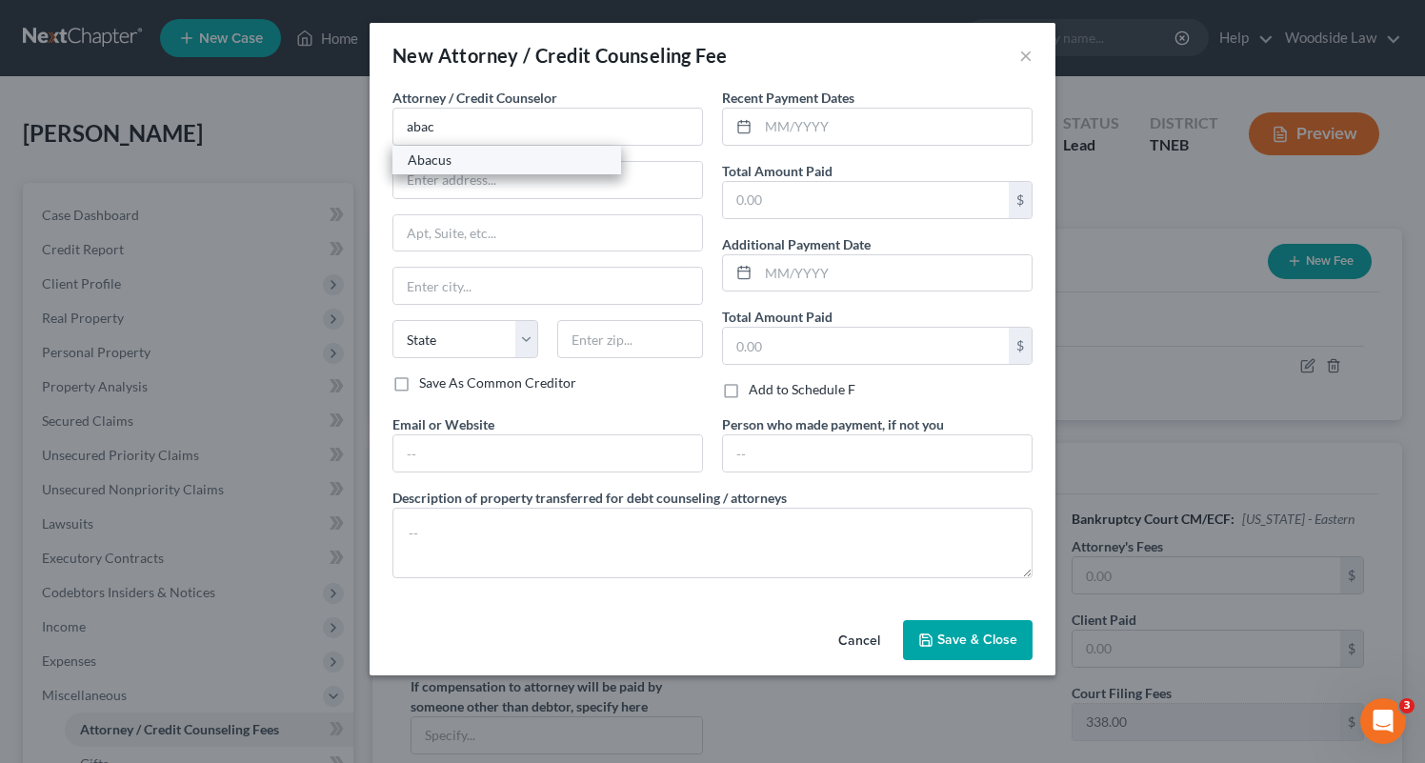
click at [481, 157] on div "Abacus" at bounding box center [507, 159] width 198 height 19
type input "Abacus"
type input "[STREET_ADDRESS]"
type input "Encino"
select select "4"
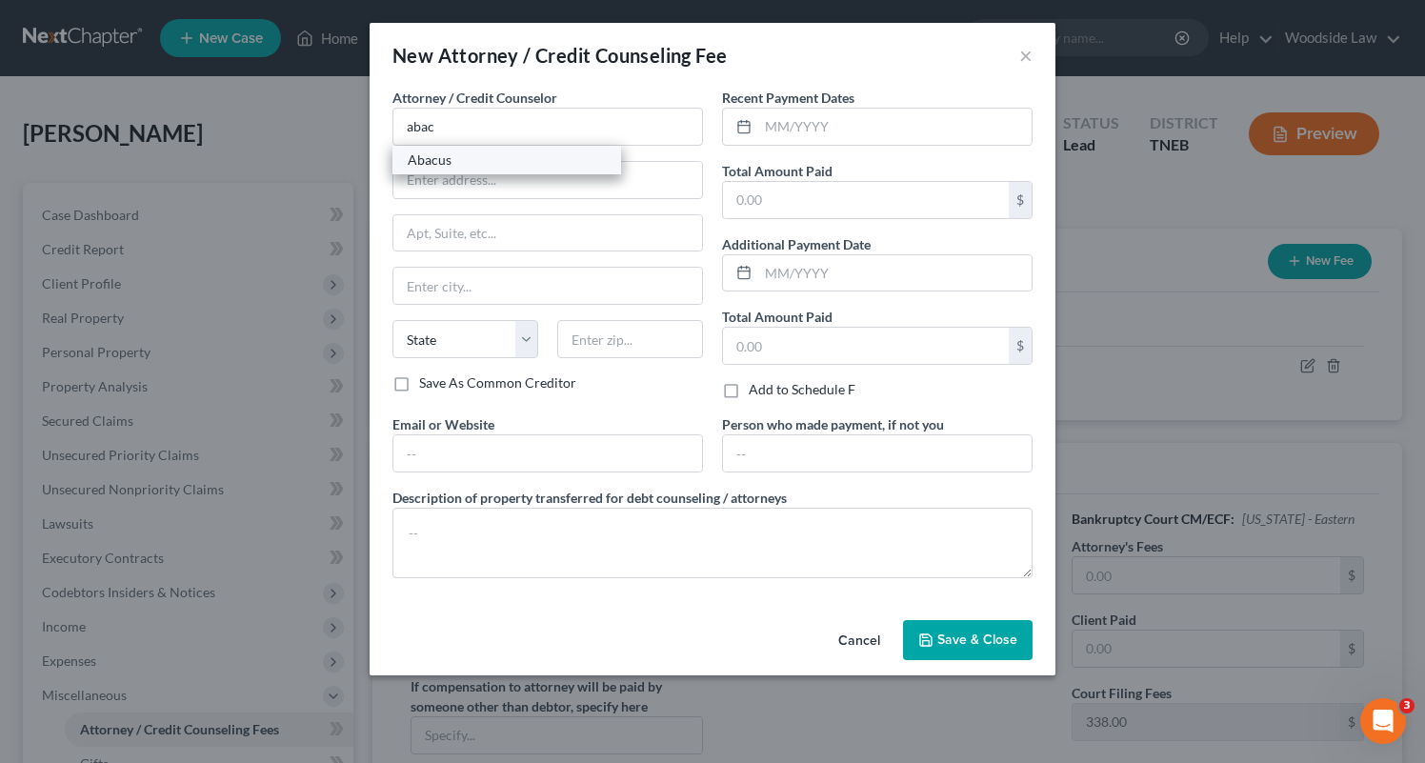
type input "91436"
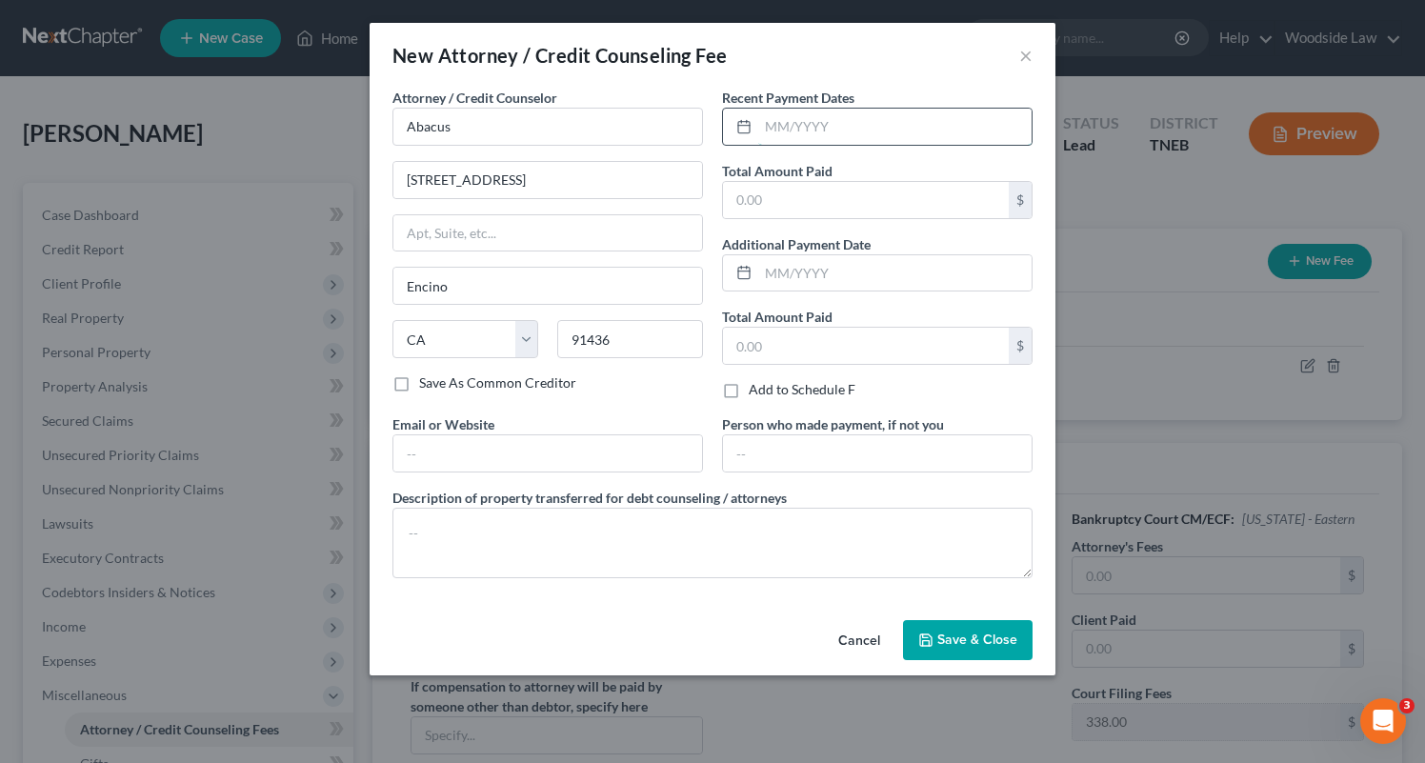
click at [884, 128] on input "text" at bounding box center [894, 127] width 273 height 36
type input "09/2025"
type input "25.00"
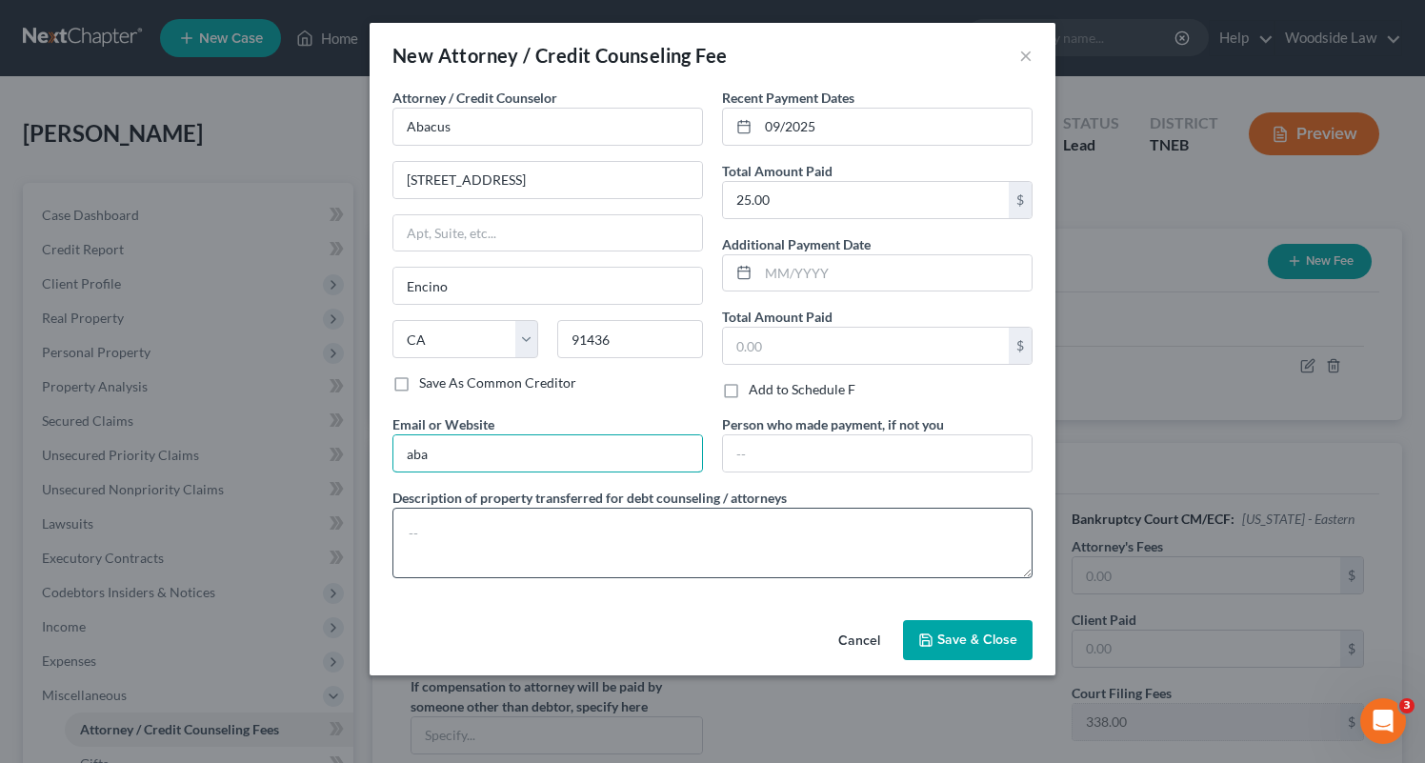
type input "[DOMAIN_NAME]"
click at [560, 532] on textarea at bounding box center [712, 543] width 640 height 70
type textarea "Credit Counseling"
click at [980, 640] on span "Save & Close" at bounding box center [977, 640] width 80 height 16
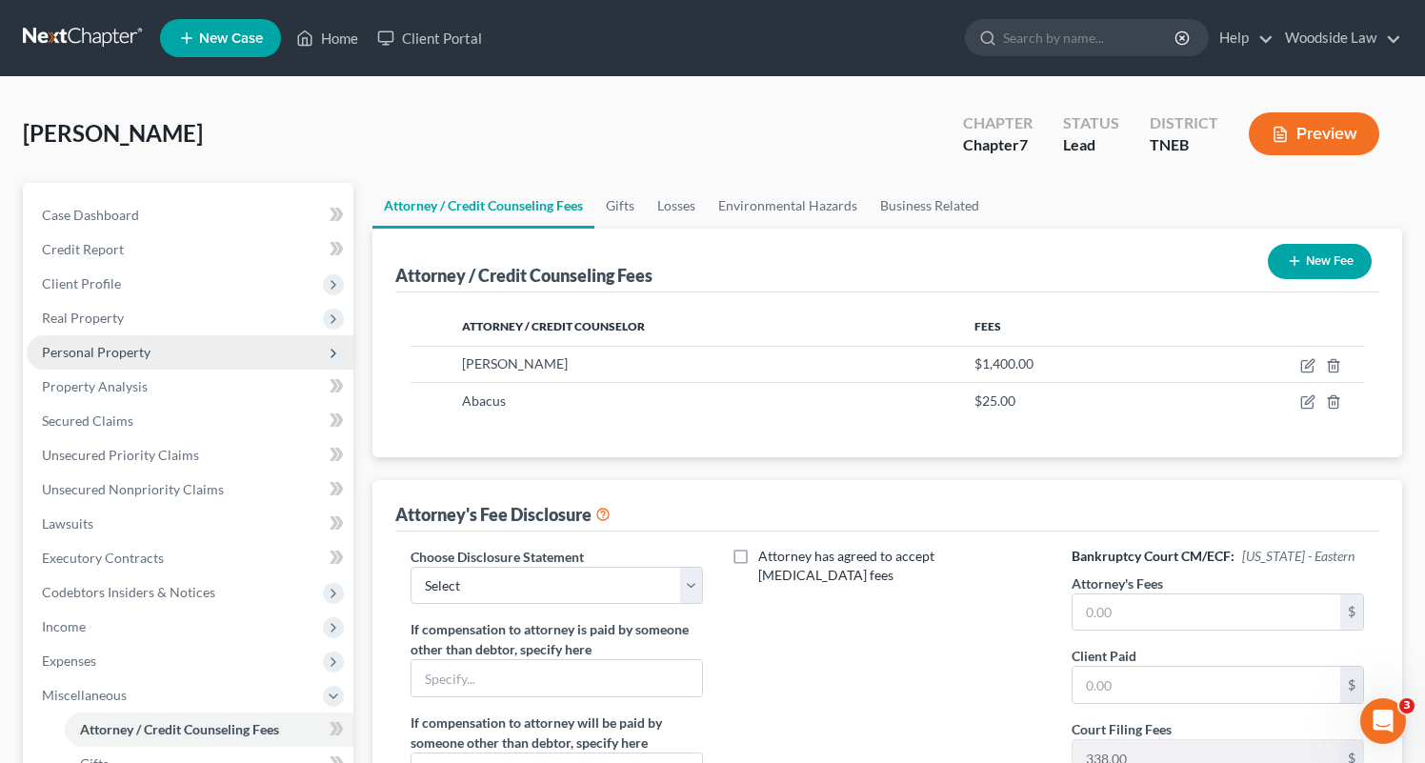
click at [112, 352] on span "Personal Property" at bounding box center [96, 352] width 109 height 16
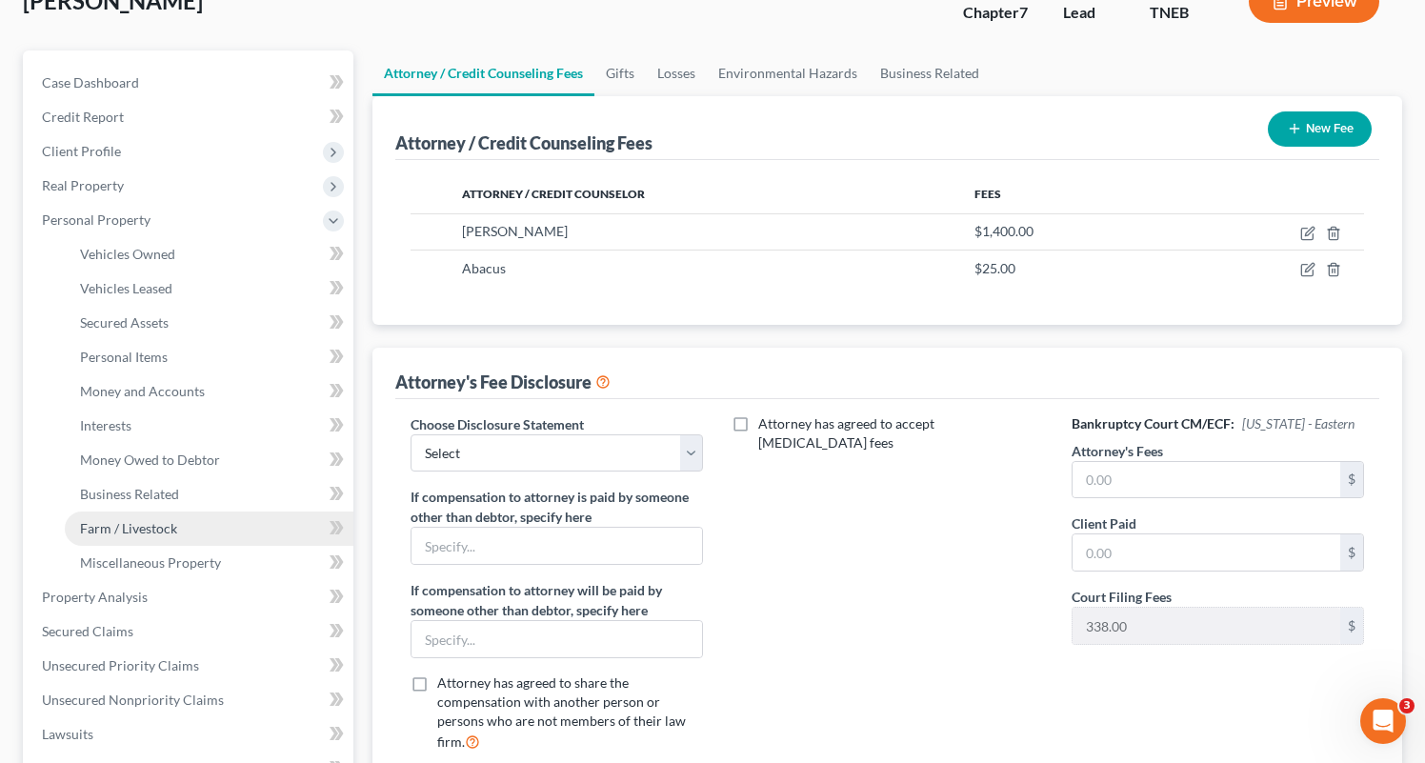
scroll to position [131, 0]
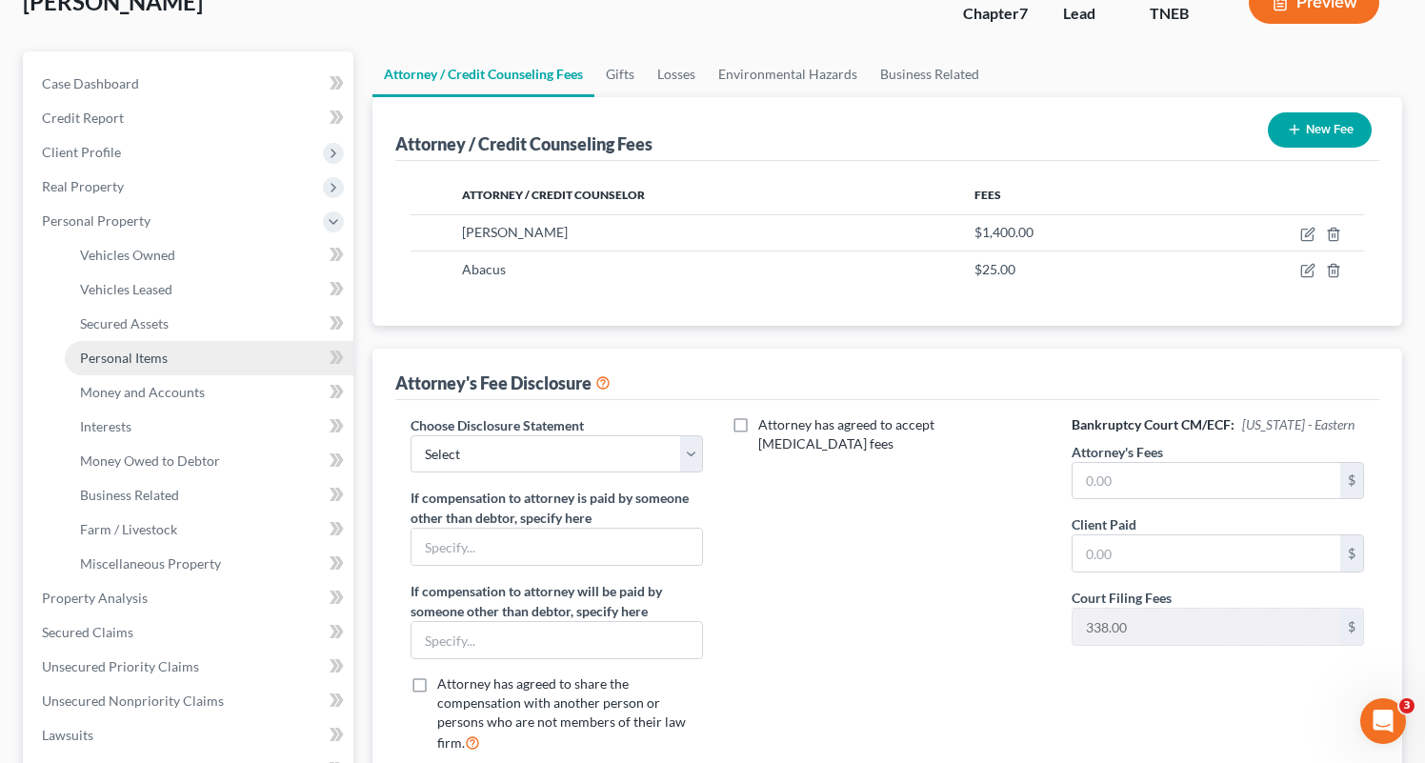
click at [153, 361] on span "Personal Items" at bounding box center [124, 358] width 88 height 16
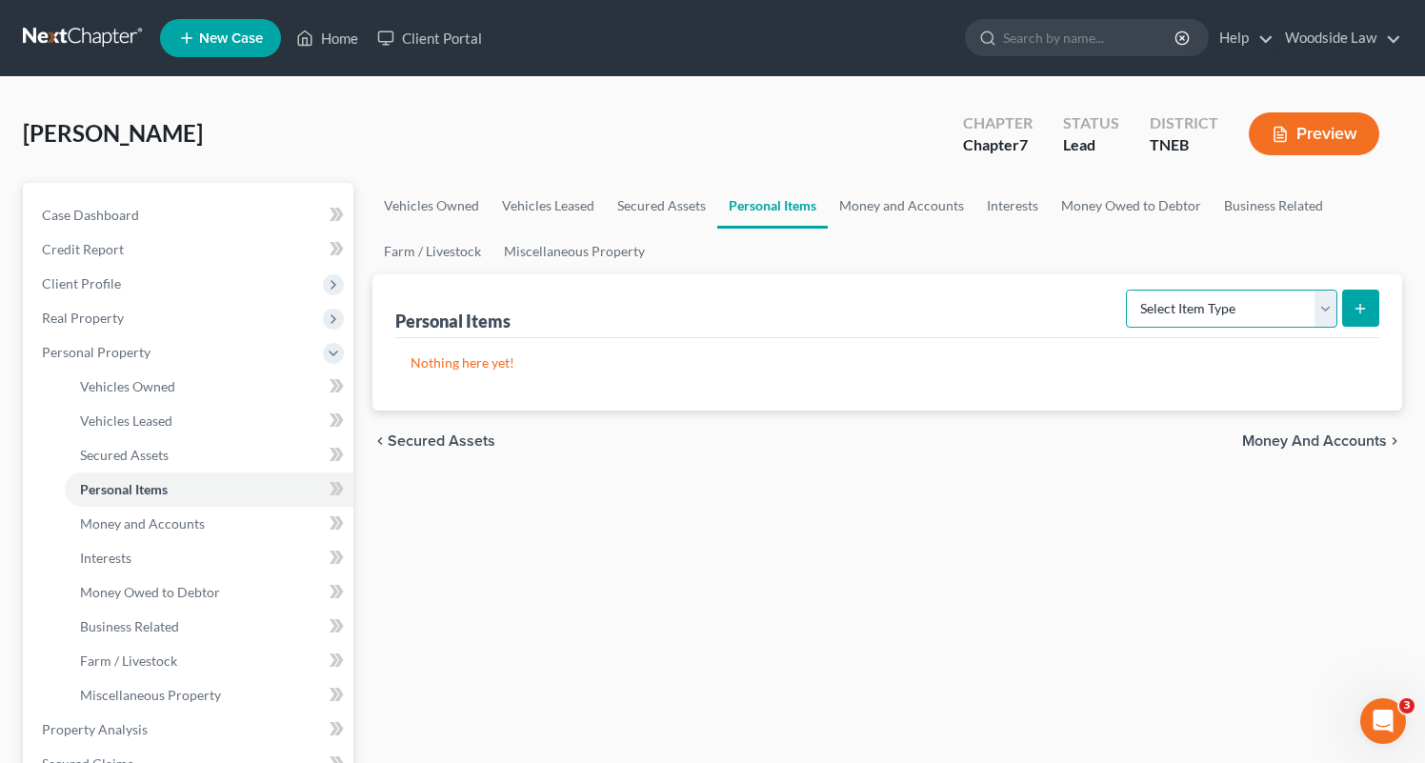
click at [1275, 311] on select "Select Item Type Clothing Collectibles Of Value Electronics Firearms Household …" at bounding box center [1231, 309] width 211 height 38
click at [1316, 442] on span "Money and Accounts" at bounding box center [1314, 440] width 145 height 15
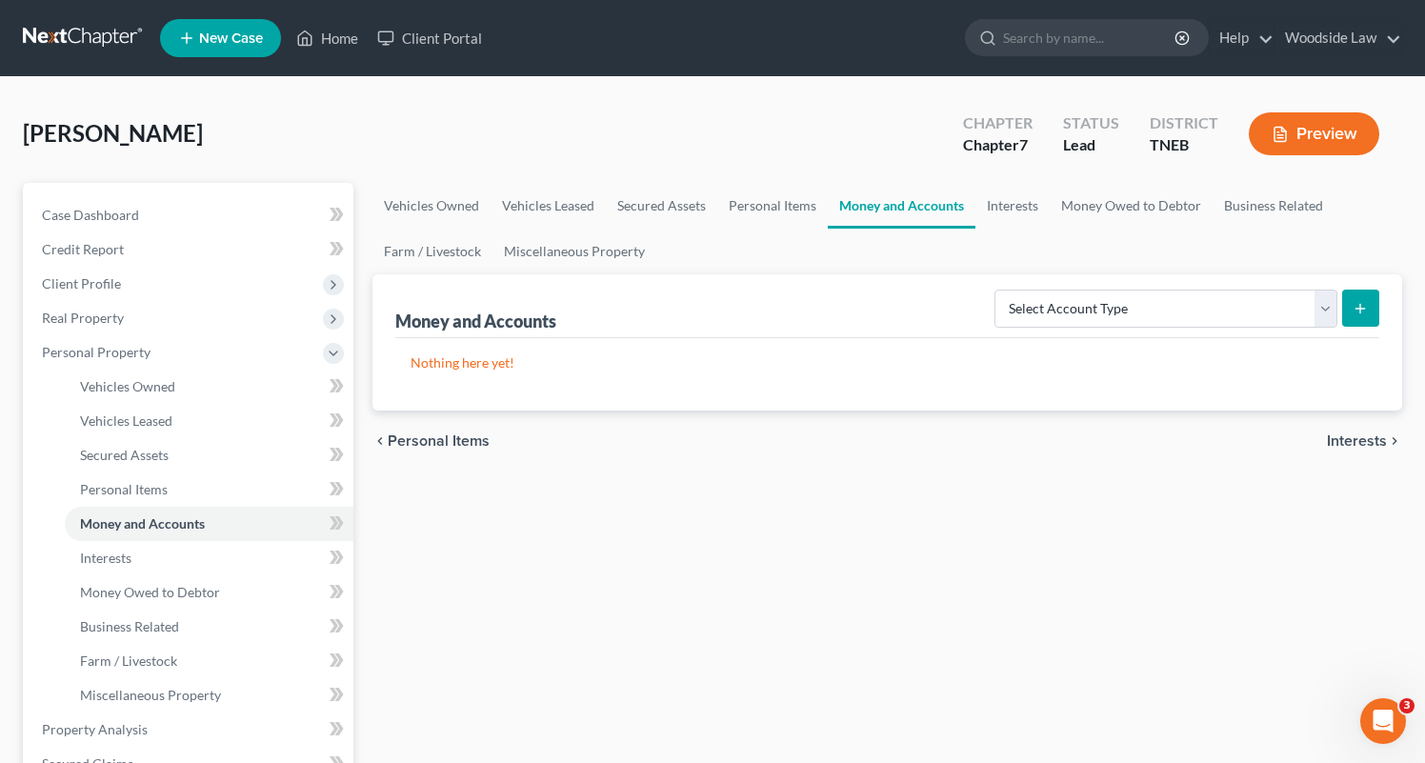
click at [1354, 440] on span "Interests" at bounding box center [1357, 440] width 60 height 15
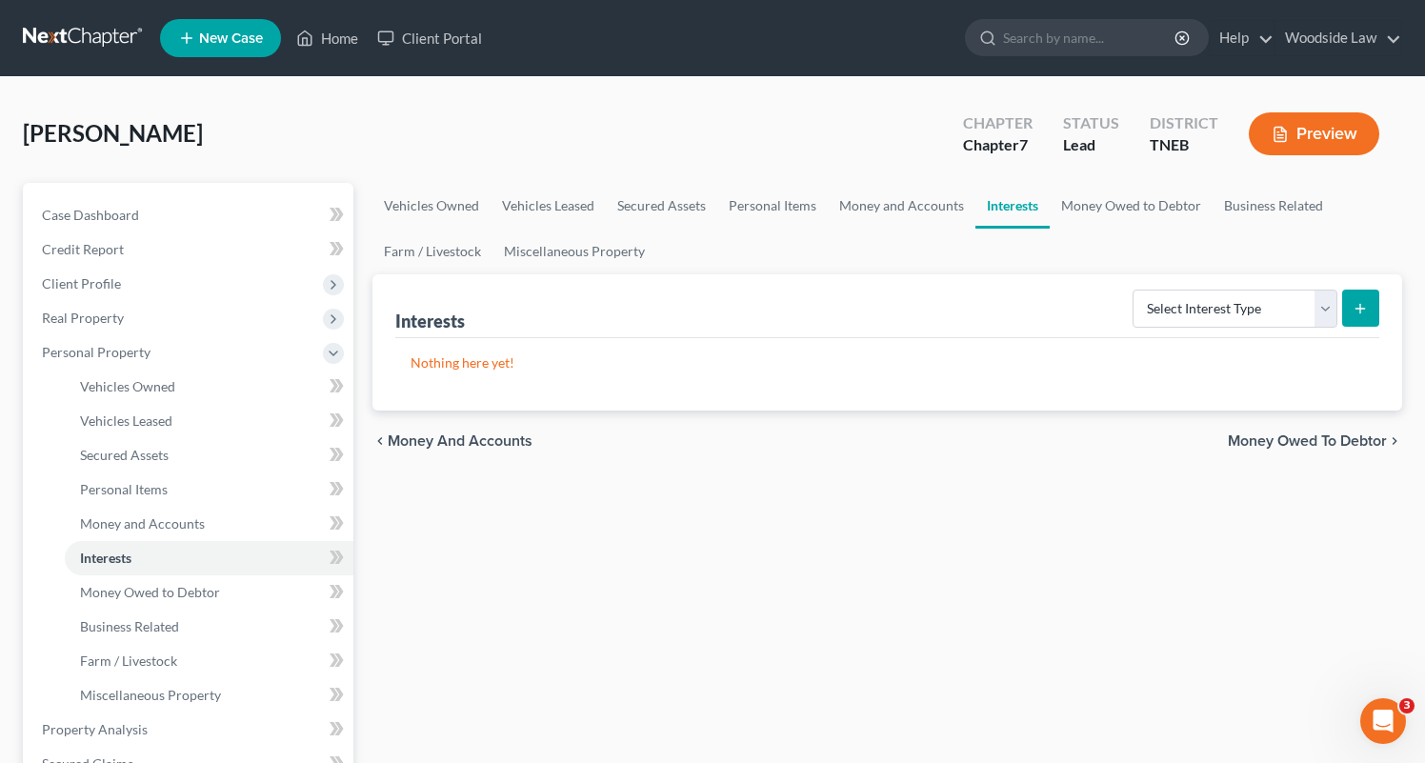
click at [1326, 443] on span "Money Owed to Debtor" at bounding box center [1307, 440] width 159 height 15
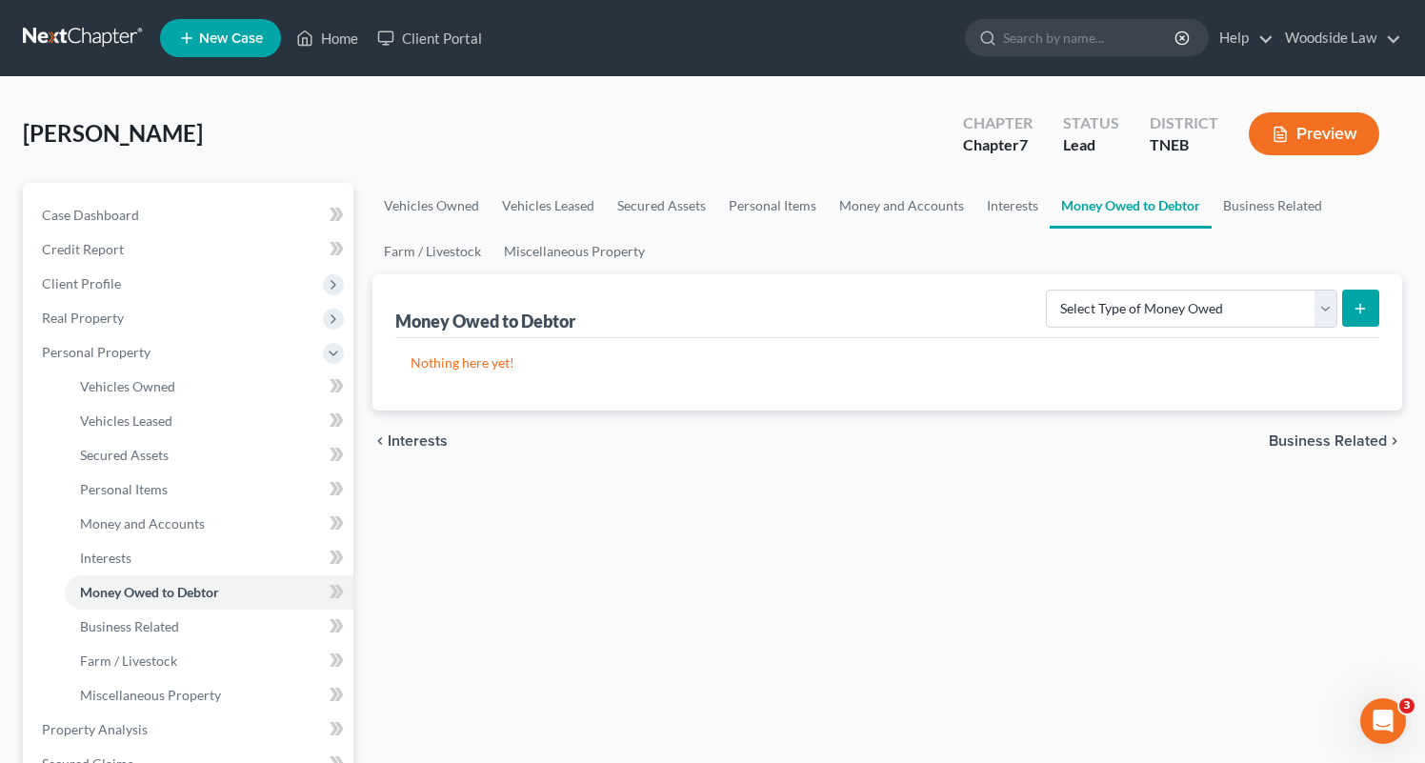
click at [1351, 447] on span "Business Related" at bounding box center [1328, 440] width 118 height 15
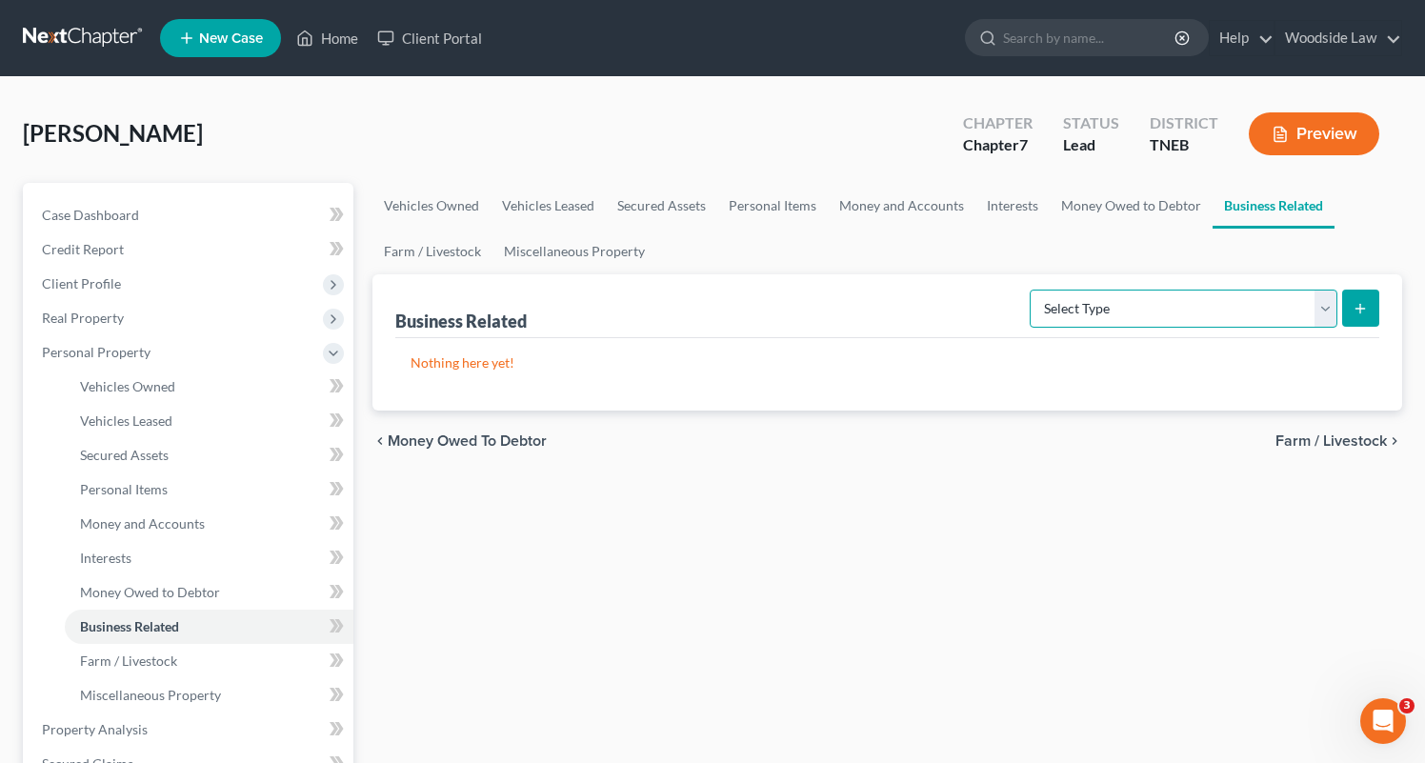
click at [1297, 301] on select "Select Type Customer Lists Franchises Inventory Licenses Machinery Office Equip…" at bounding box center [1184, 309] width 308 height 38
click at [1337, 441] on span "Farm / Livestock" at bounding box center [1330, 440] width 111 height 15
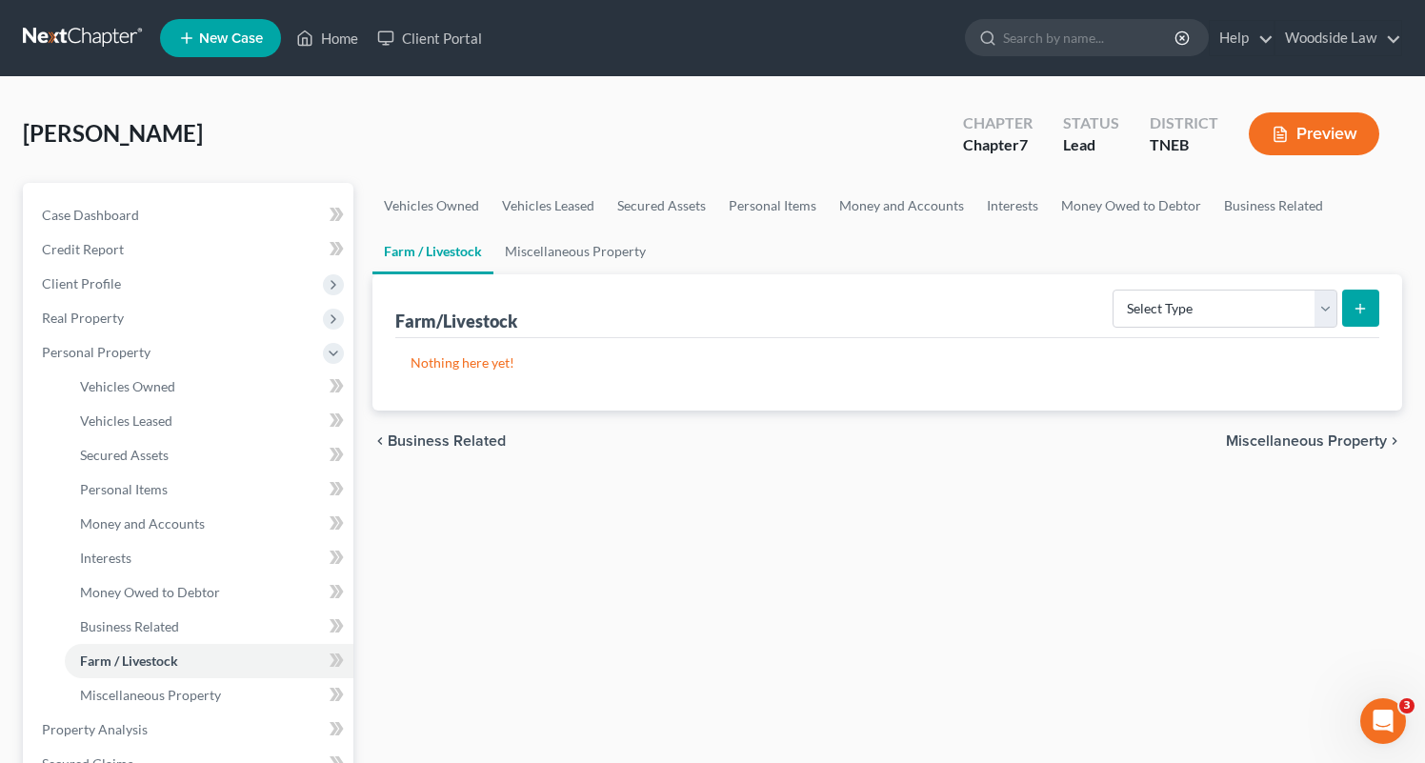
click at [1331, 436] on span "Miscellaneous Property" at bounding box center [1306, 440] width 161 height 15
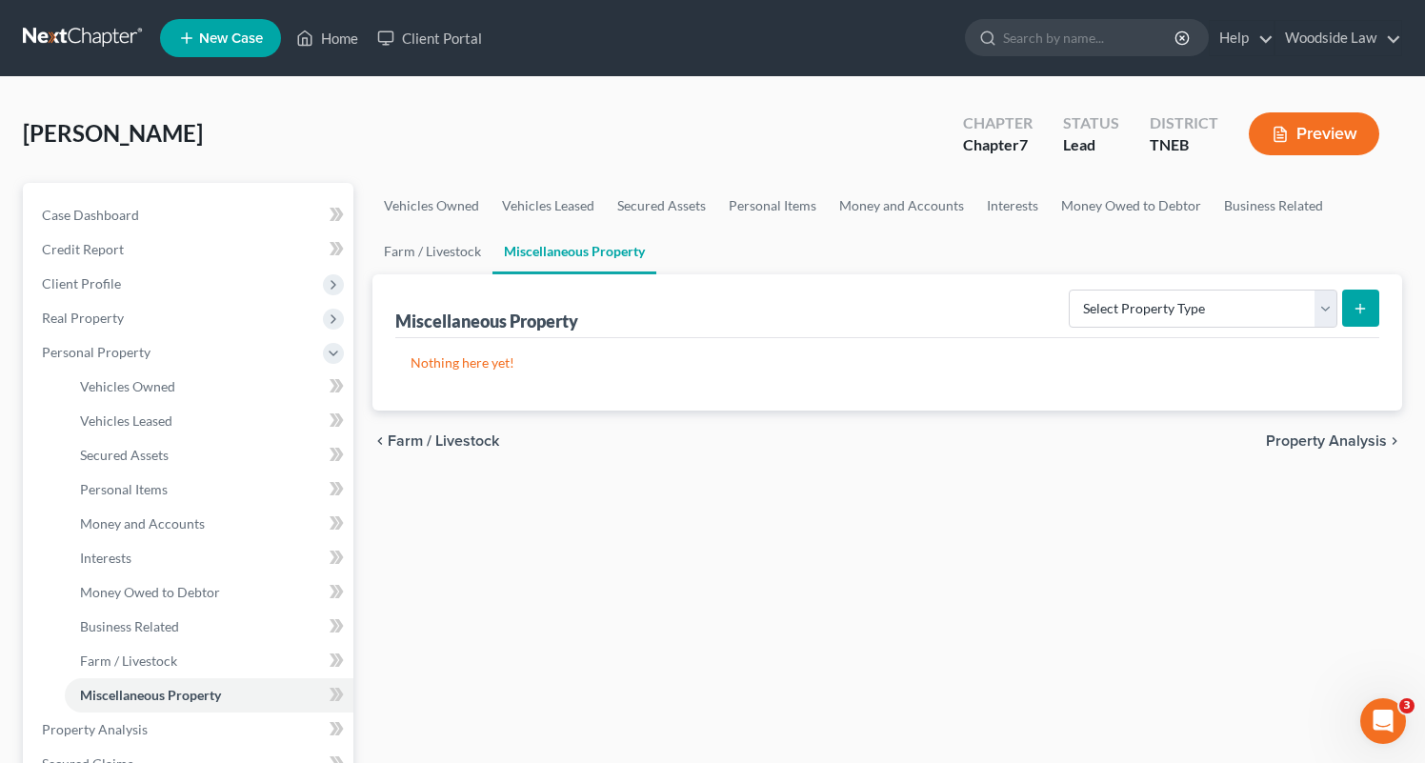
click at [1331, 436] on span "Property Analysis" at bounding box center [1326, 440] width 121 height 15
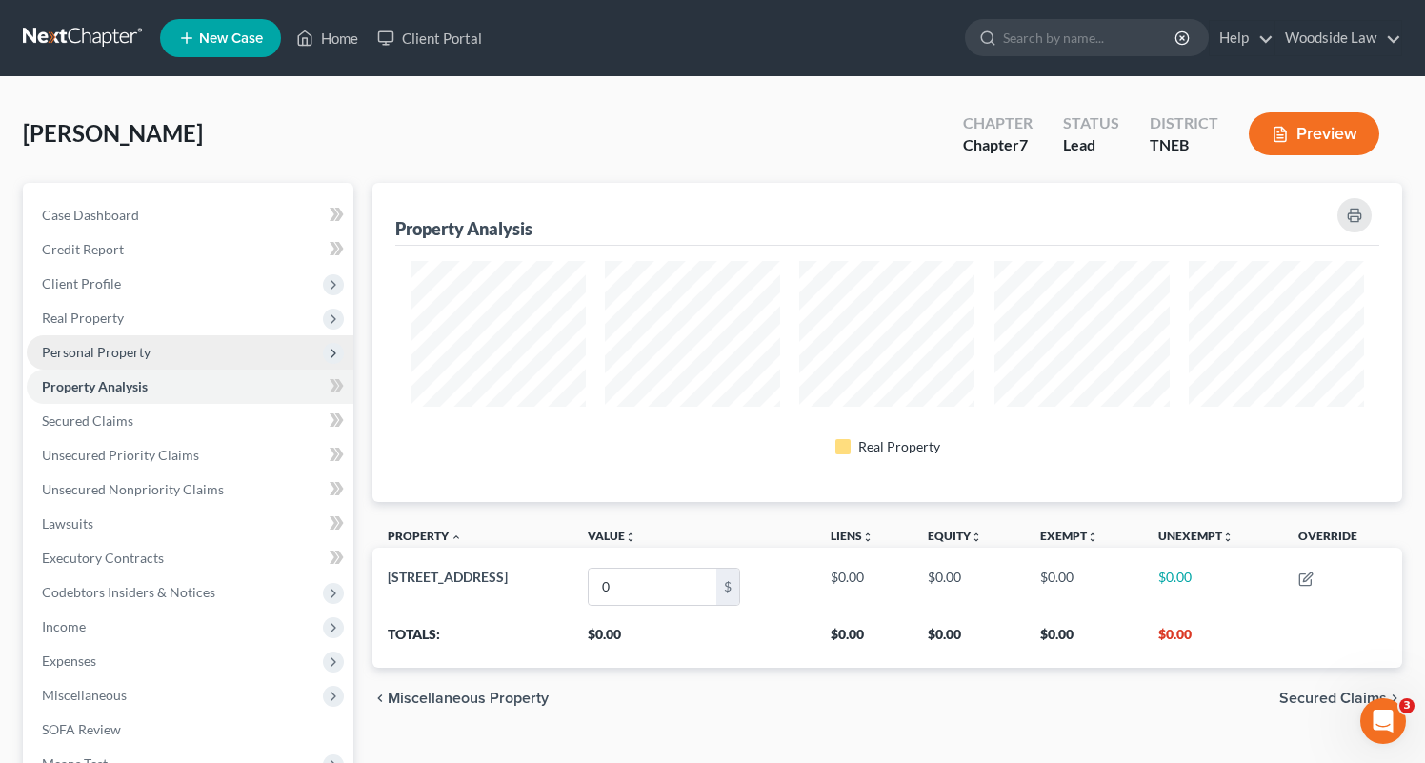
click at [105, 352] on span "Personal Property" at bounding box center [96, 352] width 109 height 16
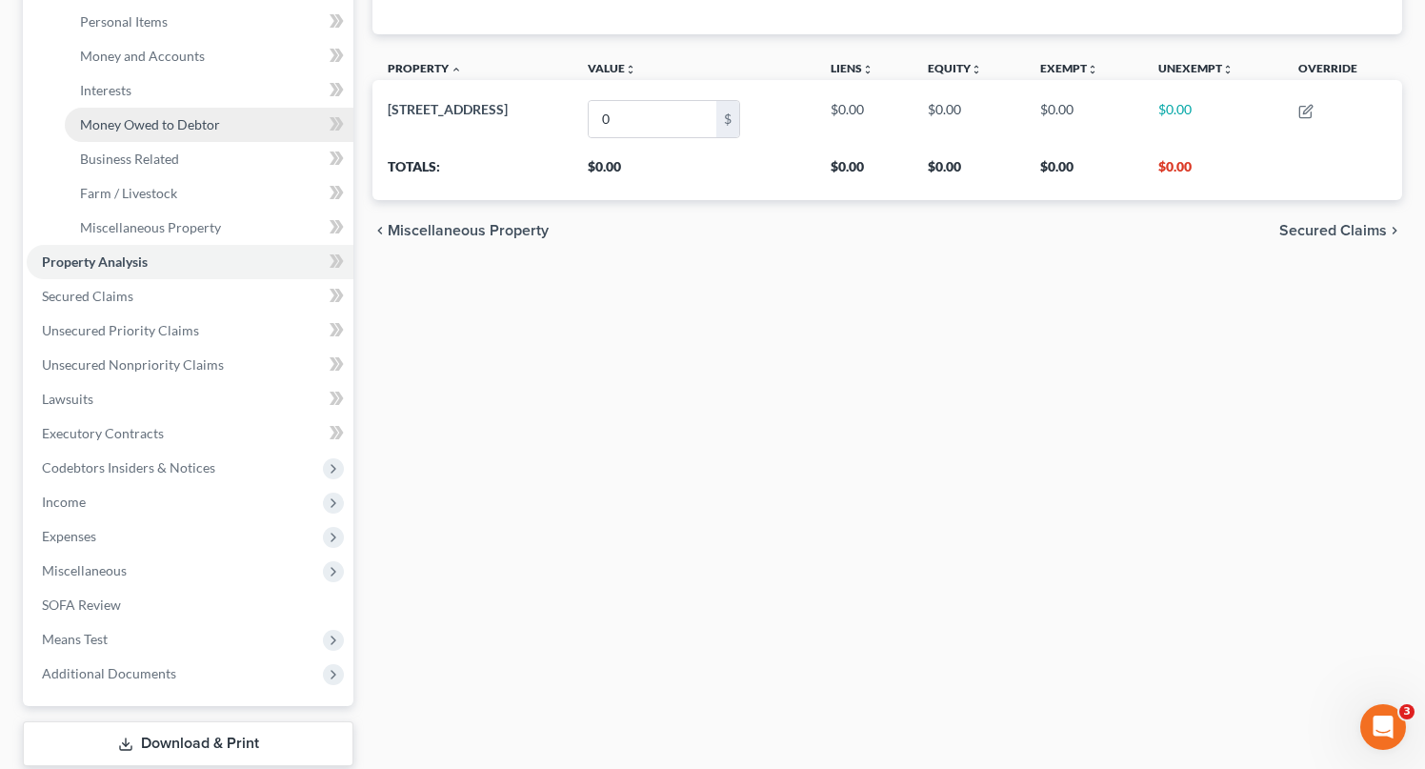
scroll to position [585, 0]
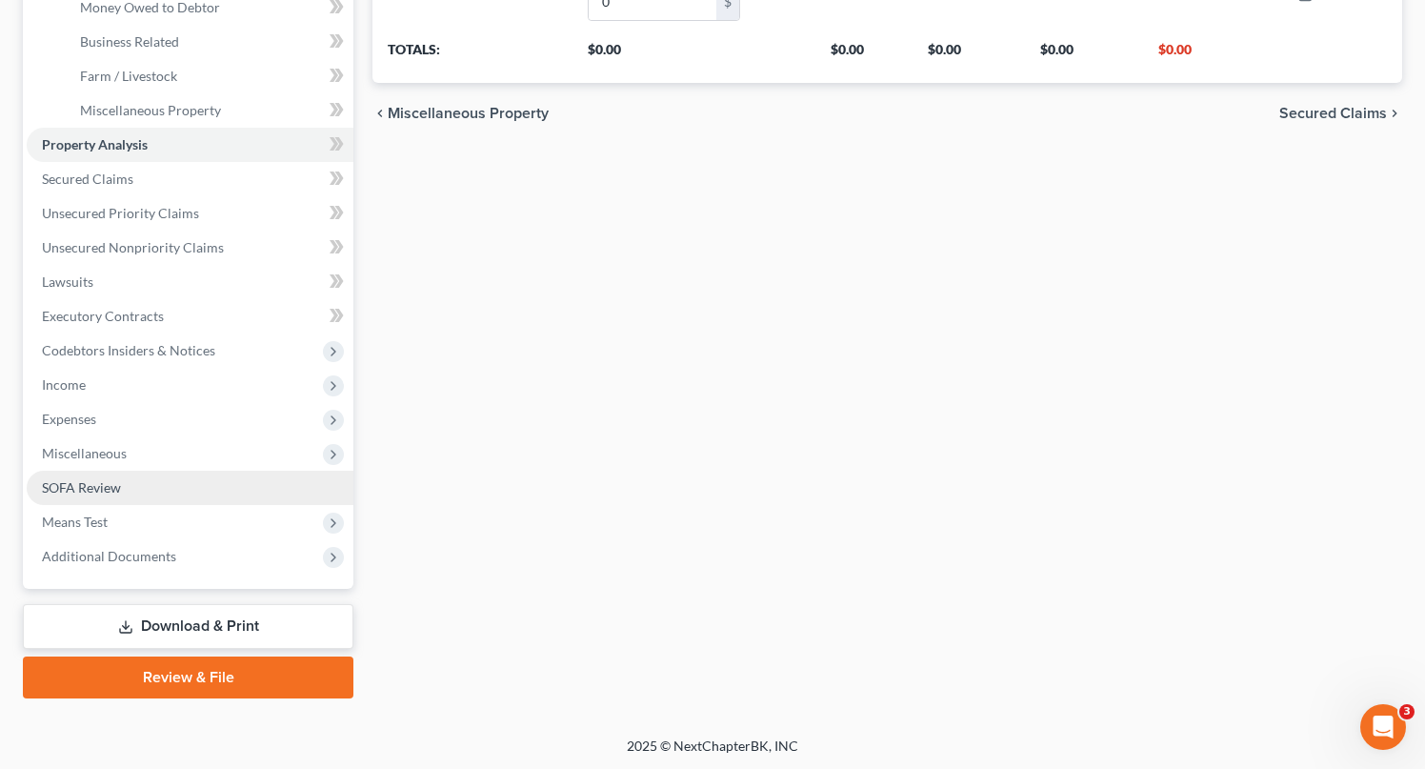
click at [100, 483] on span "SOFA Review" at bounding box center [81, 487] width 79 height 16
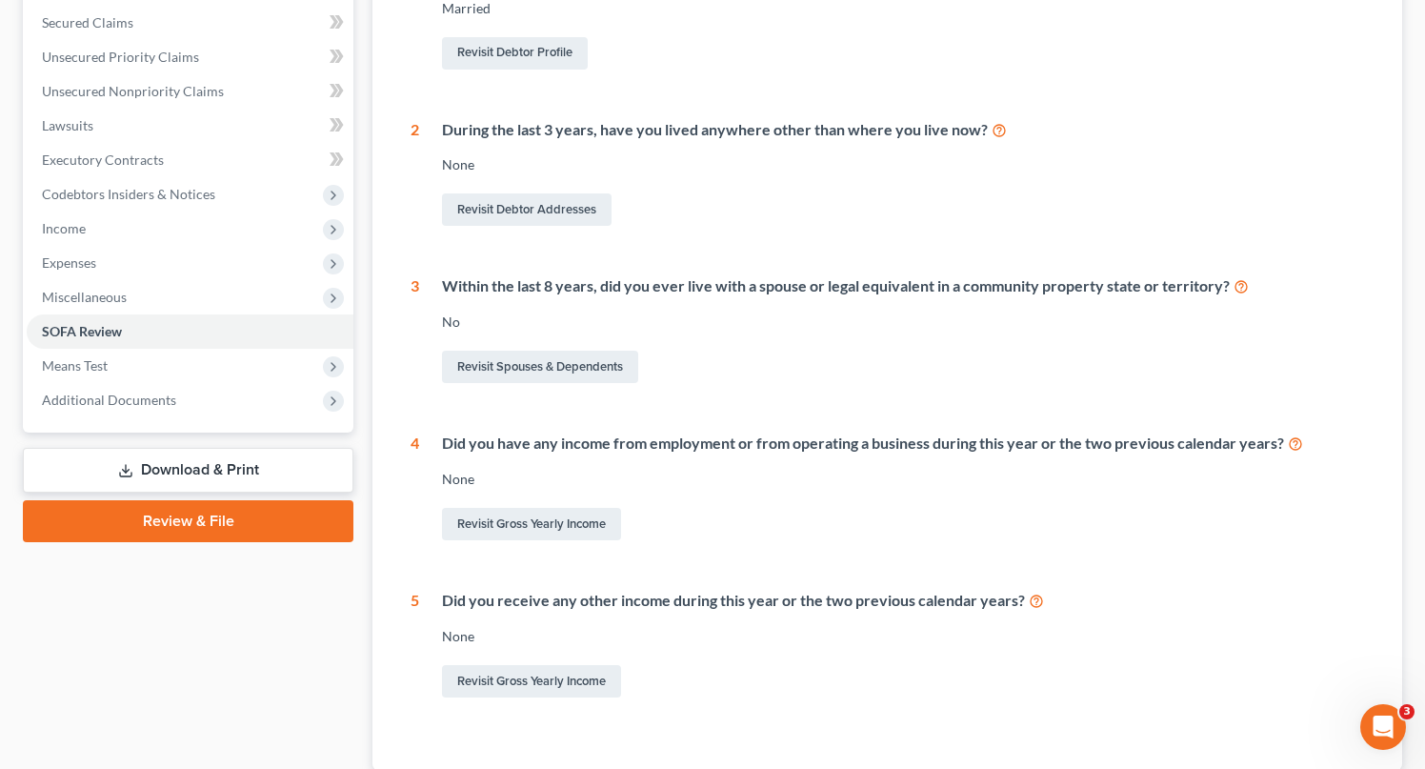
scroll to position [532, 0]
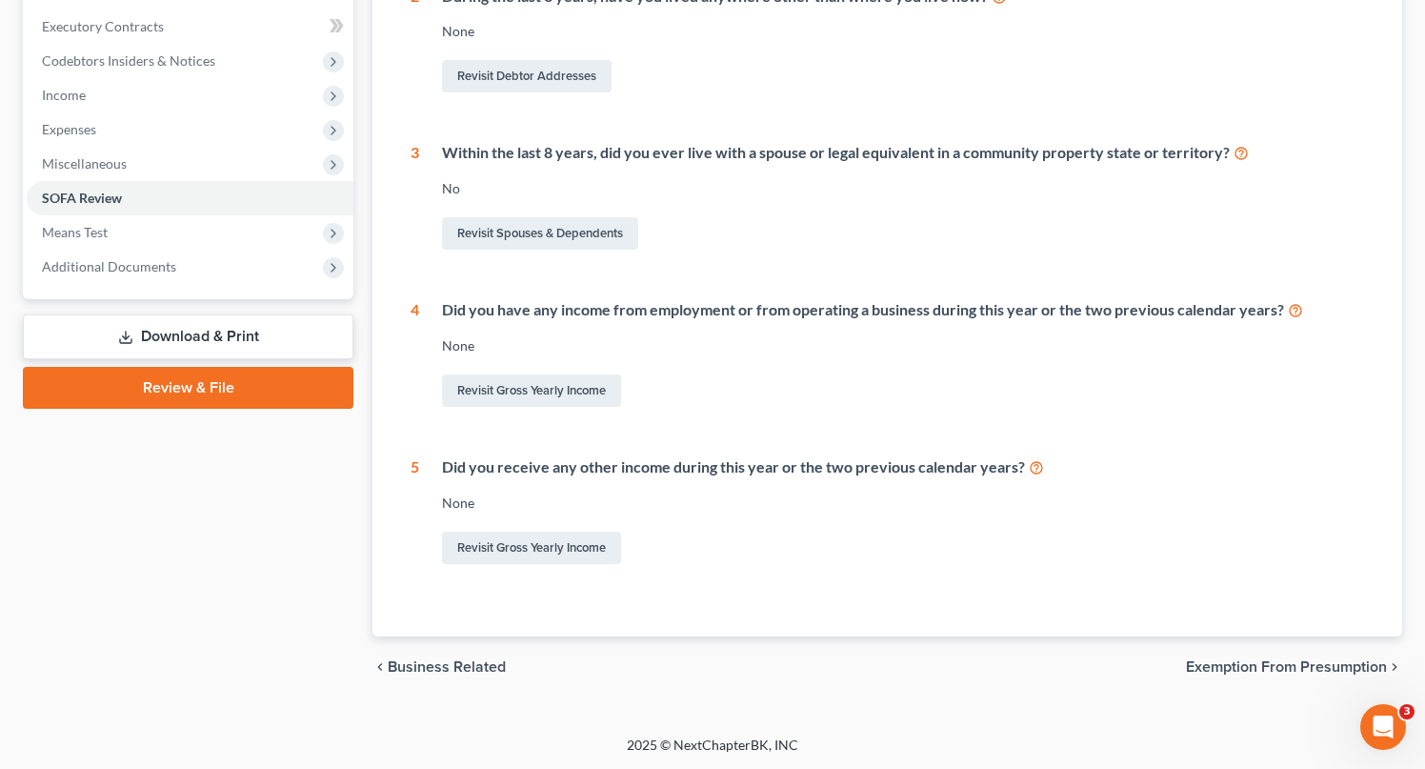
click at [1295, 663] on span "Exemption from Presumption" at bounding box center [1286, 666] width 201 height 15
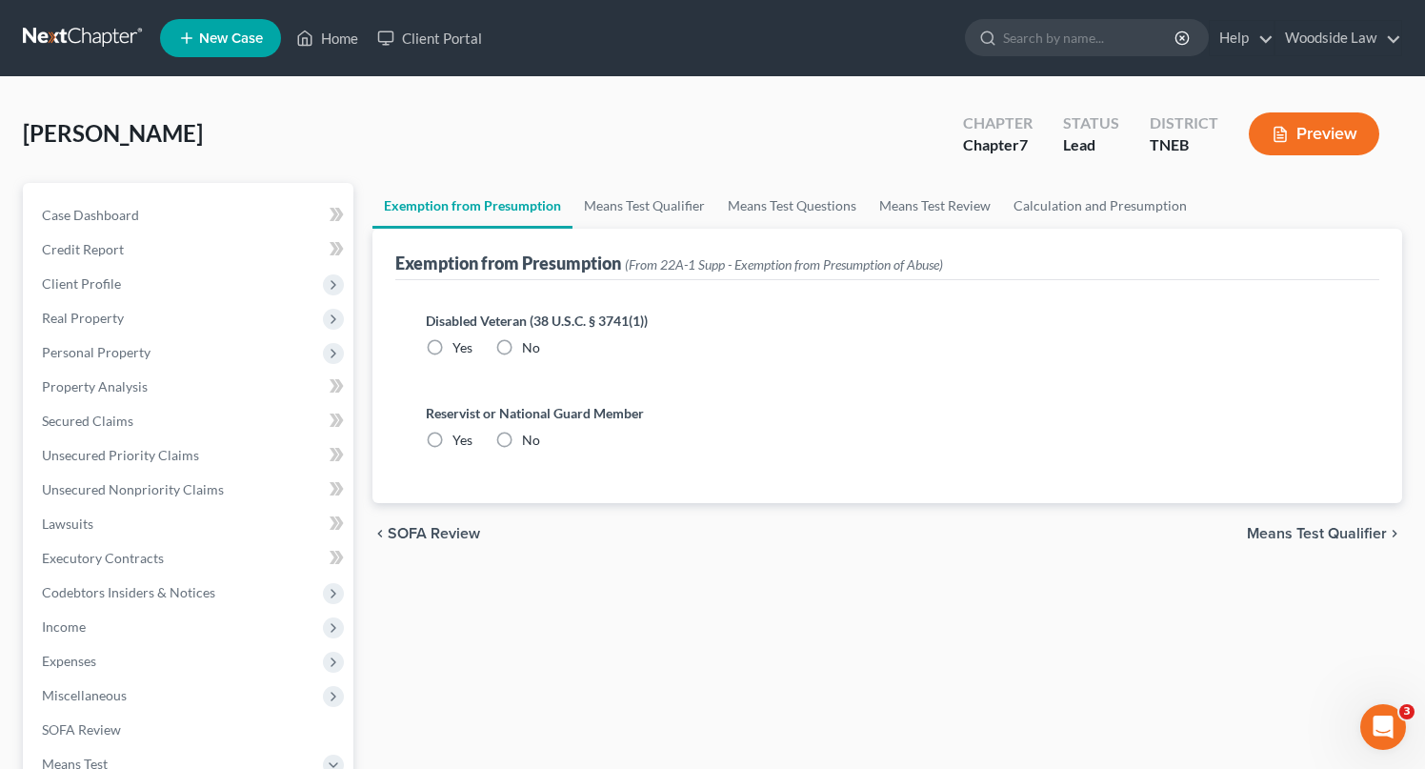
click at [522, 349] on label "No" at bounding box center [531, 347] width 18 height 19
click at [530, 349] on input "No" at bounding box center [536, 344] width 12 height 12
radio input "true"
click at [522, 439] on label "No" at bounding box center [531, 440] width 18 height 19
click at [530, 439] on input "No" at bounding box center [536, 437] width 12 height 12
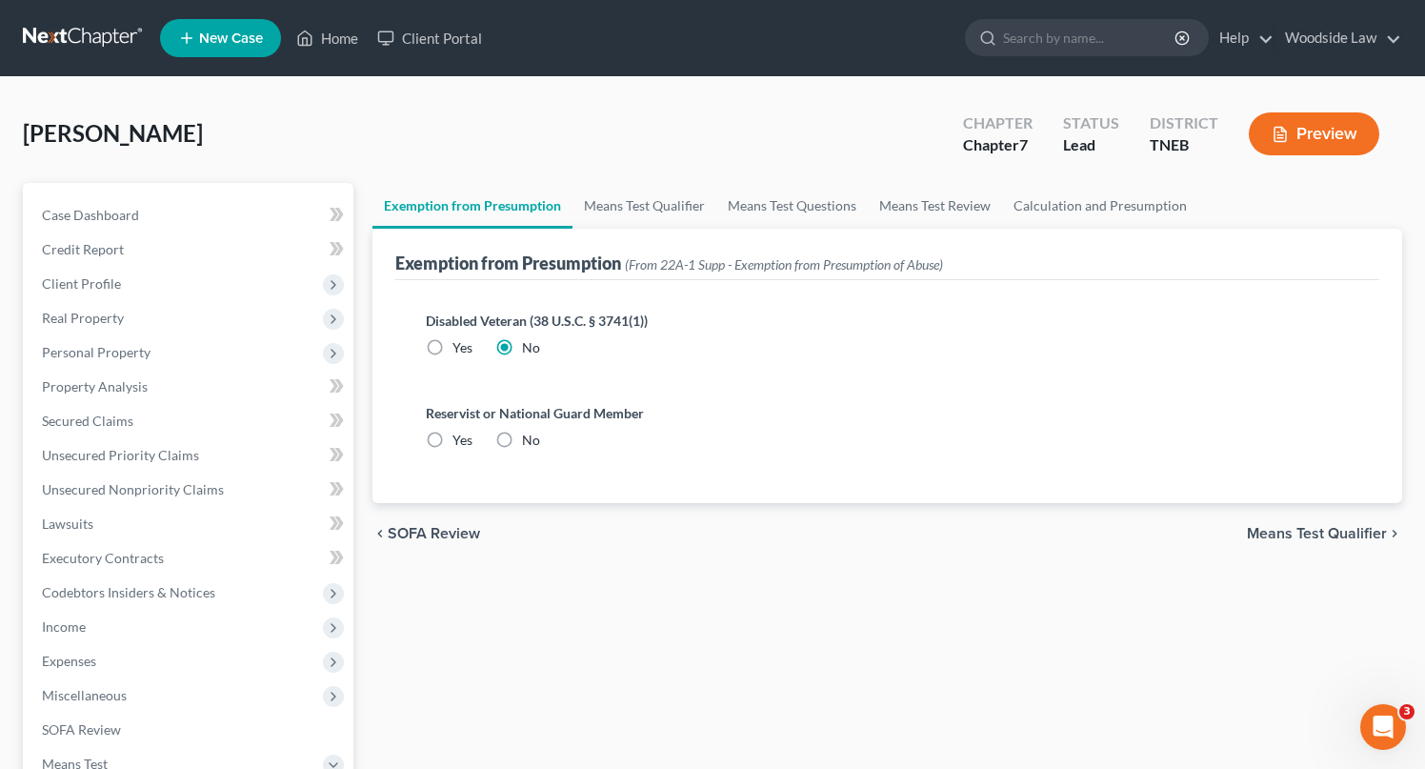
radio input "true"
click at [1327, 526] on span "Means Test Qualifier" at bounding box center [1317, 533] width 140 height 15
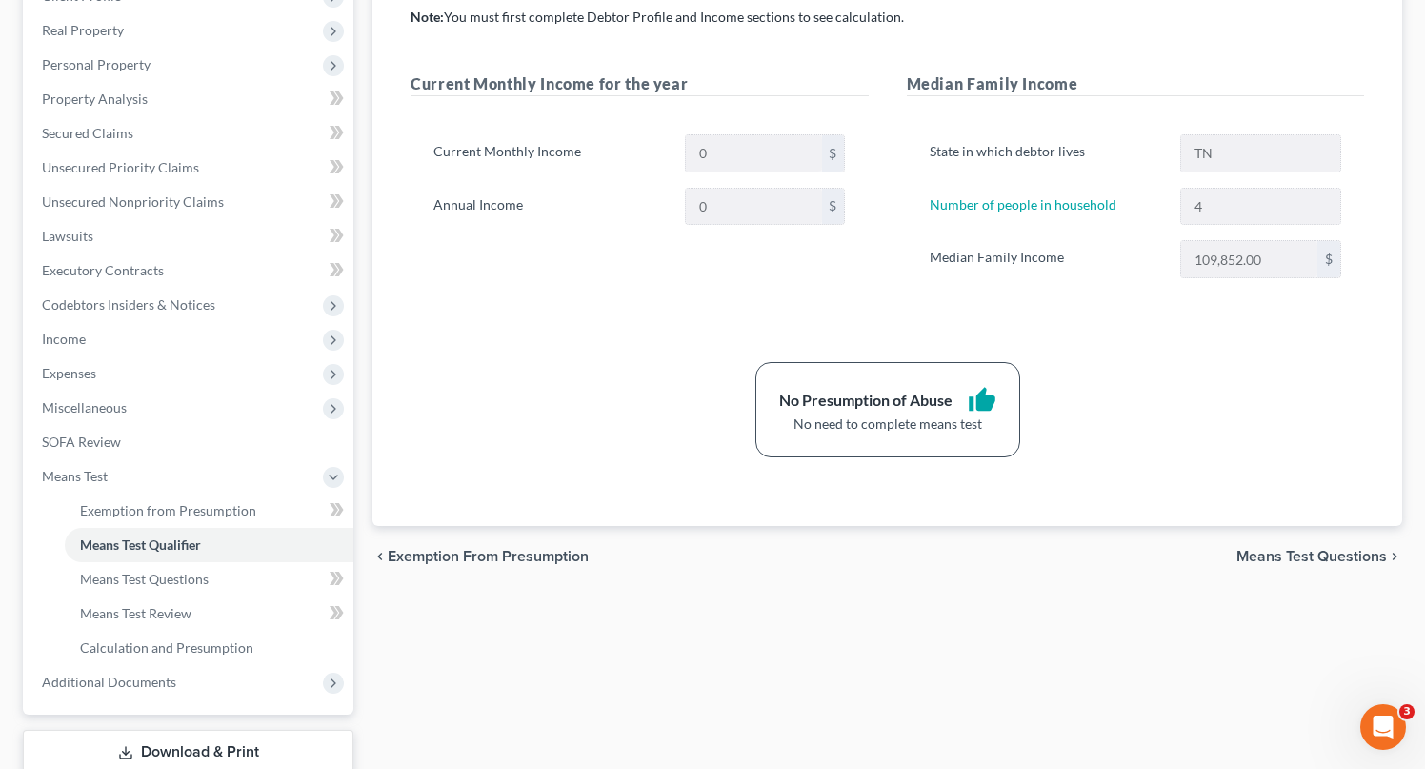
scroll to position [413, 0]
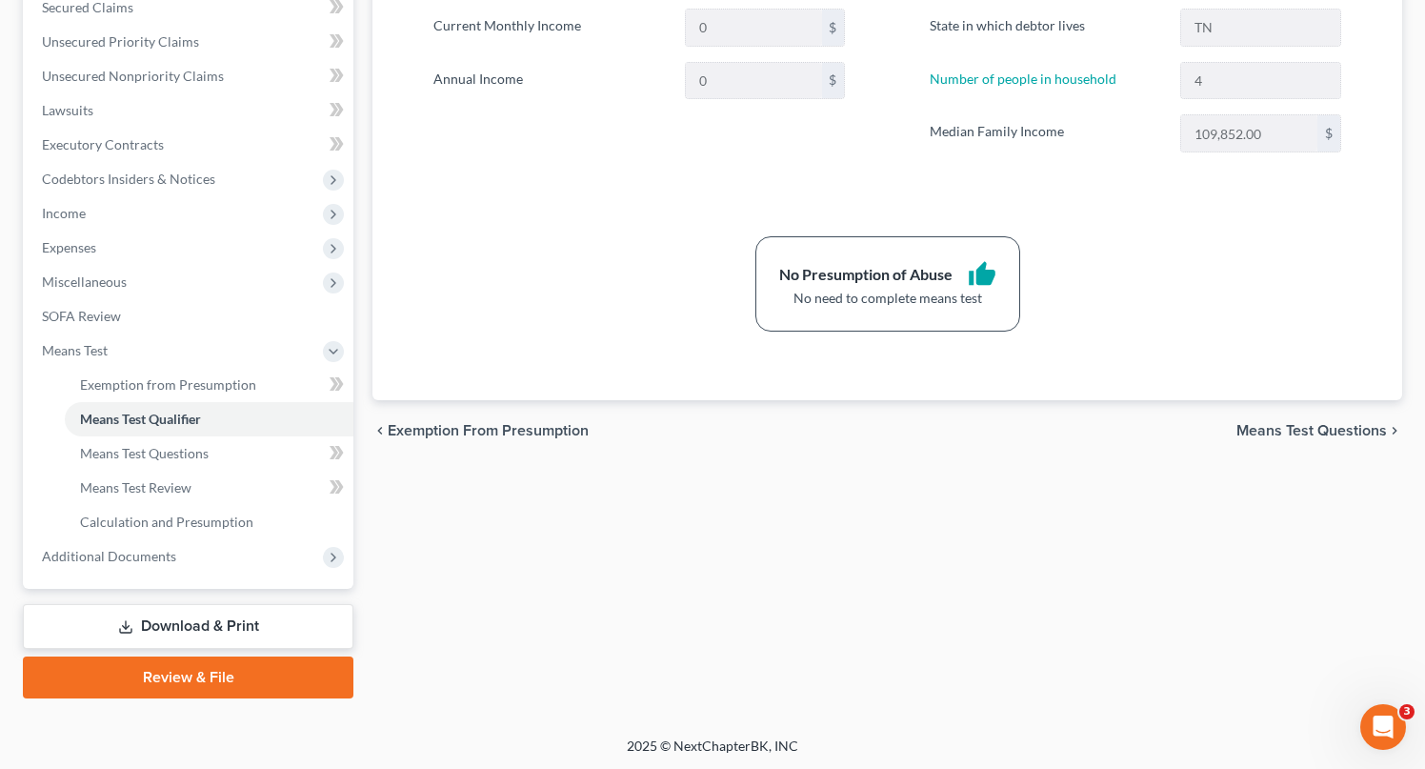
click at [1321, 427] on span "Means Test Questions" at bounding box center [1311, 430] width 150 height 15
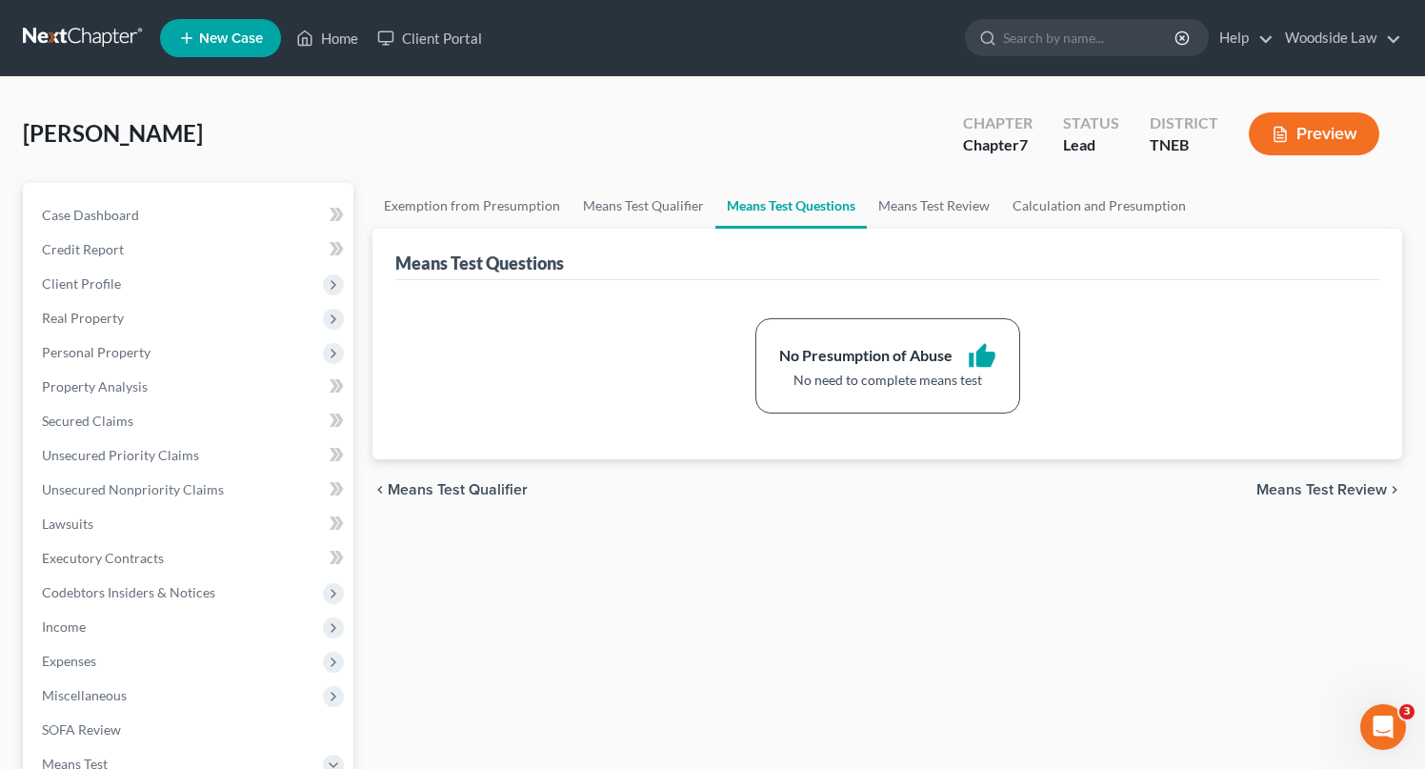
click at [1333, 482] on span "Means Test Review" at bounding box center [1321, 489] width 130 height 15
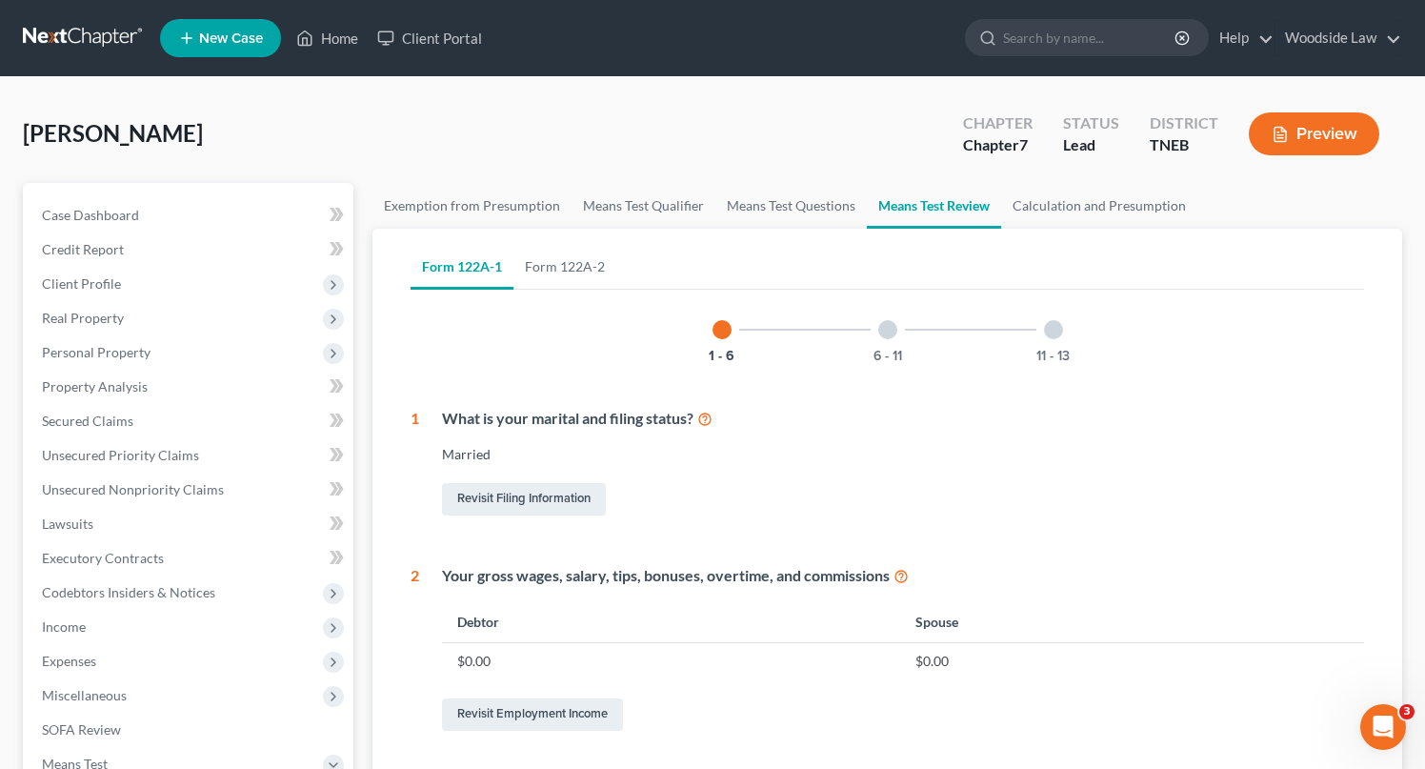
scroll to position [849, 0]
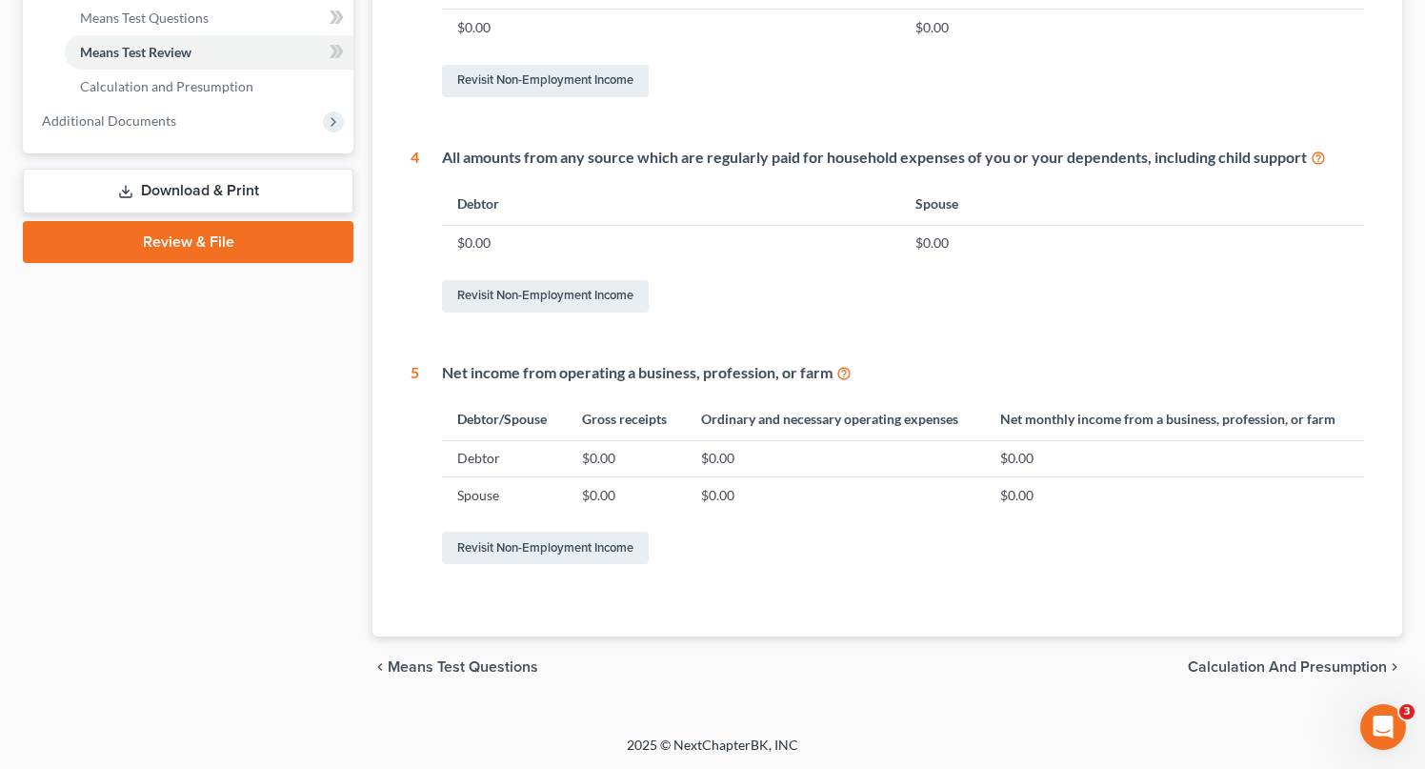
click at [1313, 672] on span "Calculation and Presumption" at bounding box center [1287, 666] width 199 height 15
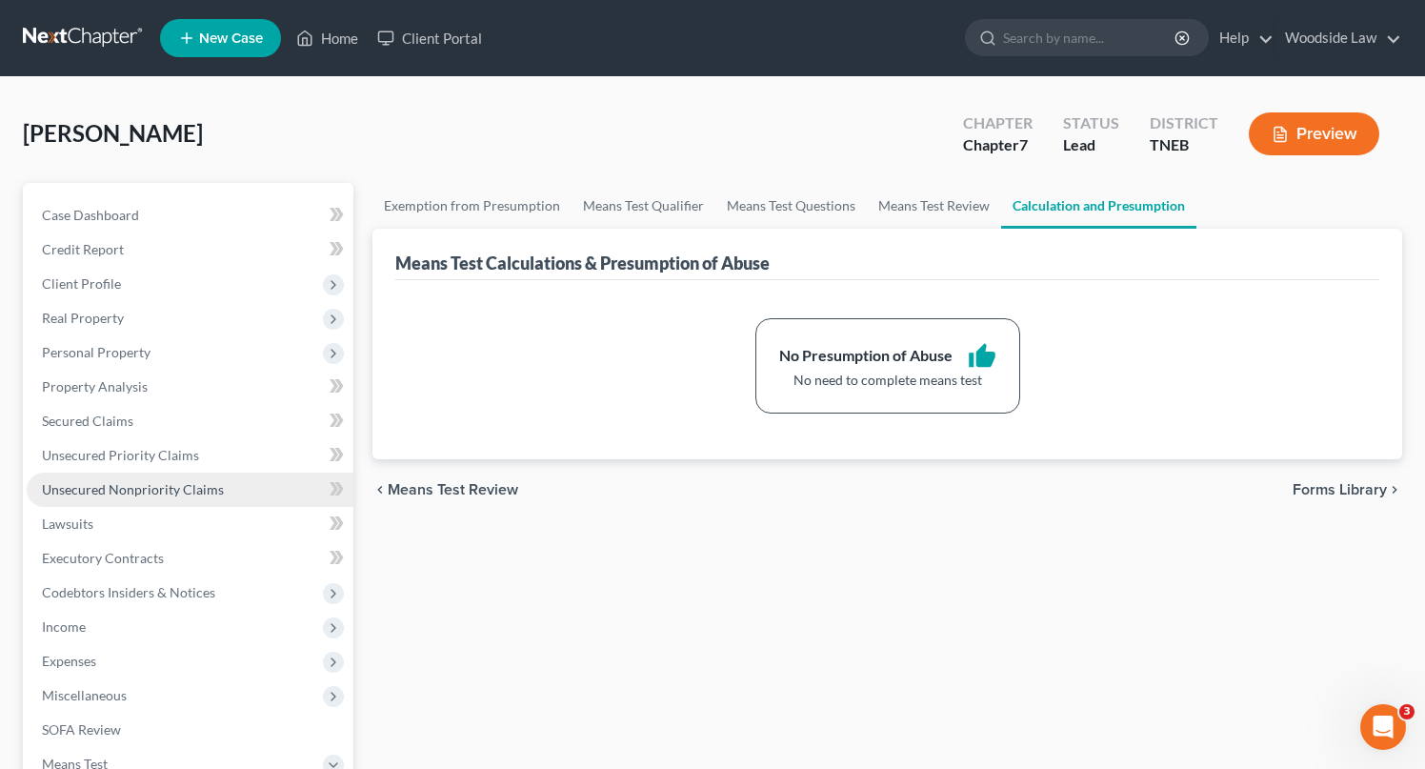
click at [159, 497] on link "Unsecured Nonpriority Claims" at bounding box center [190, 489] width 327 height 34
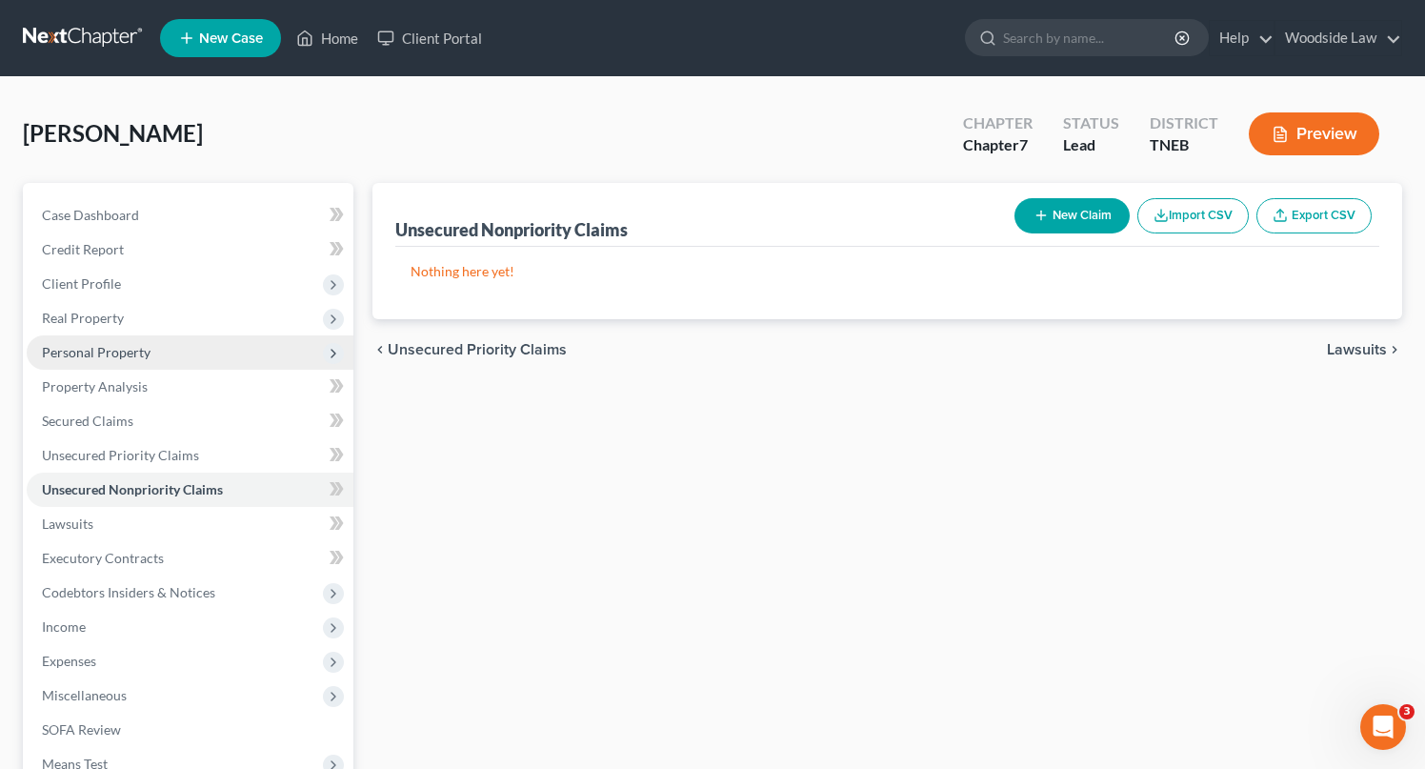
click at [90, 359] on span "Personal Property" at bounding box center [96, 352] width 109 height 16
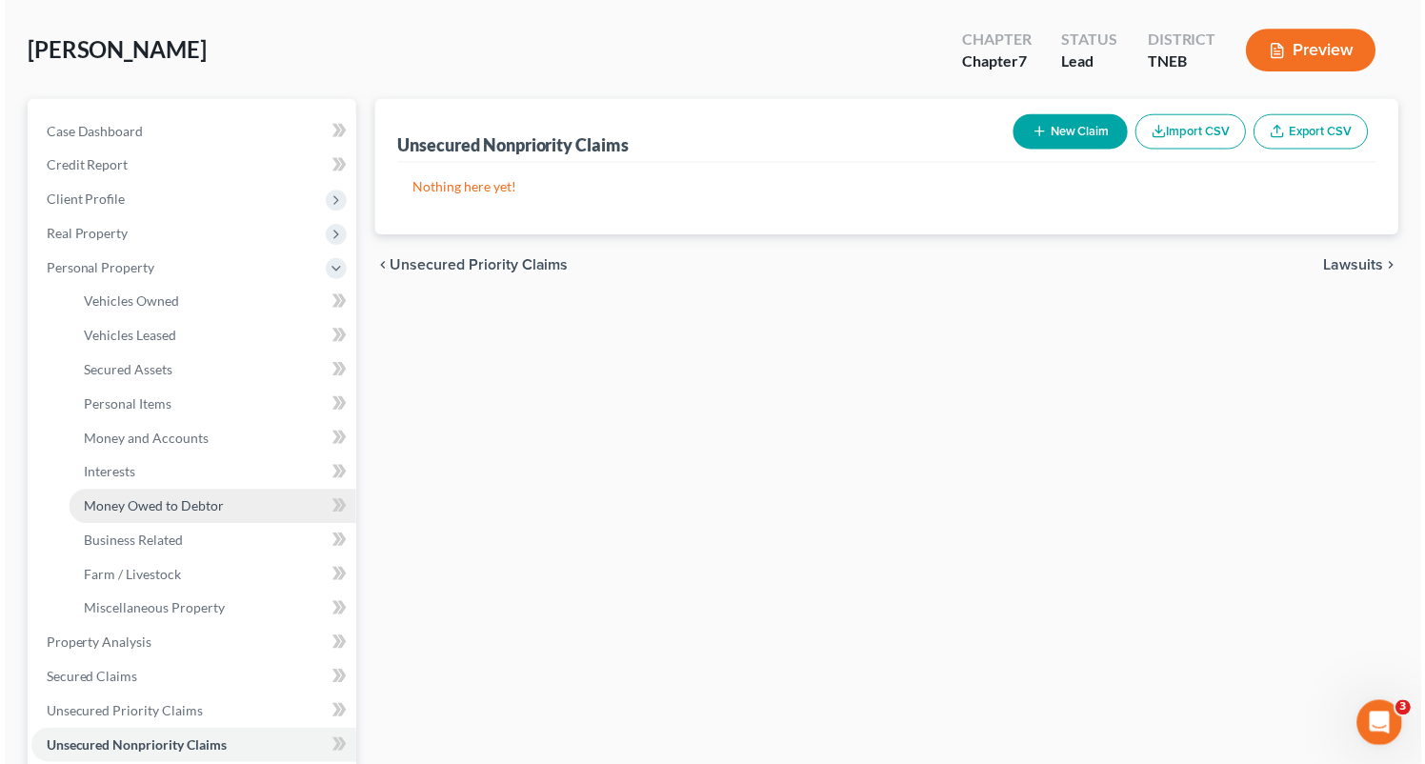
scroll to position [88, 0]
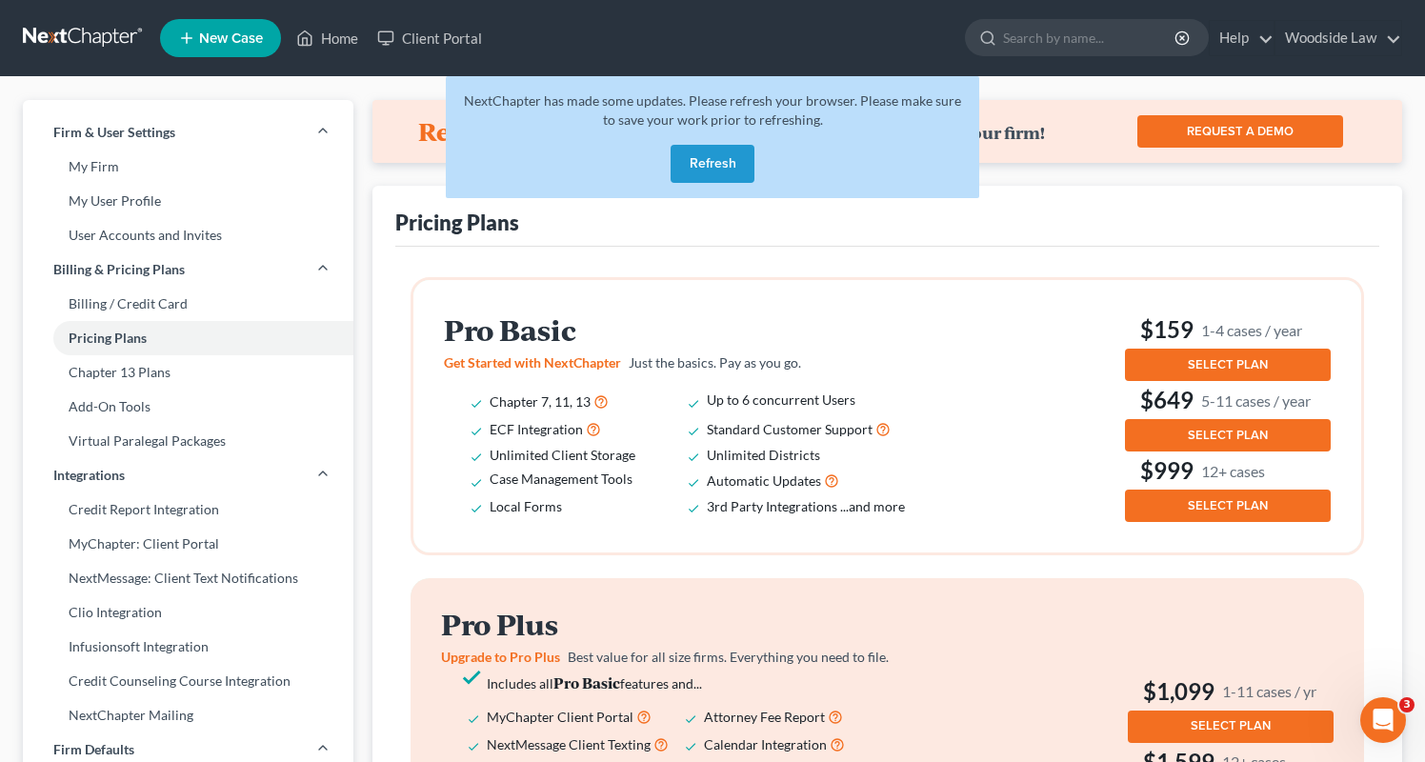
click at [711, 167] on button "Refresh" at bounding box center [713, 164] width 84 height 38
